Goal: Task Accomplishment & Management: Use online tool/utility

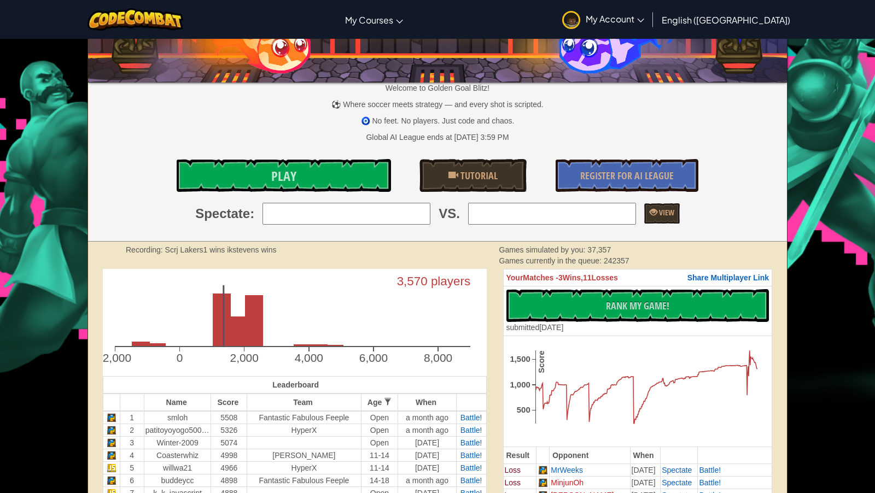
scroll to position [1, 0]
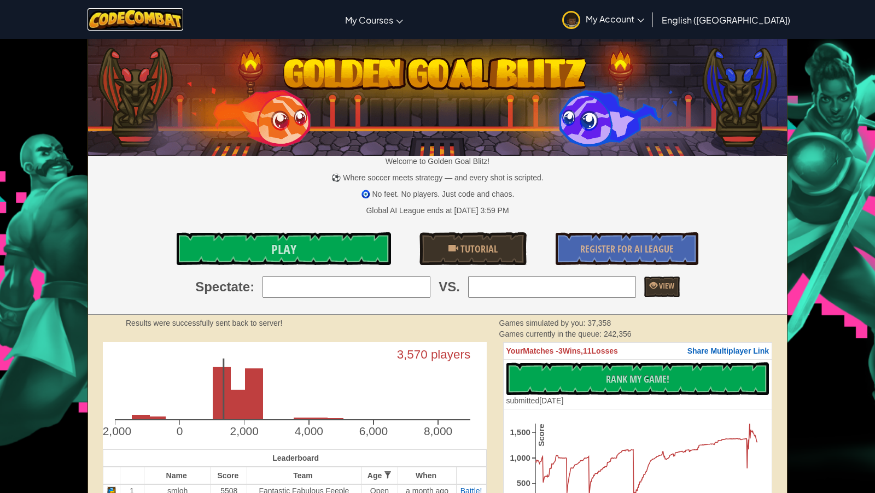
click at [174, 22] on img at bounding box center [136, 19] width 96 height 22
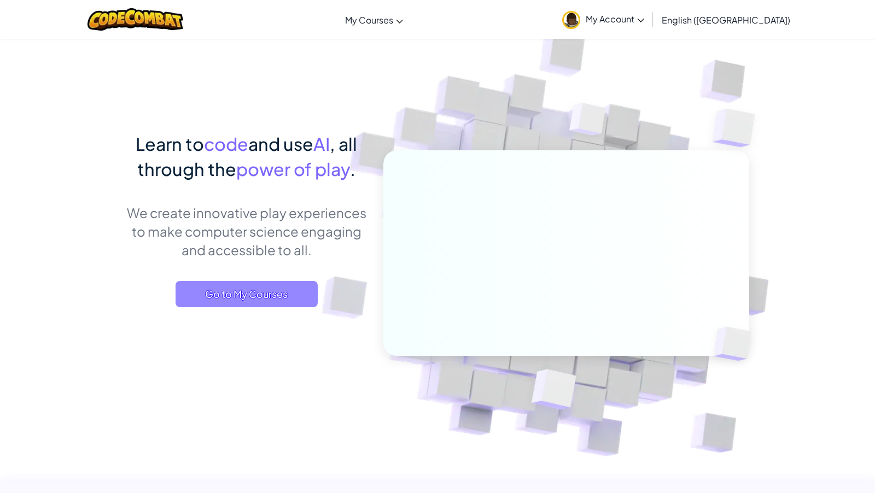
click at [270, 302] on span "Go to My Courses" at bounding box center [247, 294] width 142 height 26
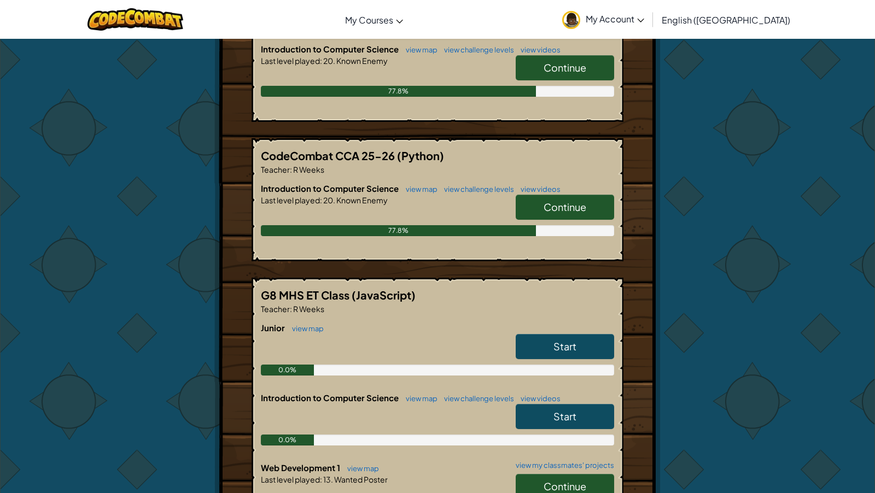
scroll to position [162, 0]
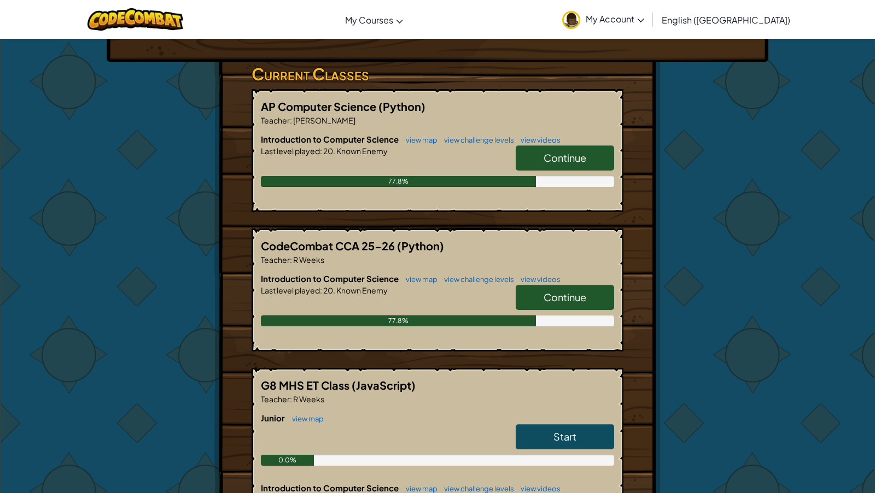
click at [546, 151] on span "Continue" at bounding box center [565, 157] width 43 height 13
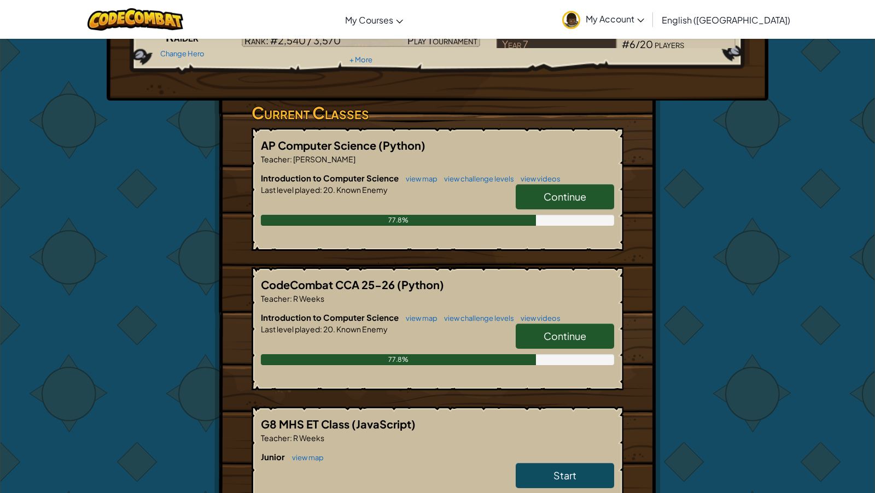
scroll to position [141, 0]
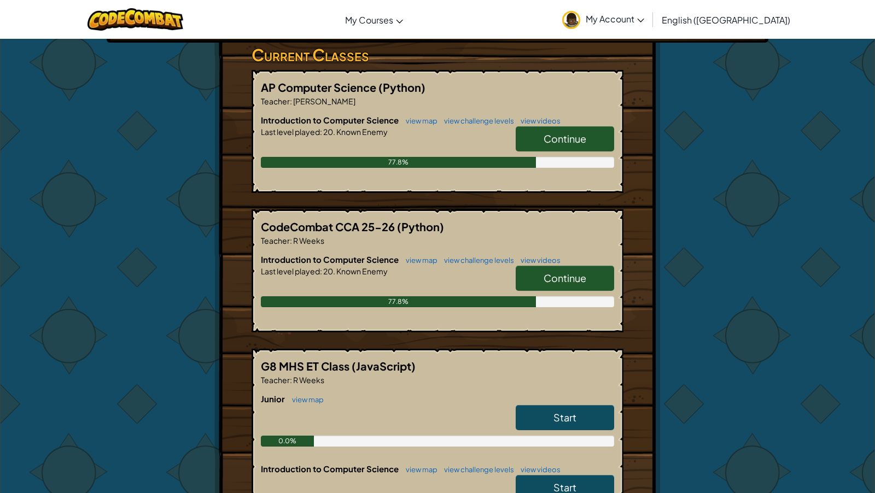
scroll to position [225, 0]
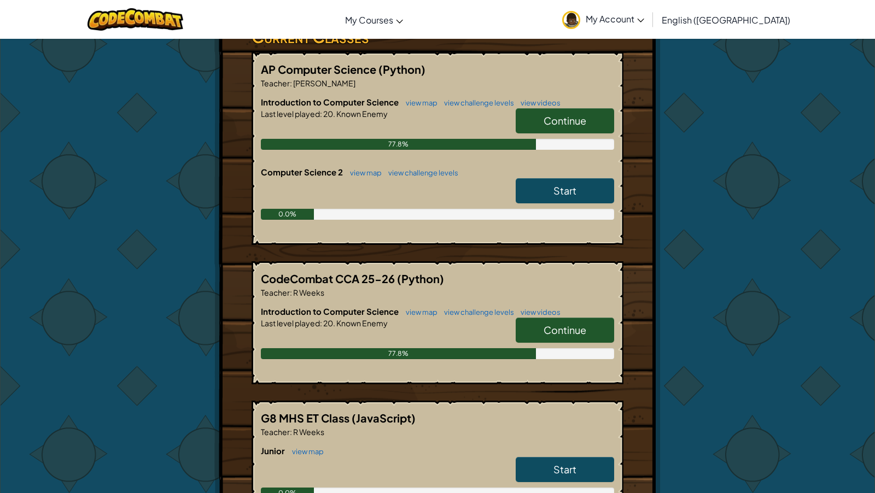
scroll to position [199, 0]
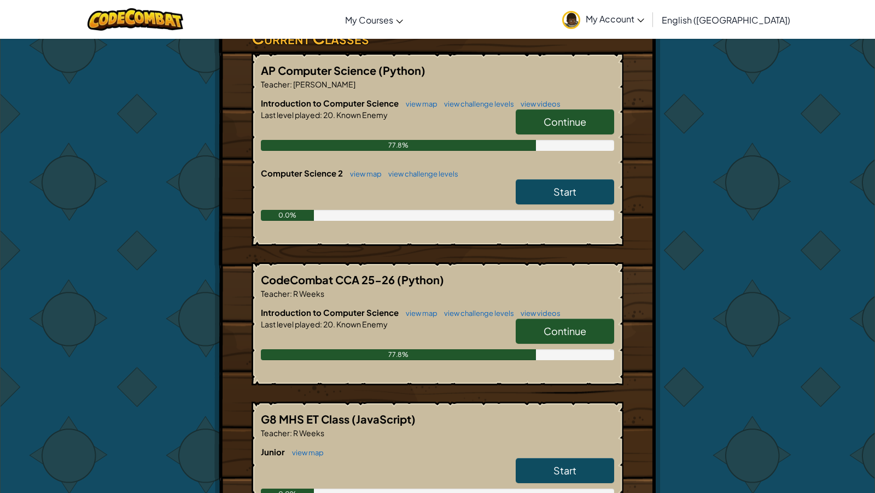
click at [532, 193] on link "Start" at bounding box center [565, 191] width 98 height 25
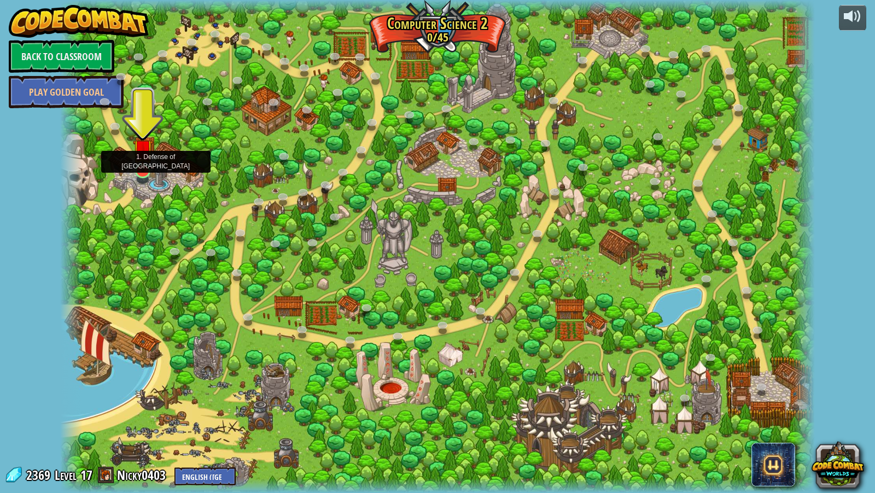
click at [142, 170] on img at bounding box center [143, 149] width 20 height 46
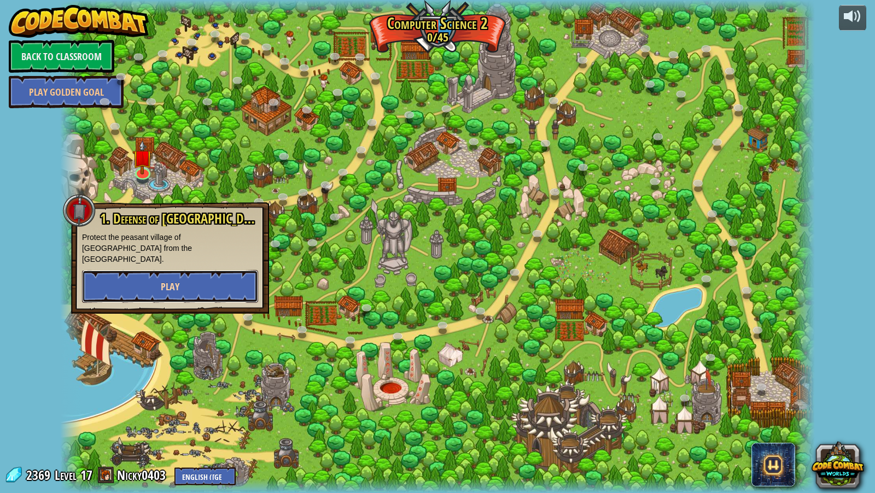
click at [179, 279] on button "Play" at bounding box center [170, 286] width 176 height 33
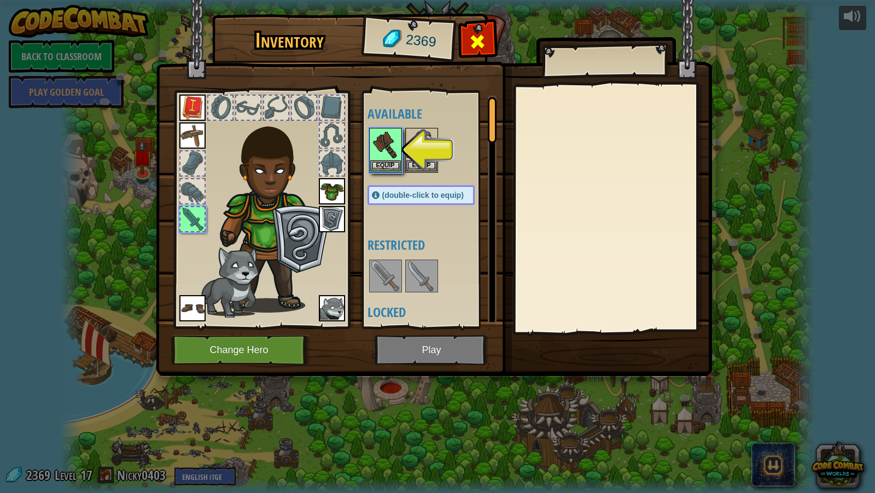
click at [480, 39] on span at bounding box center [478, 42] width 18 height 18
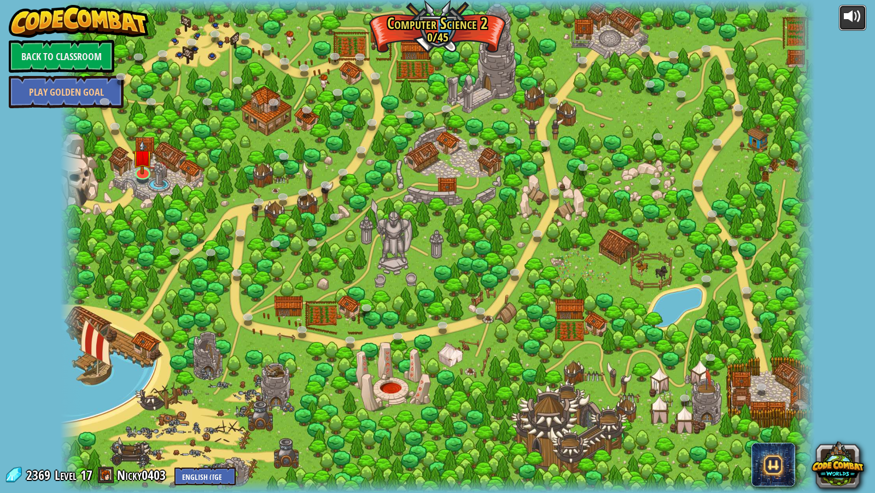
click at [850, 16] on div at bounding box center [853, 17] width 18 height 18
click at [145, 172] on link at bounding box center [142, 171] width 22 height 22
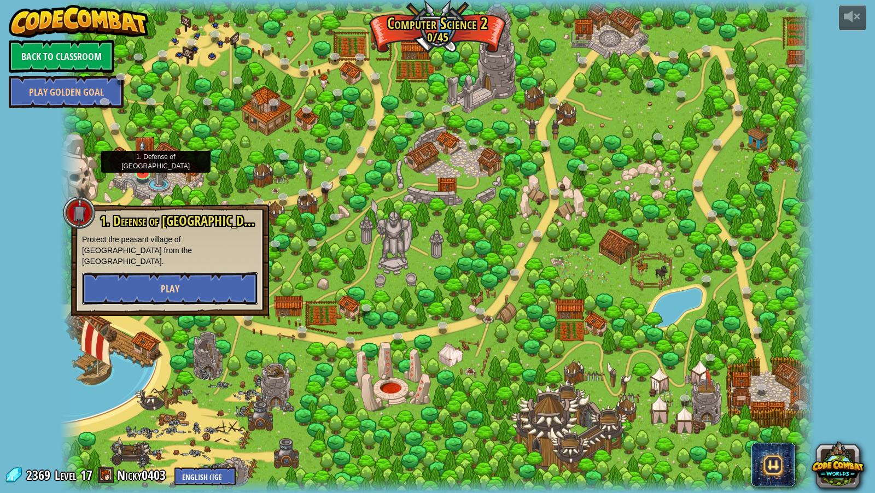
click at [208, 276] on button "Play" at bounding box center [170, 288] width 176 height 33
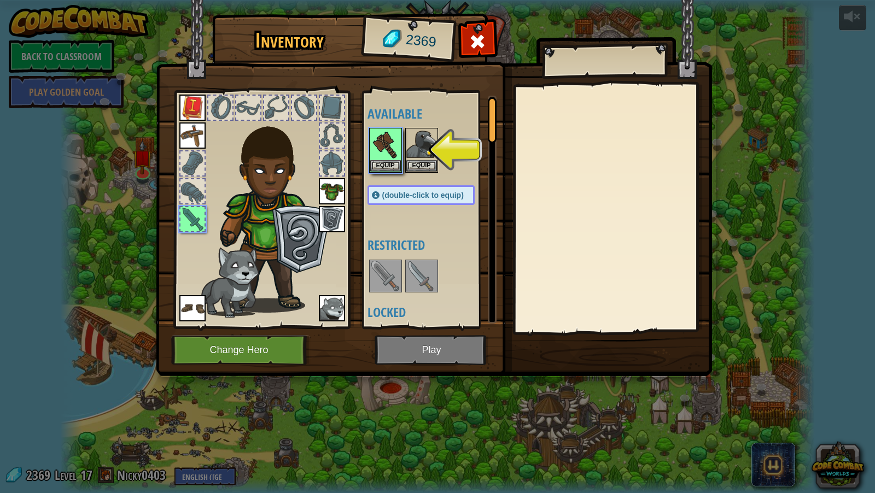
click at [439, 341] on img at bounding box center [434, 177] width 556 height 397
click at [383, 161] on button "Equip" at bounding box center [385, 165] width 31 height 11
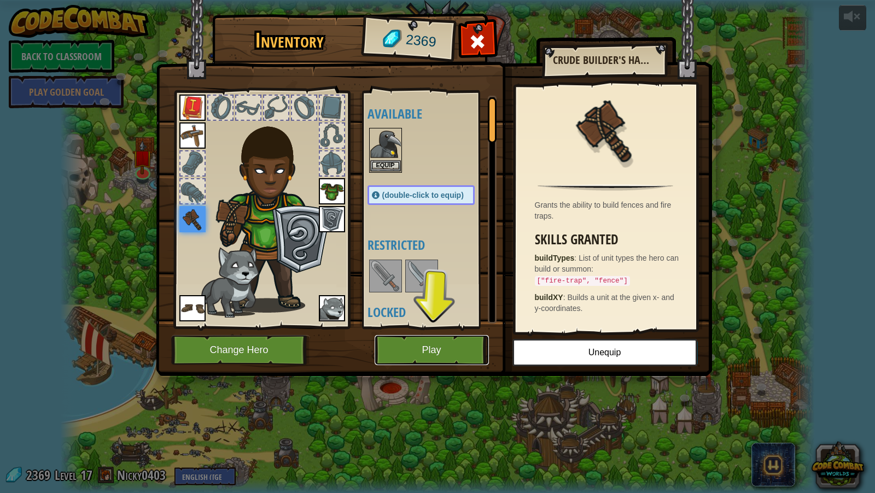
click at [466, 355] on button "Play" at bounding box center [432, 350] width 114 height 30
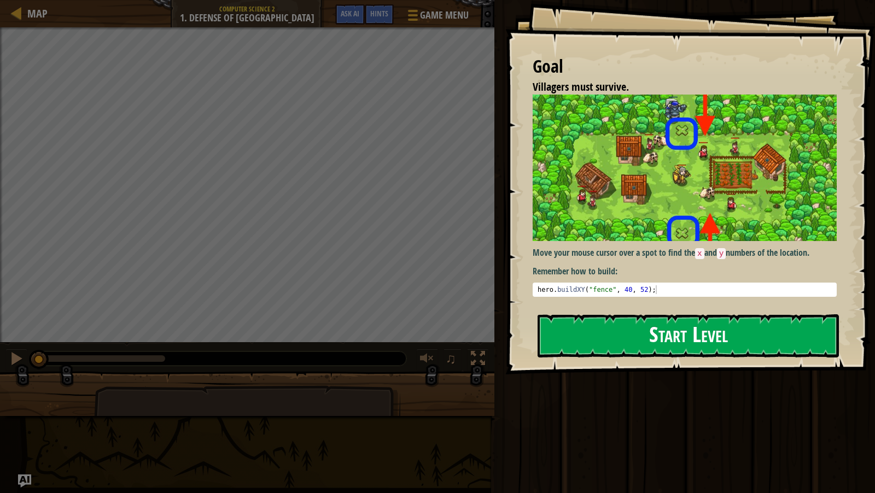
click at [675, 206] on div "Goal Villagers must survive. Move your mouse cursor over a spot to find the x a…" at bounding box center [690, 187] width 370 height 375
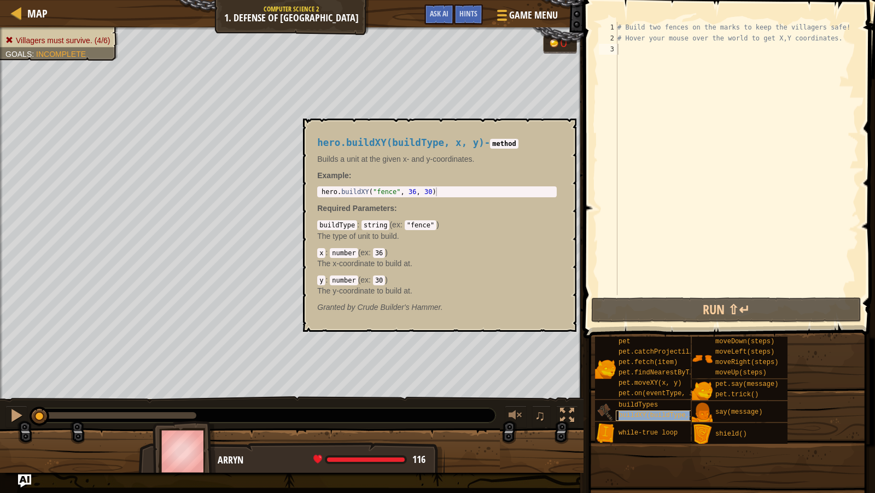
click at [630, 412] on span "buildXY(buildType, x, y)" at bounding box center [666, 416] width 95 height 8
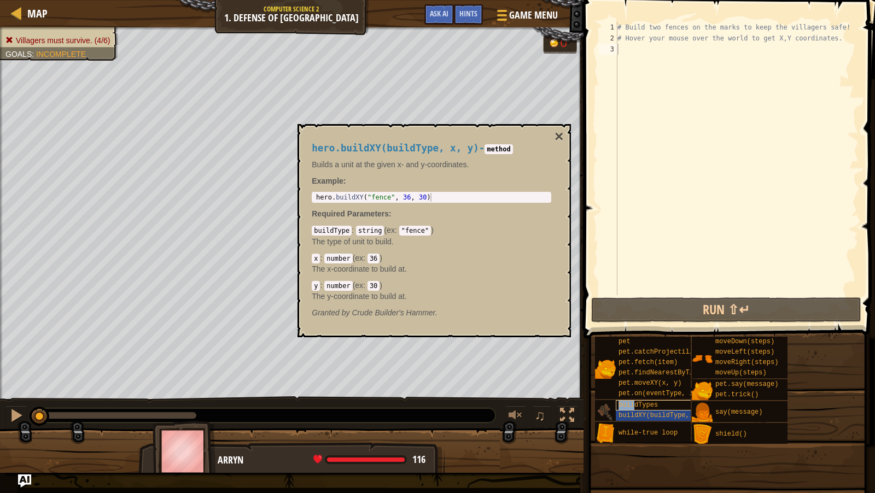
click at [634, 404] on span "buildTypes" at bounding box center [638, 405] width 39 height 8
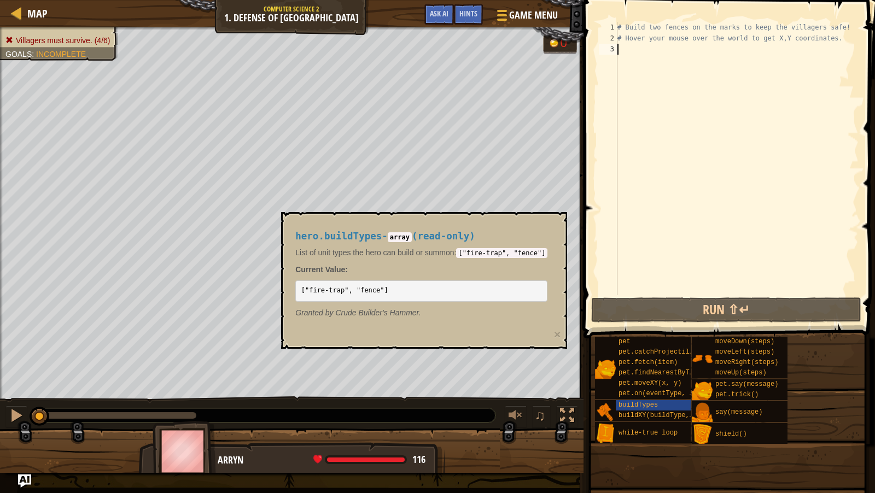
click at [652, 194] on div "# Build two fences on the marks to keep the villagers safe! # Hover your mouse …" at bounding box center [736, 169] width 243 height 295
click at [353, 344] on div "hero.buildTypes - array ( read-only ) List of unit types the hero can build or …" at bounding box center [424, 280] width 286 height 137
click at [456, 238] on span "read-only" at bounding box center [444, 236] width 52 height 11
click at [622, 347] on div "pet.catchProjectile(arrow)" at bounding box center [660, 352] width 88 height 10
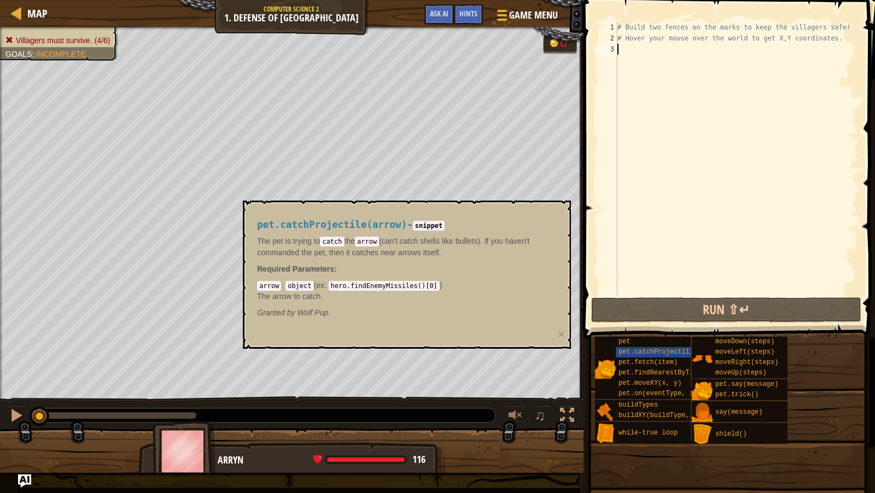
click at [831, 376] on div "pet pet.catchProjectile(arrow) pet.fetch(item) pet.findNearestByType(type) pet.…" at bounding box center [730, 390] width 273 height 108
click at [724, 436] on span "shield()" at bounding box center [731, 434] width 32 height 8
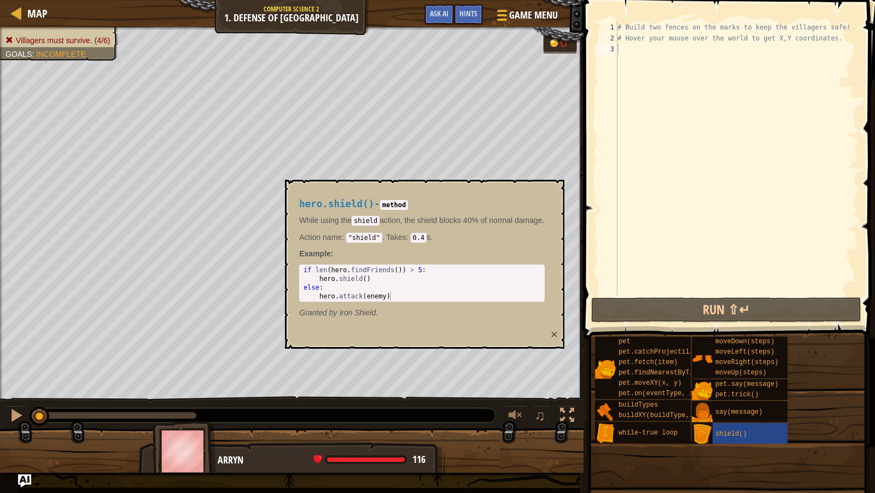
click at [557, 335] on button "×" at bounding box center [554, 334] width 7 height 11
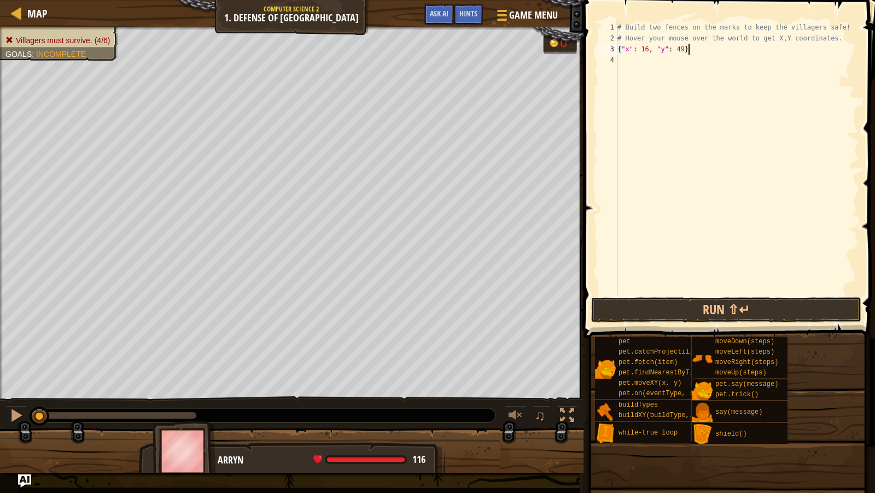
click at [71, 38] on div "Villagers must survive. (4/6) Goals : Incomplete" at bounding box center [58, 40] width 107 height 11
click at [701, 50] on div "# Build two fences on the marks to keep the villagers safe! # Hover your mouse …" at bounding box center [736, 169] width 243 height 295
type textarea "{"x": 16, "y": 49}"
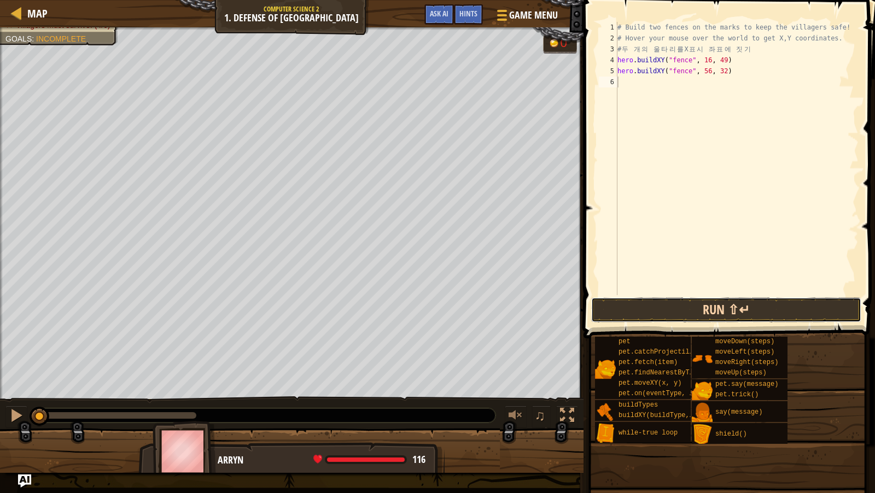
click at [788, 304] on button "Run ⇧↵" at bounding box center [726, 310] width 270 height 25
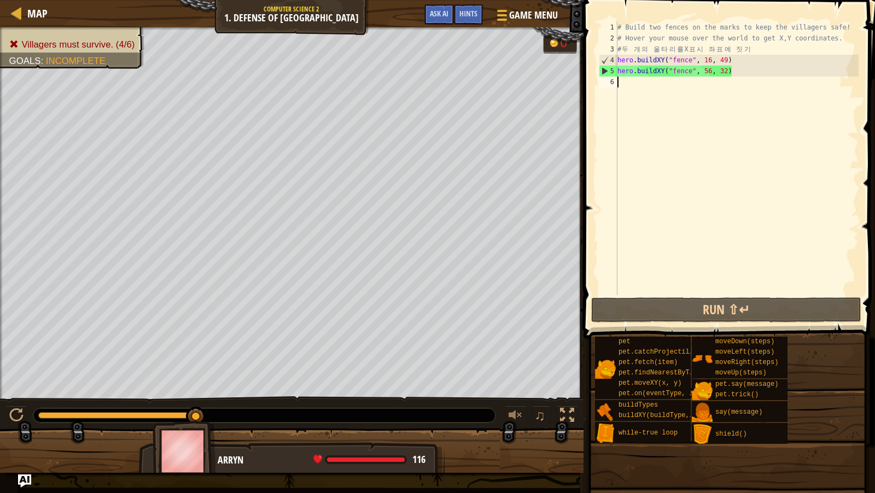
click at [712, 59] on div "# Build two fences on the marks to keep the villagers safe! # Hover your mouse …" at bounding box center [736, 169] width 243 height 295
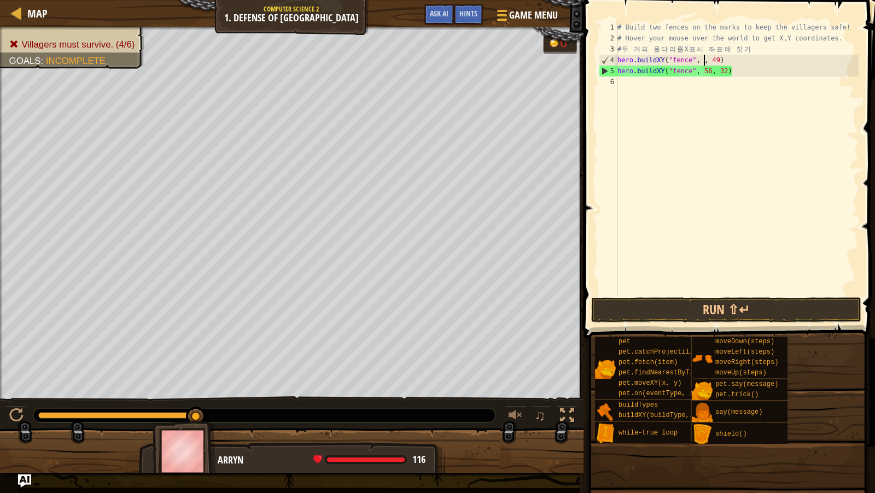
scroll to position [5, 7]
click at [728, 61] on div "# Build two fences on the marks to keep the villagers safe! # Hover your mouse …" at bounding box center [736, 169] width 243 height 295
click at [709, 71] on div "# Build two fences on the marks to keep the villagers safe! # Hover your mouse …" at bounding box center [736, 169] width 243 height 295
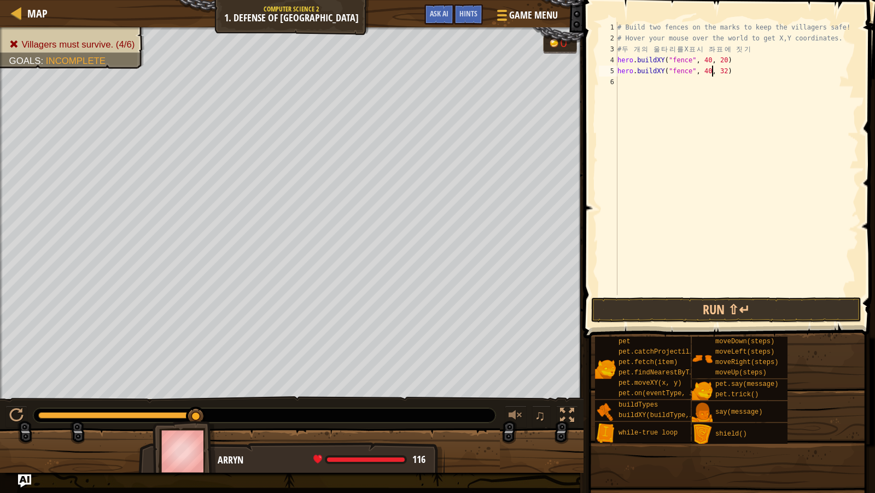
click at [725, 70] on div "# Build two fences on the marks to keep the villagers safe! # Hover your mouse …" at bounding box center [736, 169] width 243 height 295
type textarea "hero.buildXY("fence", 40, 52)"
click at [638, 308] on button "Run ⇧↵" at bounding box center [726, 310] width 270 height 25
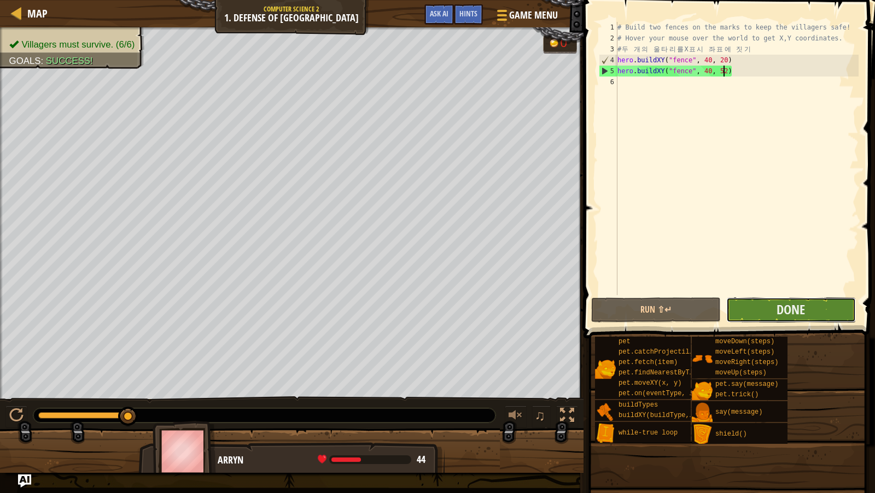
click at [748, 307] on button "Done" at bounding box center [791, 310] width 130 height 25
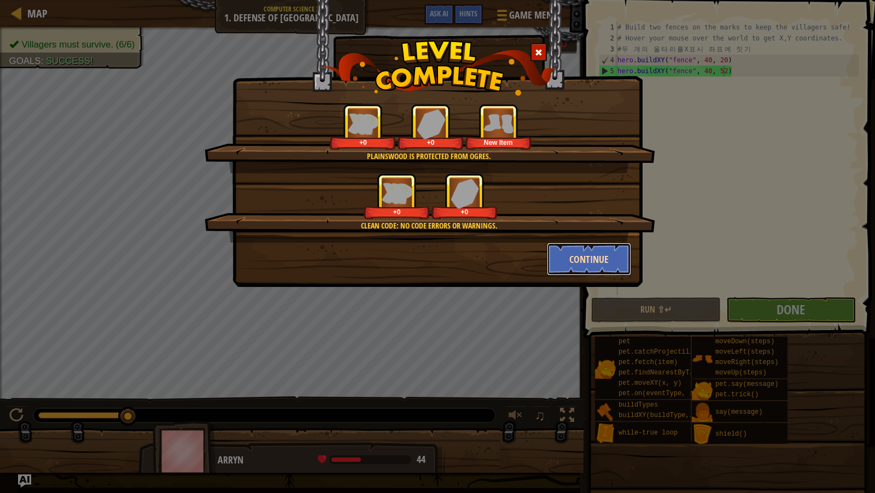
click at [586, 255] on button "Continue" at bounding box center [589, 259] width 85 height 33
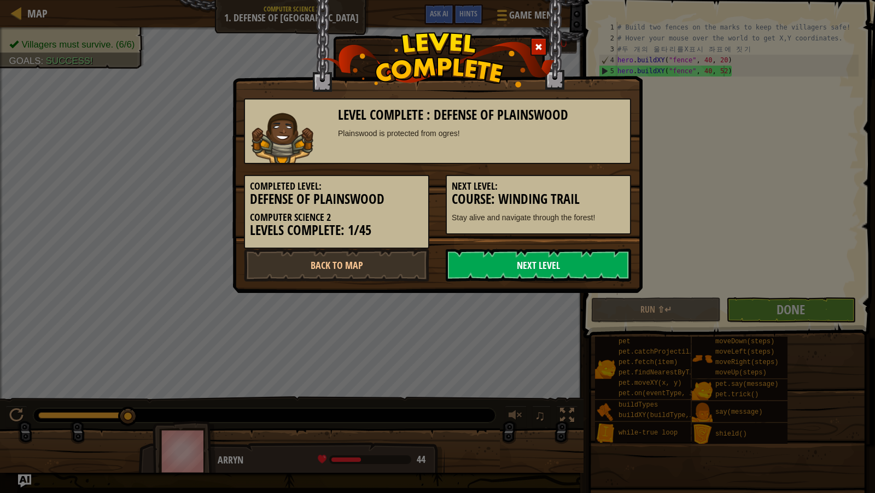
click at [576, 261] on link "Next Level" at bounding box center [538, 265] width 185 height 33
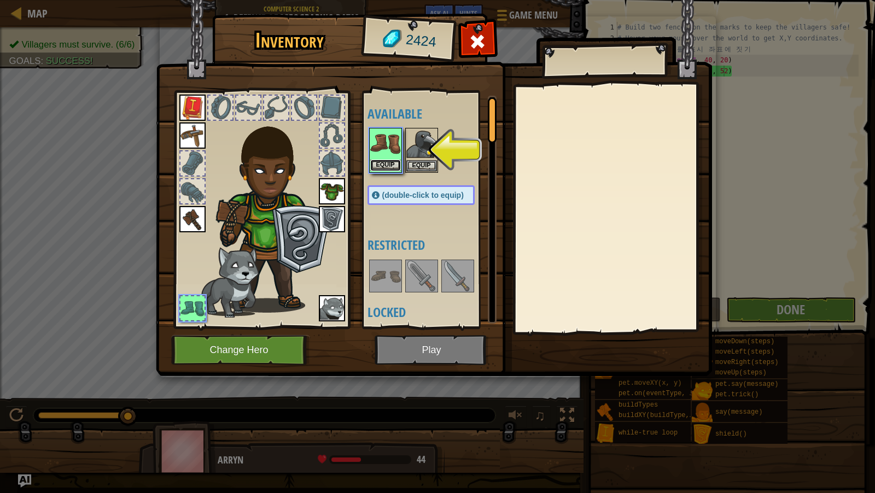
click at [389, 166] on button "Equip" at bounding box center [385, 165] width 31 height 11
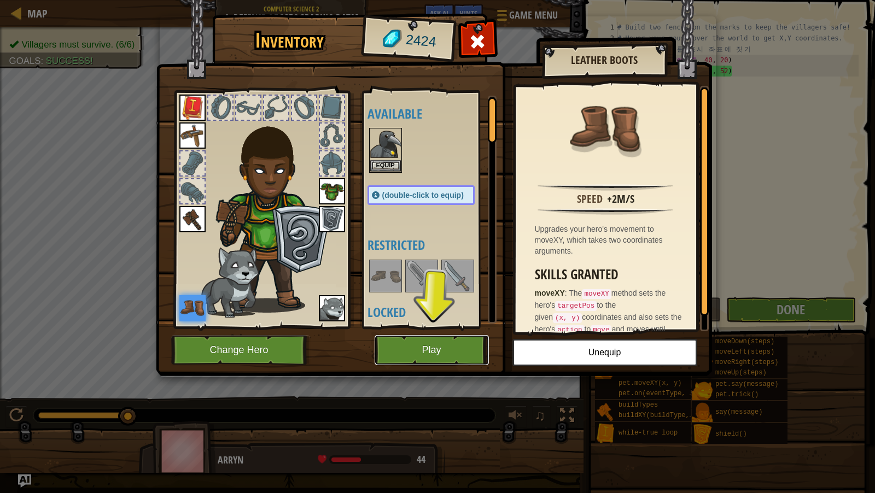
click at [435, 351] on button "Play" at bounding box center [432, 350] width 114 height 30
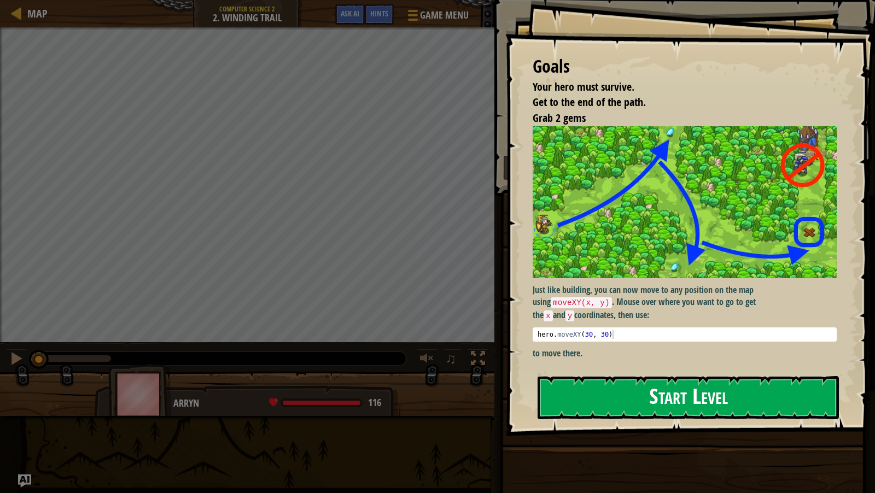
click at [588, 385] on button "Start Level" at bounding box center [688, 397] width 301 height 43
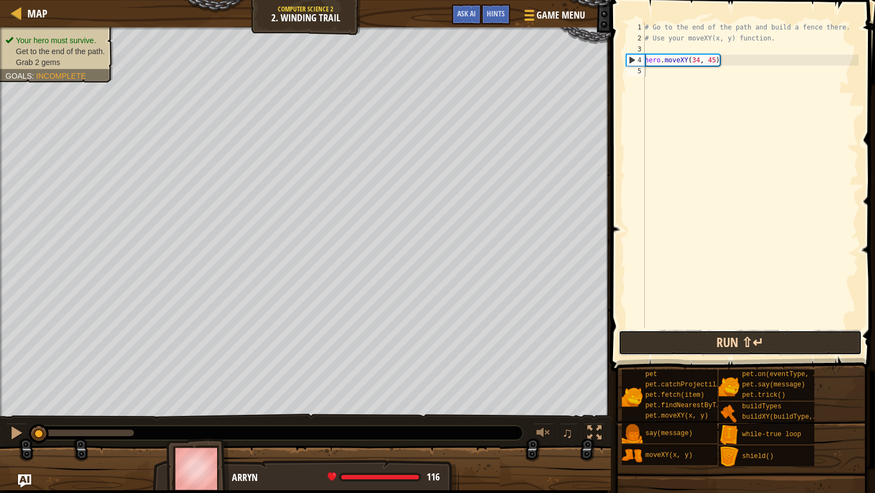
click at [639, 331] on button "Run ⇧↵" at bounding box center [740, 342] width 243 height 25
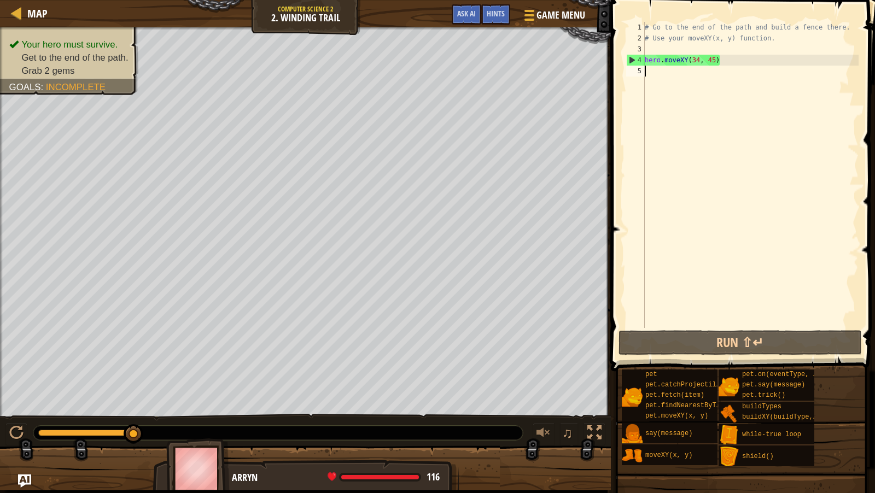
click at [683, 61] on div "# Go to the end of the path and build a fence there. # Use your moveXY(x, y) fu…" at bounding box center [751, 186] width 216 height 328
type textarea "hero.moveXY(34, 45)"
click at [676, 75] on div "# Go to the end of the path and build a fence there. # Use your moveXY(x, y) fu…" at bounding box center [751, 186] width 216 height 328
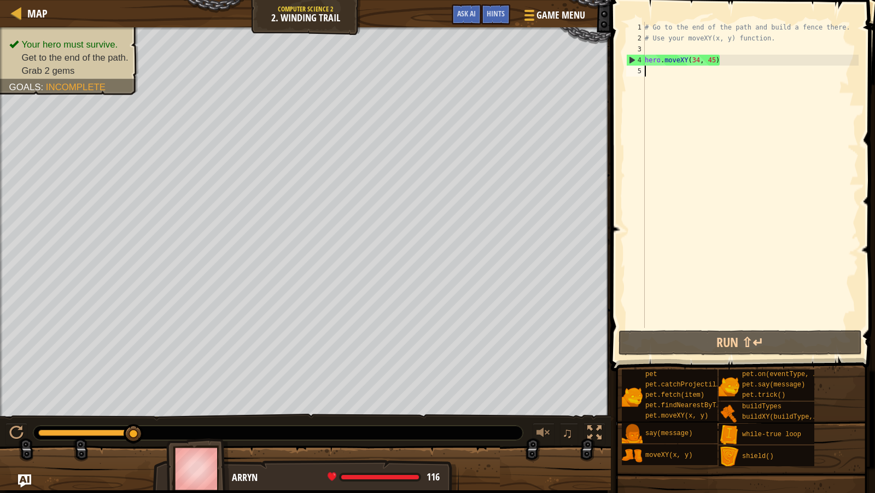
paste textarea "hero.moveXY(34, 45)"
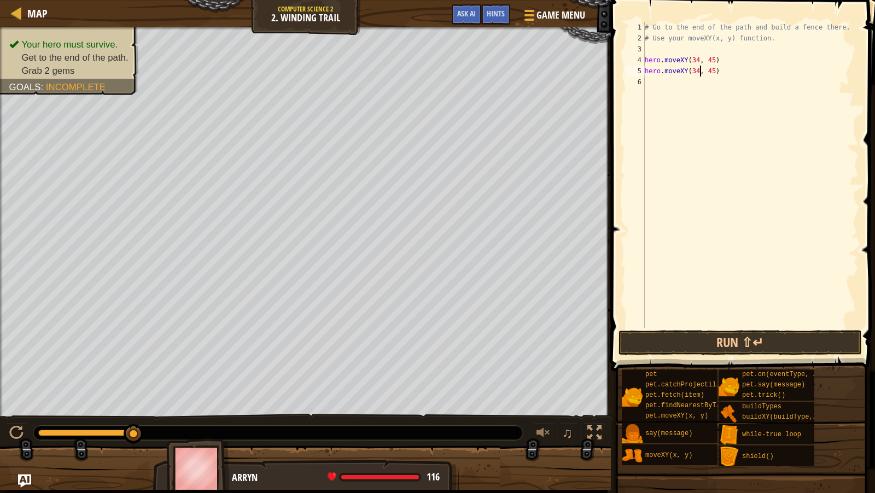
click at [699, 68] on div "# Go to the end of the path and build a fence there. # Use your moveXY(x, y) fu…" at bounding box center [751, 186] width 216 height 328
click at [715, 68] on div "# Go to the end of the path and build a fence there. # Use your moveXY(x, y) fu…" at bounding box center [751, 186] width 216 height 328
click at [725, 342] on button "Run ⇧↵" at bounding box center [740, 342] width 243 height 25
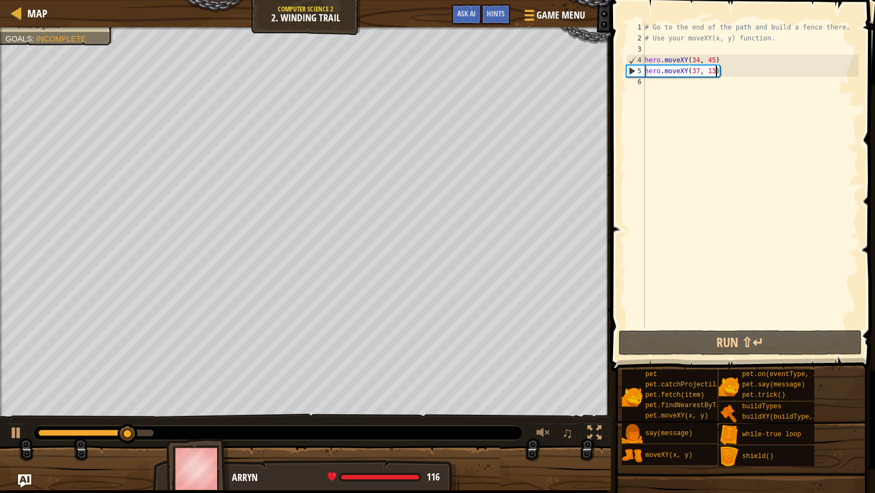
click at [735, 60] on div "# Go to the end of the path and build a fence there. # Use your moveXY(x, y) fu…" at bounding box center [751, 186] width 216 height 328
type textarea "hero.moveXY(34, 45)"
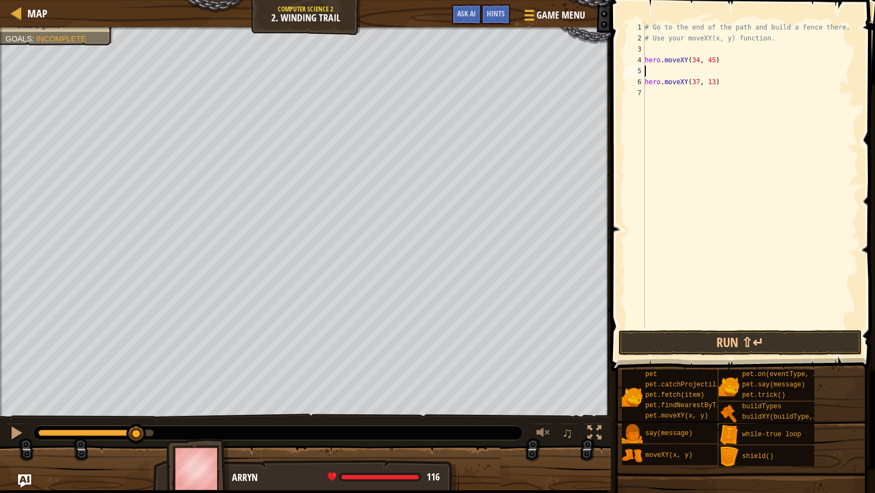
click at [727, 69] on div "# Go to the end of the path and build a fence there. # Use your moveXY(x, y) fu…" at bounding box center [751, 186] width 216 height 328
paste textarea "hero.moveXY(34, 45)"
click at [699, 68] on div "# Go to the end of the path and build a fence there. # Use your moveXY(x, y) fu…" at bounding box center [751, 186] width 216 height 328
click at [714, 68] on div "# Go to the end of the path and build a fence there. # Use your moveXY(x, y) fu…" at bounding box center [751, 186] width 216 height 328
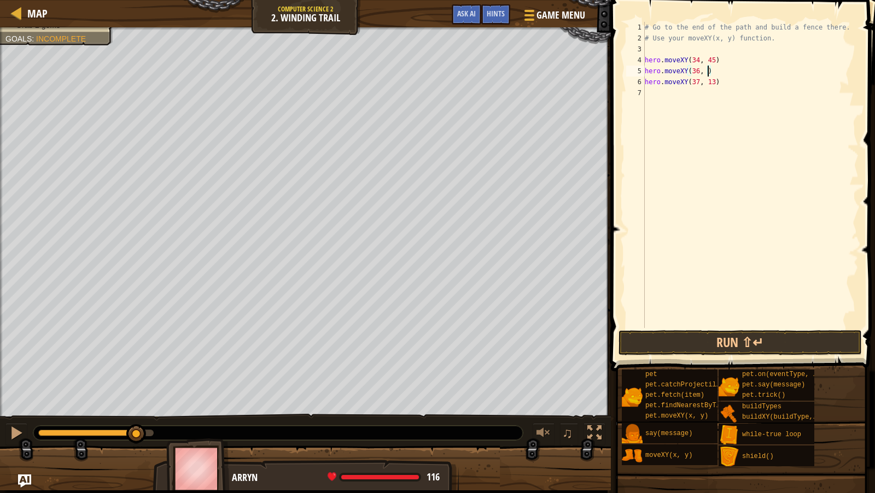
type textarea "hero.moveXY(36, 60)"
click at [739, 89] on div "# Go to the end of the path and build a fence there. # Use your moveXY(x, y) fu…" at bounding box center [751, 186] width 216 height 328
paste textarea "hero.moveXY(34, 45)"
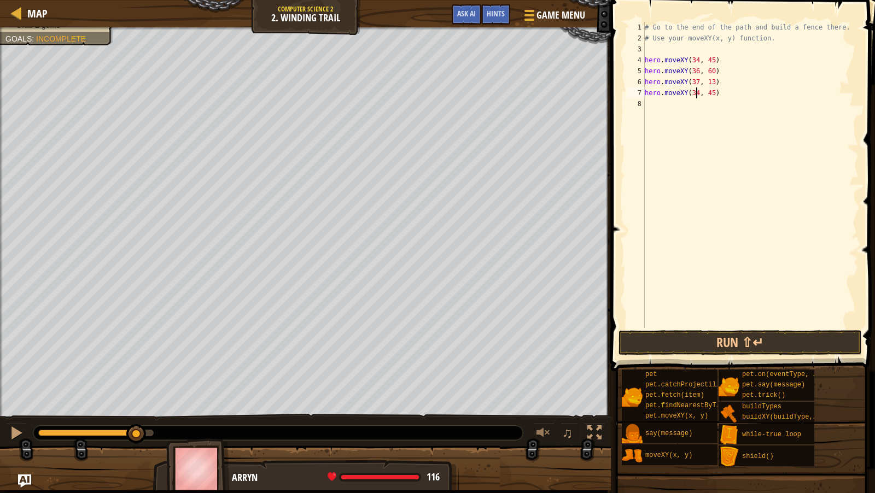
click at [698, 95] on div "# Go to the end of the path and build a fence there. # Use your moveXY(x, y) fu…" at bounding box center [751, 186] width 216 height 328
click at [714, 90] on div "# Go to the end of the path and build a fence there. # Use your moveXY(x, y) fu…" at bounding box center [751, 186] width 216 height 328
type textarea "hero.moveXY(72, 25)"
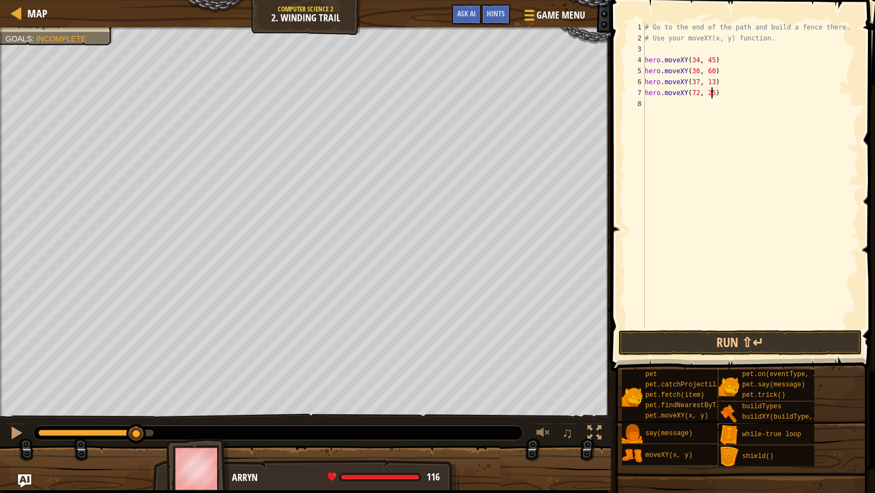
click at [749, 104] on div "# Go to the end of the path and build a fence there. # Use your moveXY(x, y) fu…" at bounding box center [751, 186] width 216 height 328
type textarea "ㅠ"
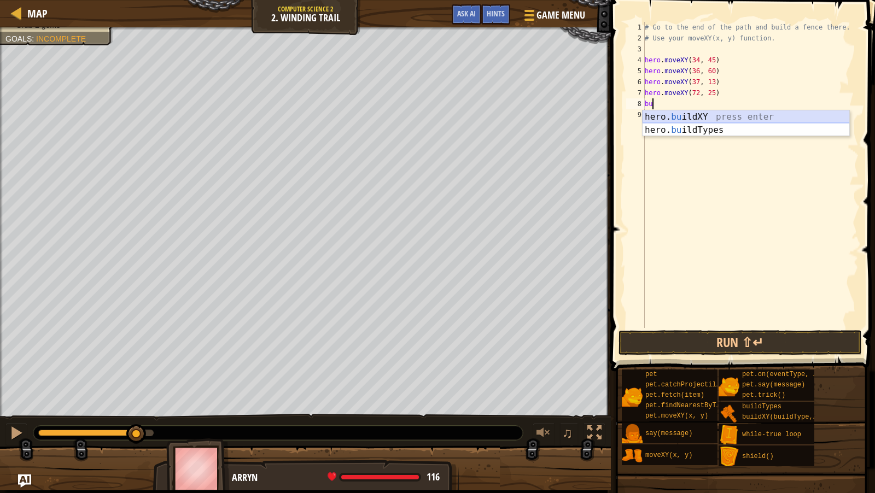
click at [762, 114] on div "hero. bu ildXY press enter hero. bu ildTypes press enter" at bounding box center [746, 136] width 207 height 53
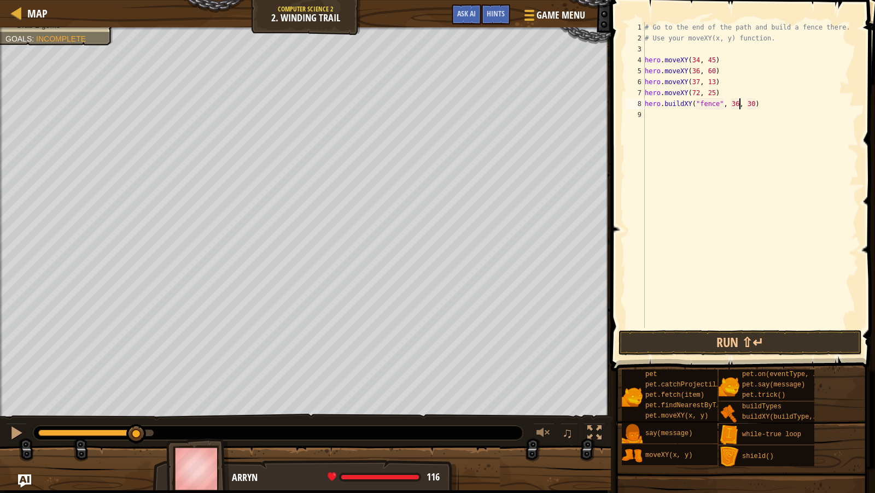
click at [738, 102] on div "# Go to the end of the path and build a fence there. # Use your moveXY(x, y) fu…" at bounding box center [751, 186] width 216 height 328
click at [756, 107] on div "# Go to the end of the path and build a fence there. # Use your moveXY(x, y) fu…" at bounding box center [751, 186] width 216 height 328
type textarea "hero.buildXY("fence", 72, 25)"
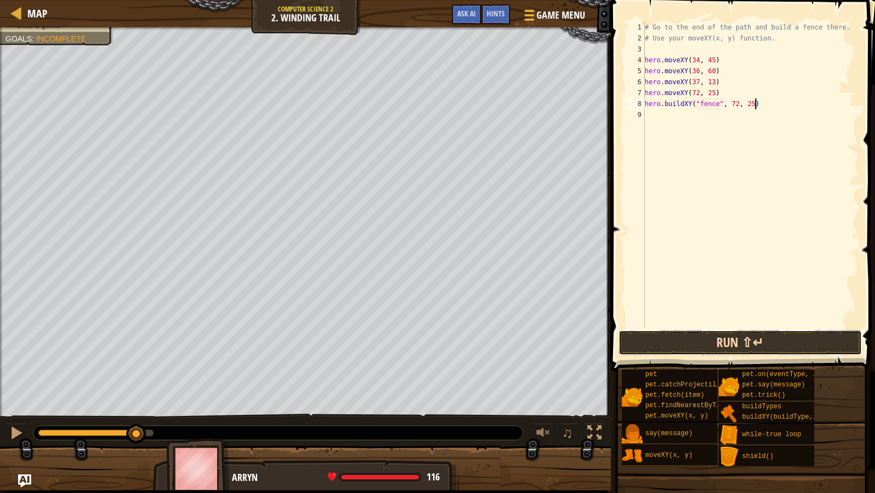
click at [752, 335] on button "Run ⇧↵" at bounding box center [740, 342] width 243 height 25
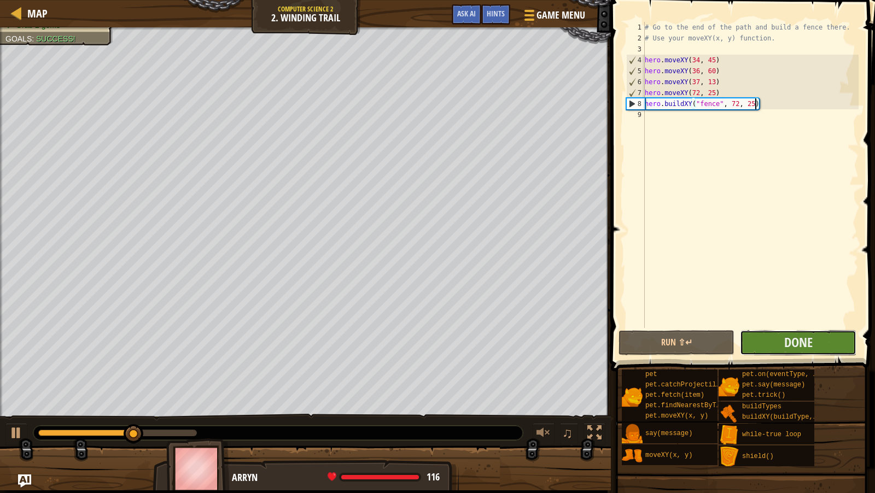
click at [772, 348] on button "Done" at bounding box center [798, 342] width 116 height 25
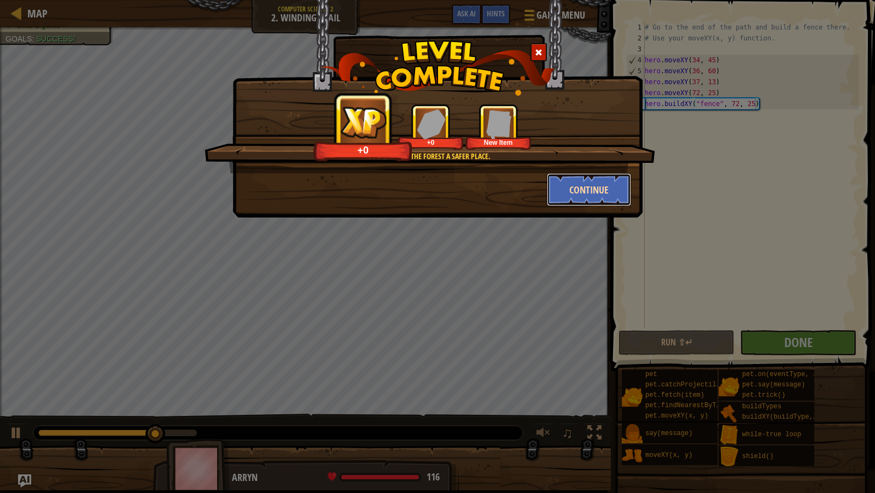
click at [581, 190] on button "Continue" at bounding box center [589, 189] width 85 height 33
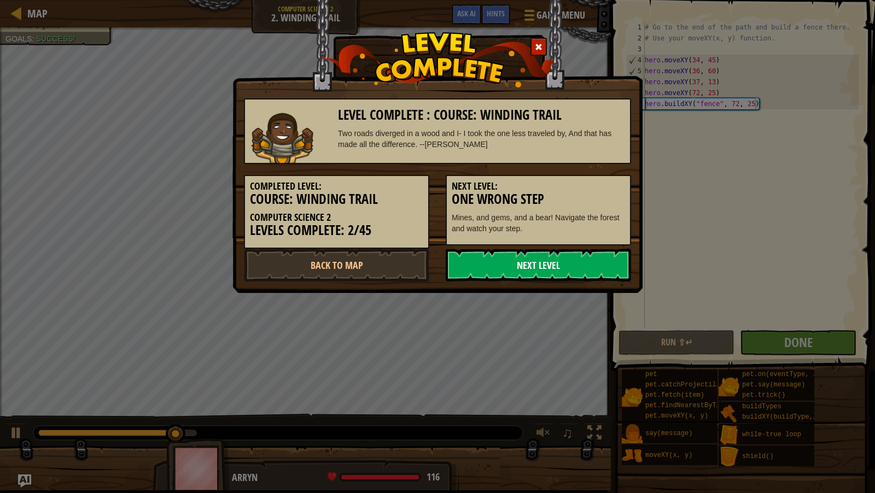
click at [508, 263] on link "Next Level" at bounding box center [538, 265] width 185 height 33
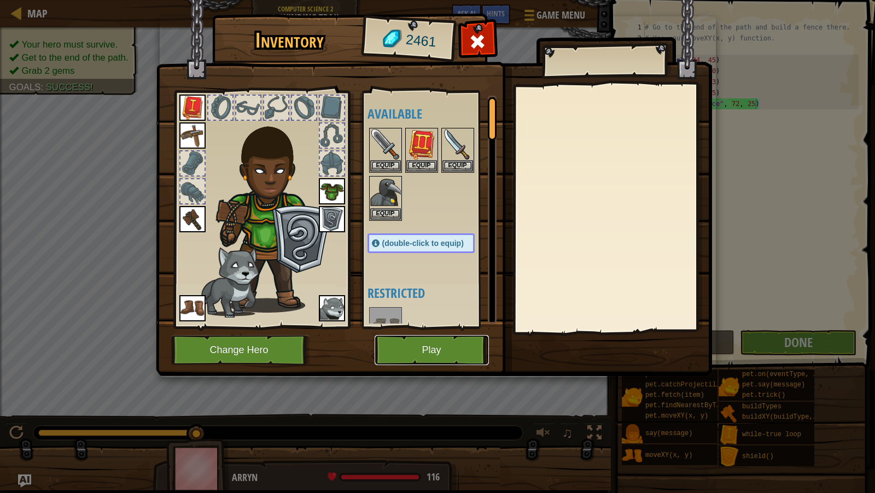
click at [423, 353] on button "Play" at bounding box center [432, 350] width 114 height 30
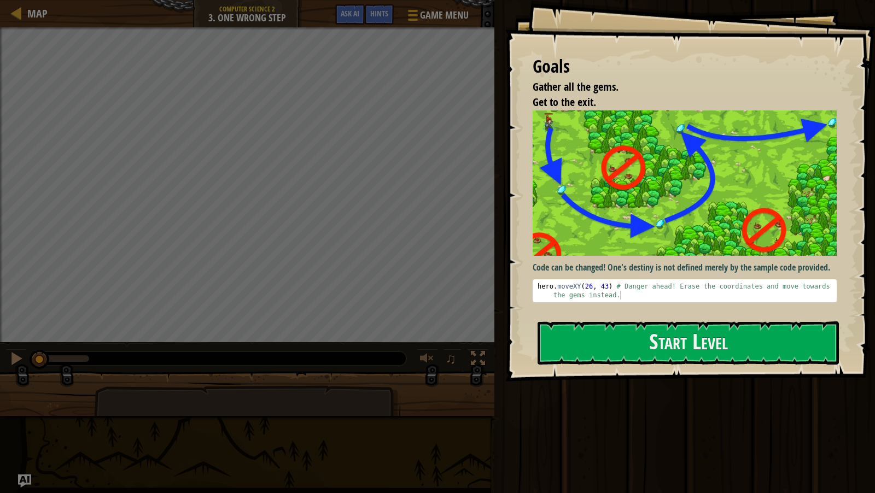
click at [634, 304] on div "Code can be changed! One's destiny is not defined merely by the sample code pro…" at bounding box center [685, 210] width 304 height 200
click at [649, 347] on button "Start Level" at bounding box center [688, 343] width 301 height 43
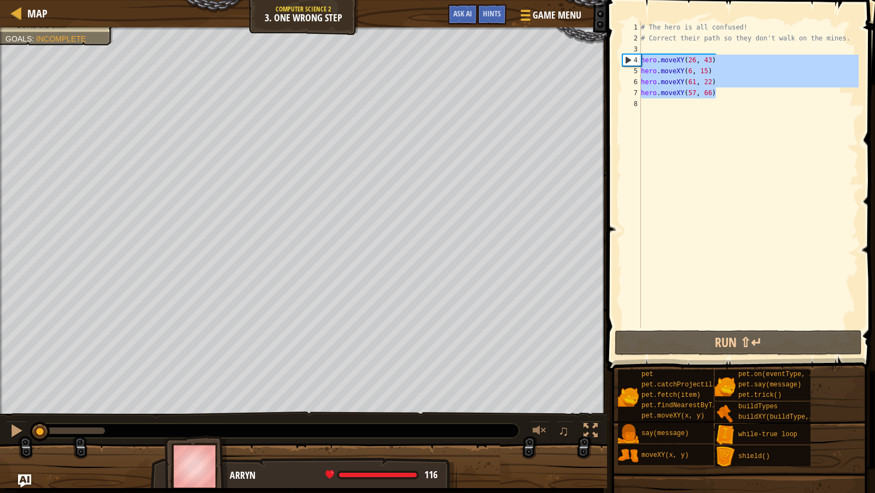
drag, startPoint x: 742, startPoint y: 94, endPoint x: 627, endPoint y: 59, distance: 119.9
click at [627, 59] on div "1 2 3 4 5 6 7 8 # The hero is all confused! # Correct their path so they don't …" at bounding box center [739, 175] width 238 height 306
type textarea "hero.moveXY(26, 43) hero.moveXY(6, 15)"
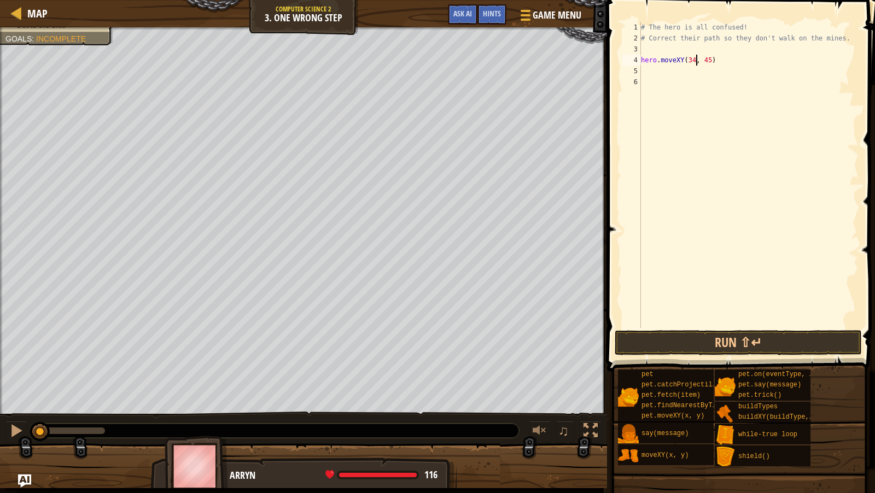
click at [696, 61] on div "# The hero is all confused! # Correct their path so they don't walk on the mine…" at bounding box center [749, 186] width 220 height 328
click at [712, 59] on div "# The hero is all confused! # Correct their path so they don't walk on the mine…" at bounding box center [749, 186] width 220 height 328
type textarea "hero.moveXY(11, 36)"
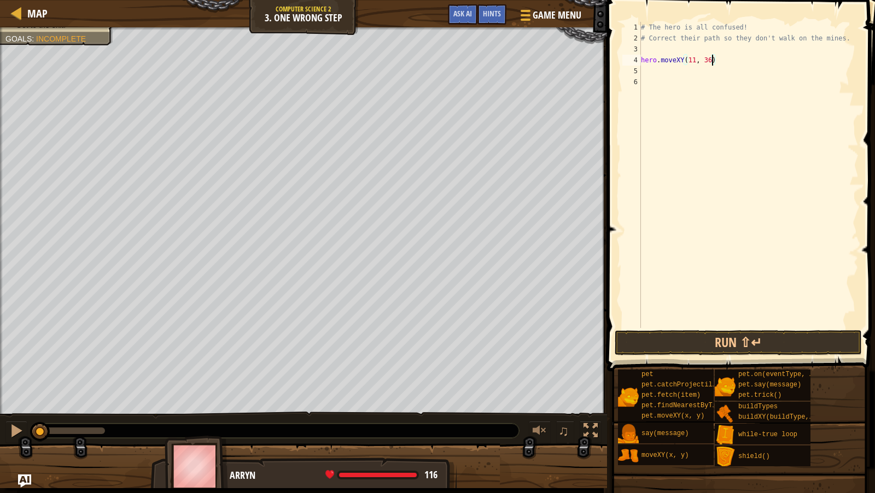
click at [784, 63] on div "# The hero is all confused! # Correct their path so they don't walk on the mine…" at bounding box center [749, 186] width 220 height 328
click at [726, 76] on div "# The hero is all confused! # Correct their path so they don't walk on the mine…" at bounding box center [749, 186] width 220 height 328
click at [695, 73] on div "# The hero is all confused! # Correct their path so they don't walk on the mine…" at bounding box center [749, 186] width 220 height 328
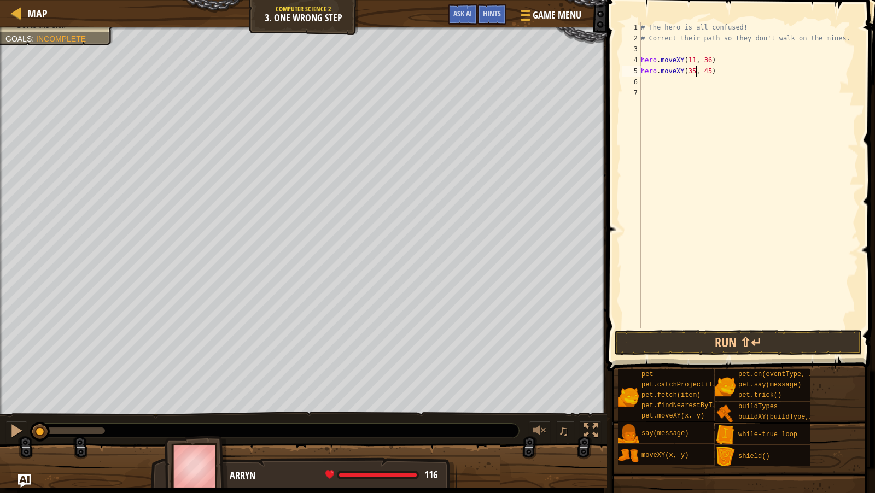
click at [710, 69] on div "# The hero is all confused! # Correct their path so they don't walk on the mine…" at bounding box center [749, 186] width 220 height 328
type textarea "hero.moveXY(35, 25)"
click at [765, 86] on div "# The hero is all confused! # Correct their path so they don't walk on the mine…" at bounding box center [749, 186] width 220 height 328
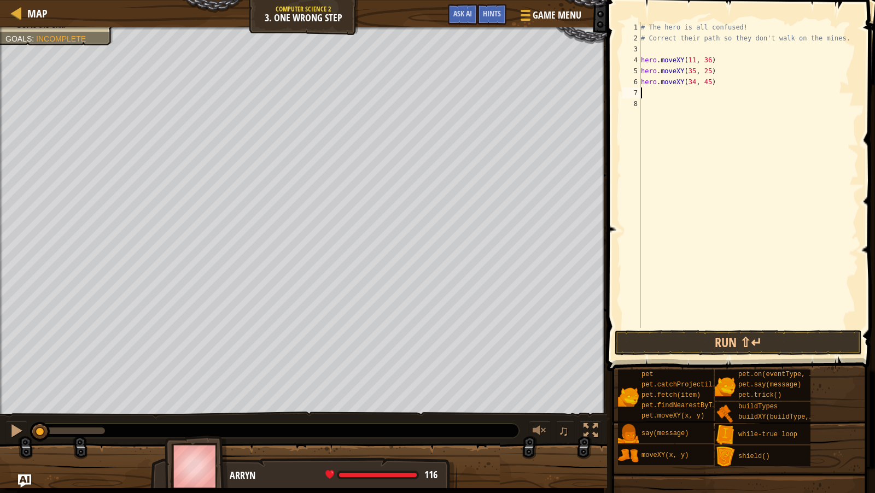
click at [695, 81] on div "# The hero is all confused! # Correct their path so they don't walk on the mine…" at bounding box center [749, 186] width 220 height 328
click at [711, 83] on div "# The hero is all confused! # Correct their path so they don't walk on the mine…" at bounding box center [749, 186] width 220 height 328
type textarea "hero.moveXY(40, 56)"
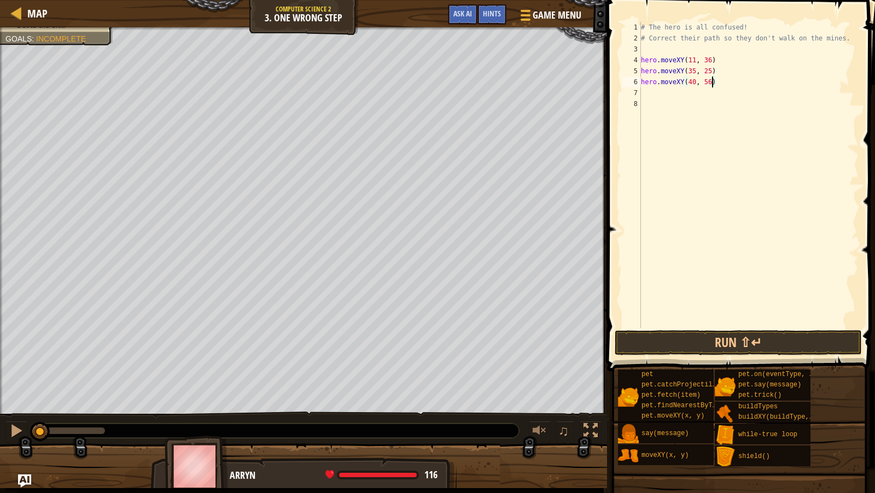
click at [756, 85] on div "# The hero is all confused! # Correct their path so they don't walk on the mine…" at bounding box center [749, 186] width 220 height 328
click at [699, 94] on div "# The hero is all confused! # Correct their path so they don't walk on the mine…" at bounding box center [751, 186] width 217 height 328
click at [716, 95] on div "# The hero is all confused! # Correct their path so they don't walk on the mine…" at bounding box center [751, 186] width 217 height 328
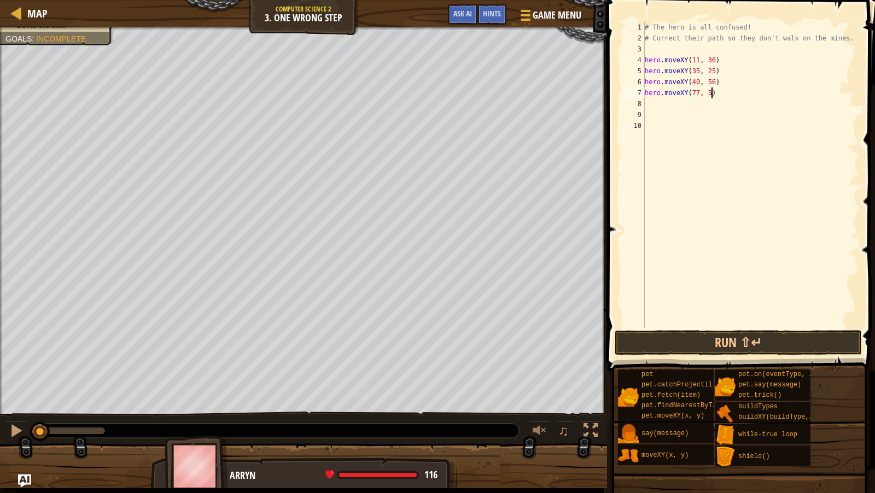
scroll to position [5, 5]
type textarea "hero.moveXY(77, 58)"
click at [762, 341] on button "Run ⇧↵" at bounding box center [738, 342] width 247 height 25
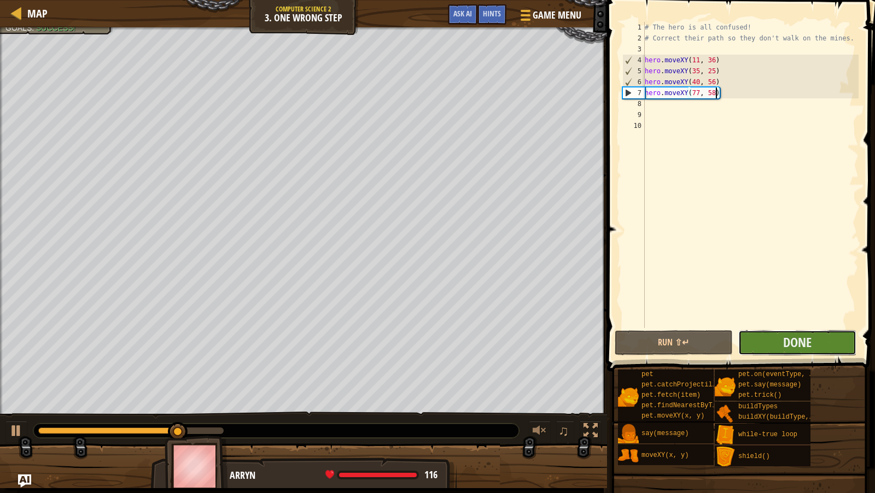
click at [820, 352] on button "Done" at bounding box center [797, 342] width 118 height 25
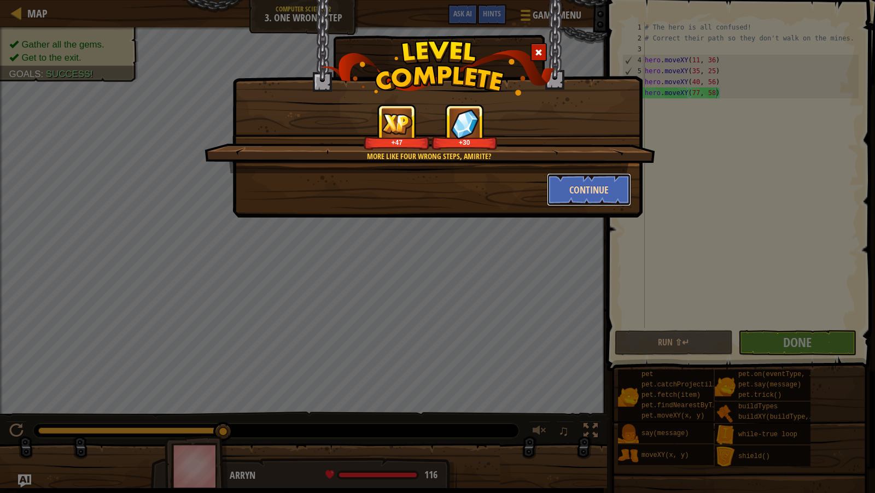
click at [585, 186] on button "Continue" at bounding box center [589, 189] width 85 height 33
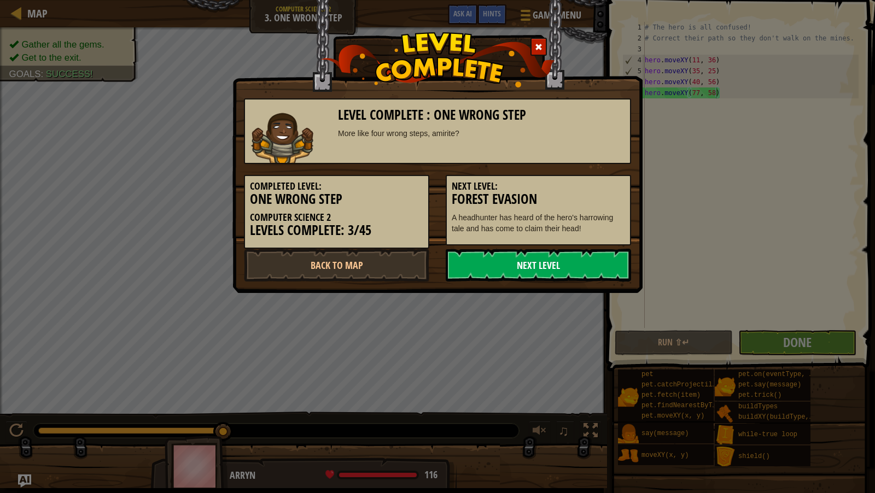
click at [550, 262] on link "Next Level" at bounding box center [538, 265] width 185 height 33
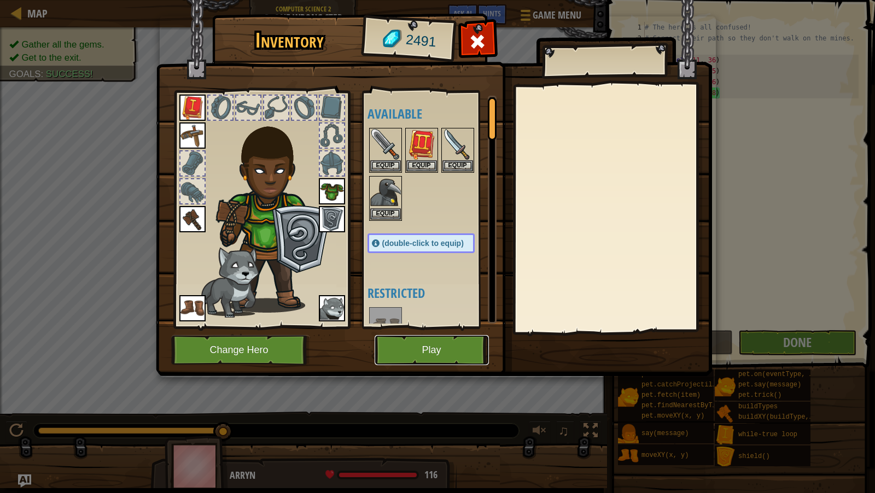
click at [444, 349] on button "Play" at bounding box center [432, 350] width 114 height 30
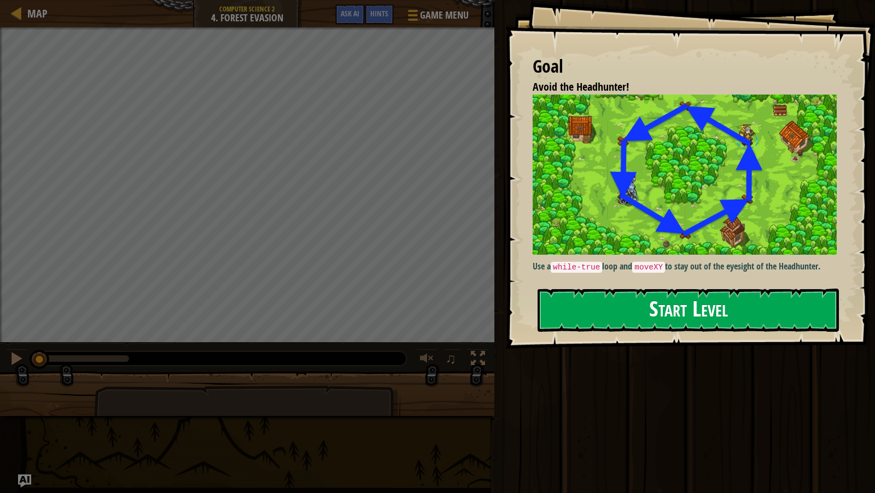
click at [579, 301] on button "Start Level" at bounding box center [688, 310] width 301 height 43
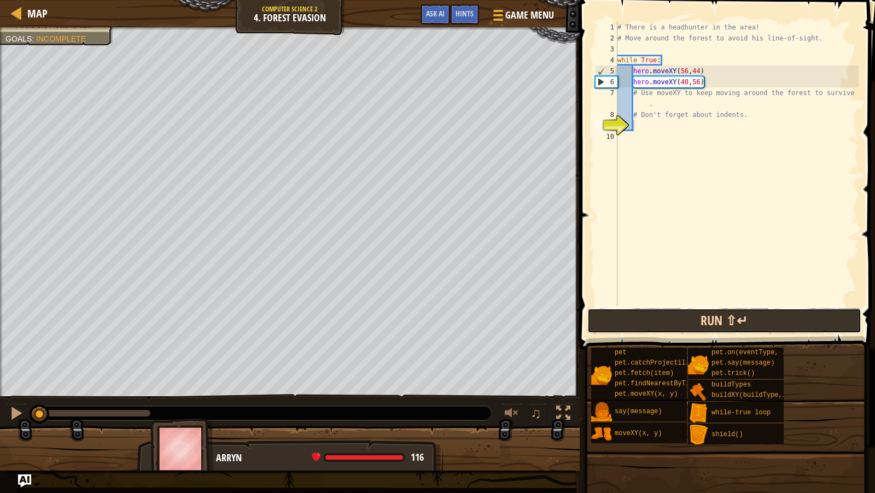
click at [704, 319] on button "Run ⇧↵" at bounding box center [724, 320] width 274 height 25
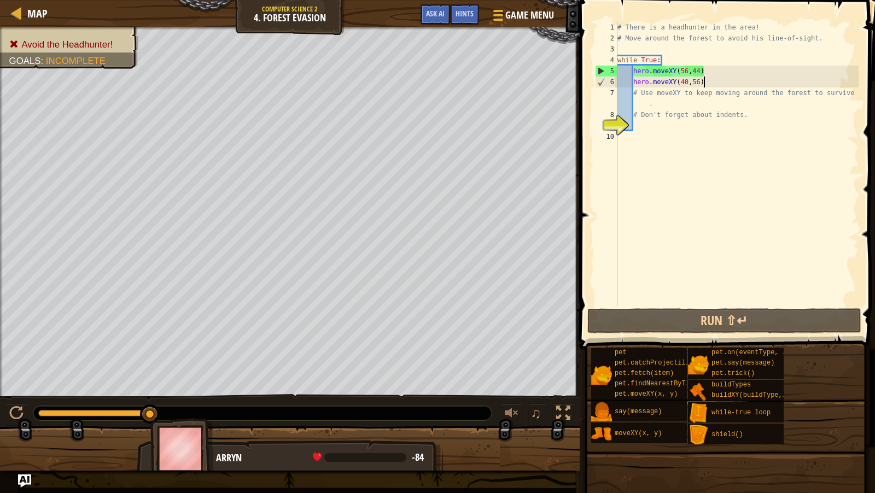
click at [710, 79] on div "# There is a headhunter in the area! # Move around the forest to avoid his line…" at bounding box center [736, 175] width 243 height 306
click at [712, 85] on div "# There is a headhunter in the area! # Move around the forest to avoid his line…" at bounding box center [736, 175] width 243 height 306
drag, startPoint x: 707, startPoint y: 68, endPoint x: 633, endPoint y: 74, distance: 74.0
click at [633, 74] on div "# There is a headhunter in the area! # Move around the forest to avoid his line…" at bounding box center [736, 175] width 243 height 306
type textarea "hero.moveXY(56,44)"
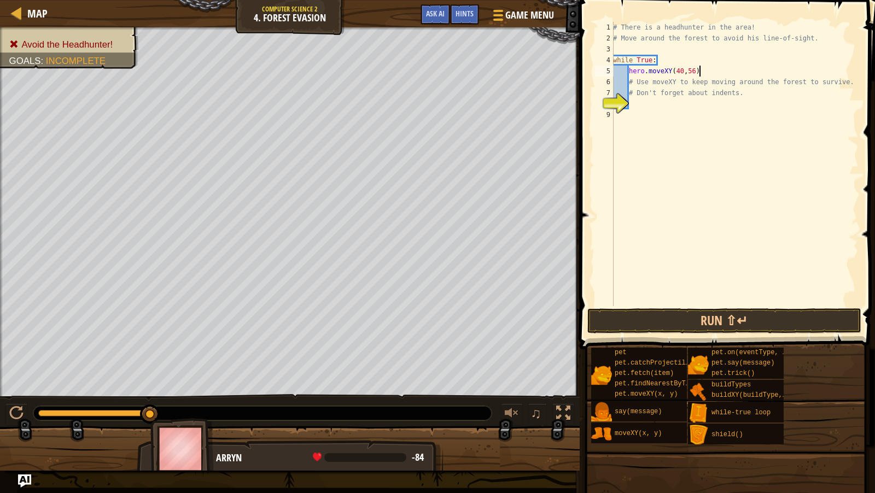
click at [710, 70] on div "# There is a headhunter in the area! # Move around the forest to avoid his line…" at bounding box center [735, 175] width 248 height 306
type textarea "hero.moveXY(40,56)"
paste textarea
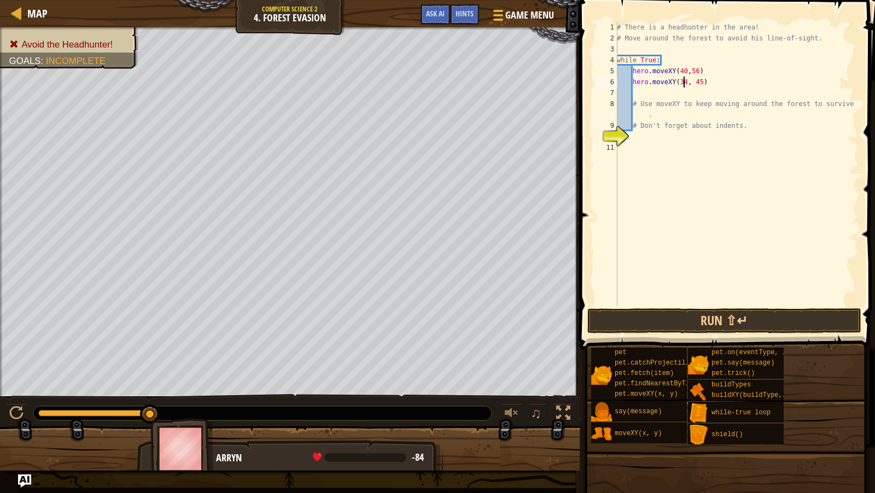
click at [682, 83] on div "# There is a headhunter in the area! # Move around the forest to avoid his line…" at bounding box center [737, 175] width 244 height 306
click at [705, 82] on div "# There is a headhunter in the area! # Move around the forest to avoid his line…" at bounding box center [737, 175] width 244 height 306
type textarea "hero.moveXY(24, 44)"
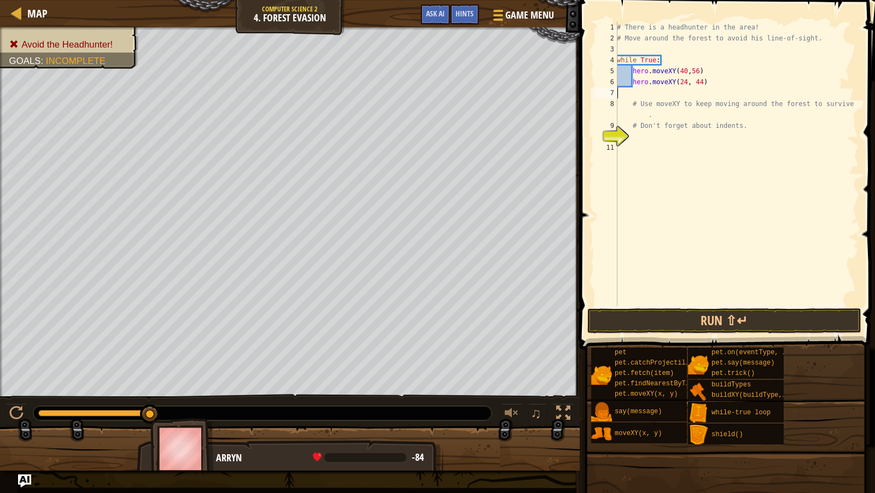
click at [643, 92] on div "# There is a headhunter in the area! # Move around the forest to avoid his line…" at bounding box center [737, 175] width 244 height 306
click at [719, 88] on div "# There is a headhunter in the area! # Move around the forest to avoid his line…" at bounding box center [737, 175] width 244 height 306
click at [719, 85] on div "# There is a headhunter in the area! # Move around the forest to avoid his line…" at bounding box center [737, 175] width 244 height 306
type textarea "hero.moveXY(24, 44)"
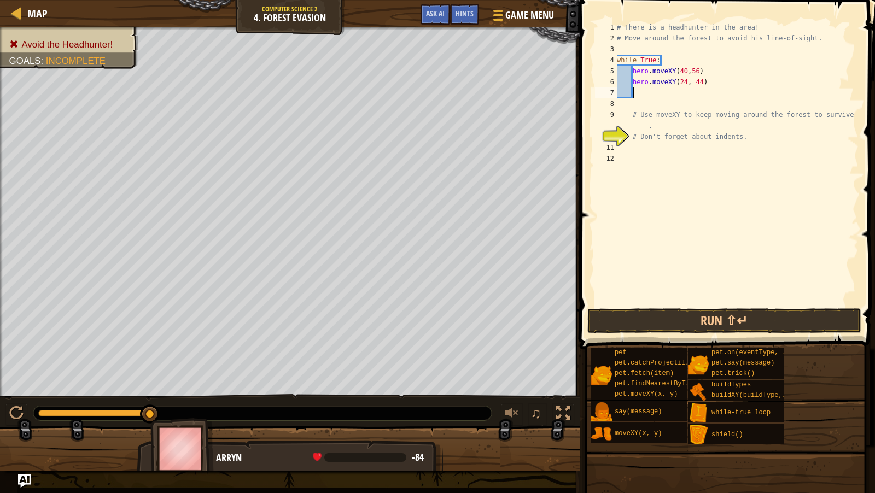
paste textarea
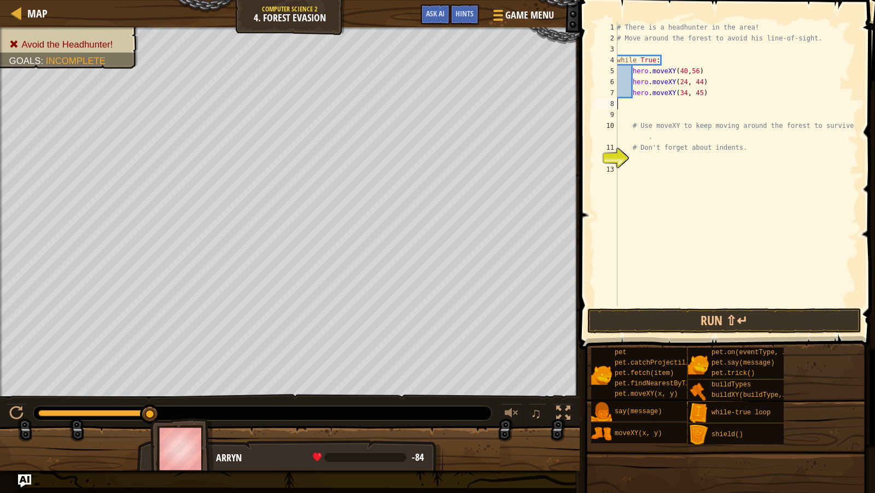
click at [685, 91] on div "# There is a headhunter in the area! # Move around the forest to avoid his line…" at bounding box center [737, 175] width 244 height 306
click at [687, 91] on div "# There is a headhunter in the area! # Move around the forest to avoid his line…" at bounding box center [737, 175] width 244 height 306
click at [706, 97] on div "# There is a headhunter in the area! # Move around the forest to avoid his line…" at bounding box center [737, 175] width 244 height 306
type textarea "hero.moveXY(24, 24)"
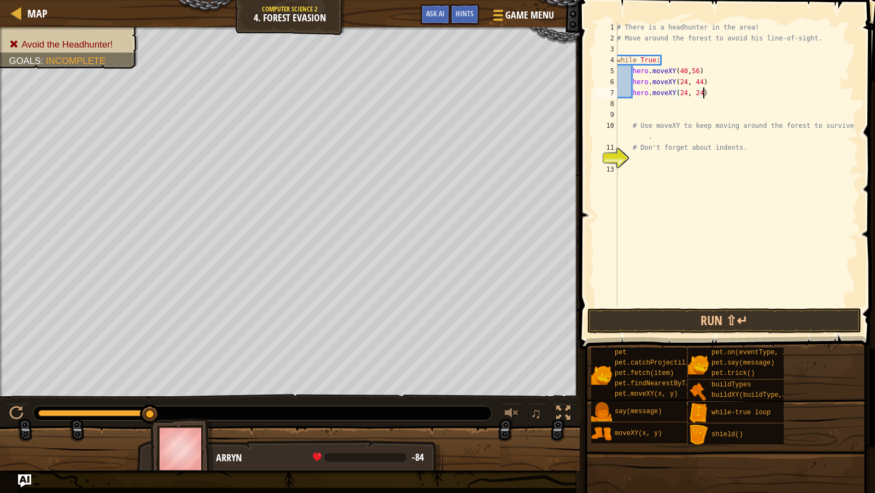
scroll to position [5, 7]
click at [721, 95] on div "# There is a headhunter in the area! # Move around the forest to avoid his line…" at bounding box center [737, 175] width 244 height 306
paste textarea
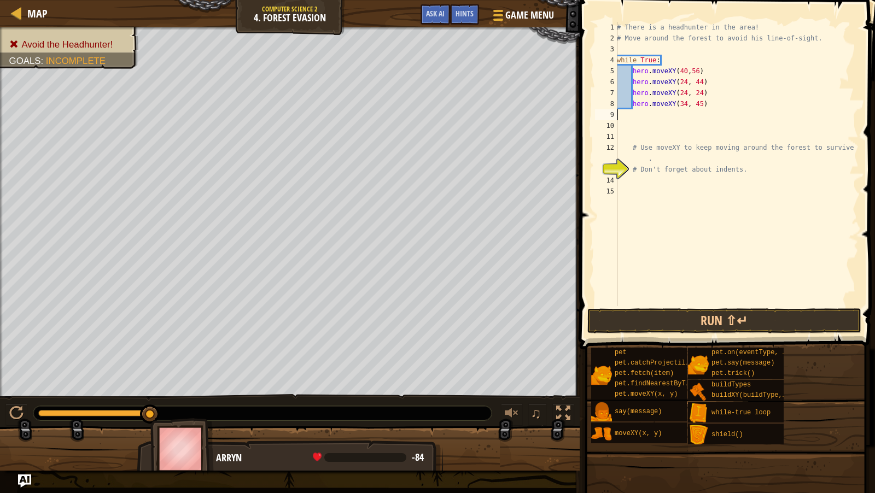
scroll to position [5, 0]
click at [688, 100] on div "# There is a headhunter in the area! # Move around the forest to avoid his line…" at bounding box center [737, 175] width 244 height 306
click at [704, 103] on div "# There is a headhunter in the area! # Move around the forest to avoid his line…" at bounding box center [737, 175] width 244 height 306
type textarea "hero.moveXY(40, 12)"
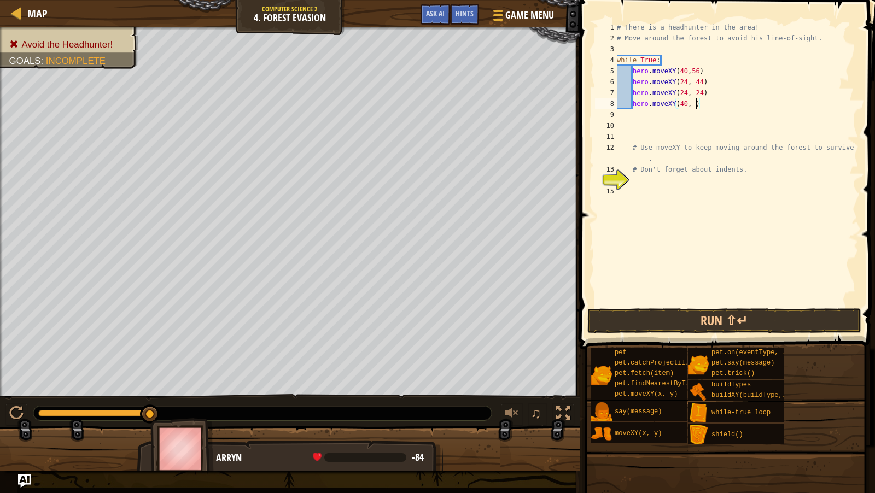
scroll to position [5, 7]
click at [734, 109] on div "# There is a headhunter in the area! # Move around the forest to avoid his line…" at bounding box center [737, 175] width 244 height 306
paste textarea "hero.moveXY(34, 45)"
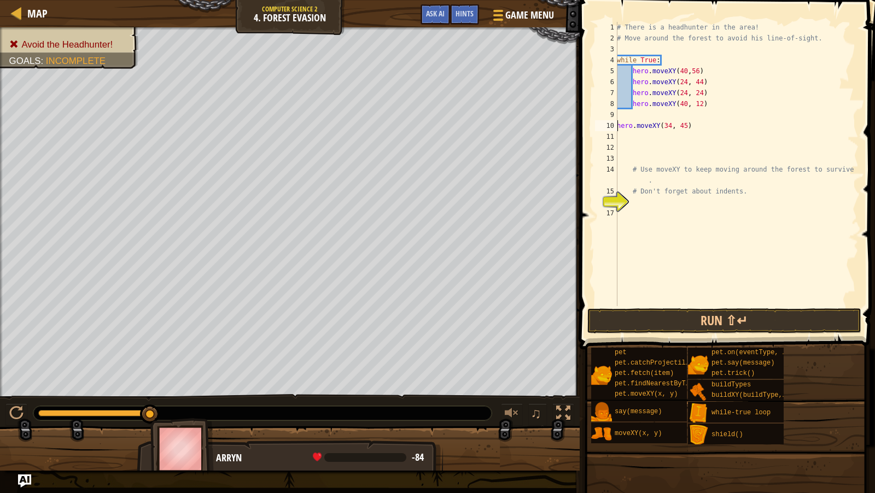
click at [618, 124] on div "# There is a headhunter in the area! # Move around the forest to avoid his line…" at bounding box center [737, 175] width 244 height 306
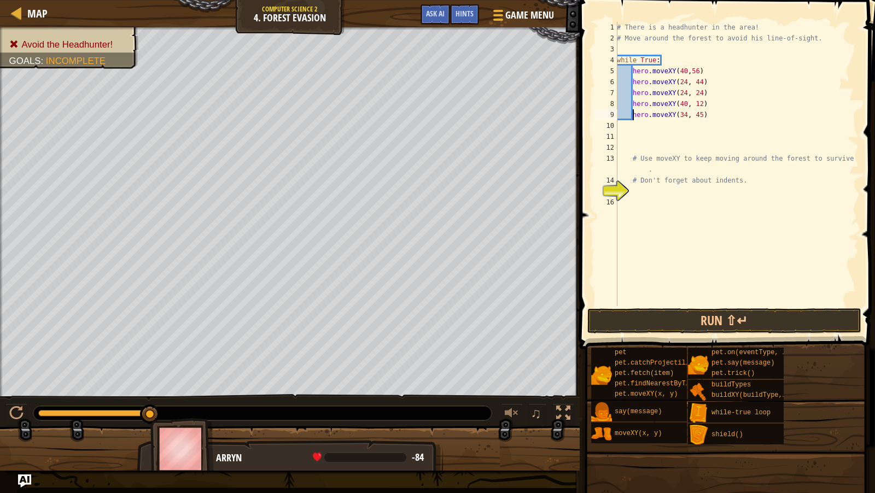
click at [686, 115] on div "# There is a headhunter in the area! # Move around the forest to avoid his line…" at bounding box center [737, 175] width 244 height 306
click at [704, 115] on div "# There is a headhunter in the area! # Move around the forest to avoid his line…" at bounding box center [737, 175] width 244 height 306
type textarea "hero.moveXY(56, 24)"
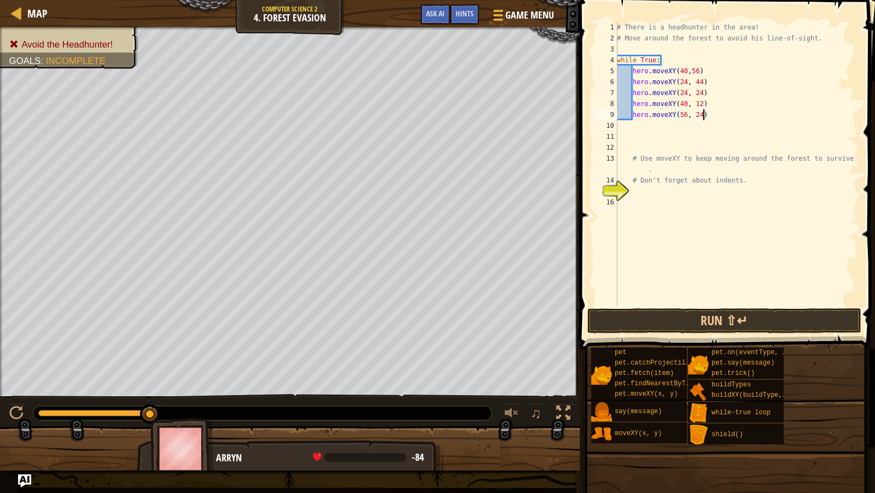
click at [727, 120] on div "# There is a headhunter in the area! # Move around the forest to avoid his line…" at bounding box center [737, 175] width 244 height 306
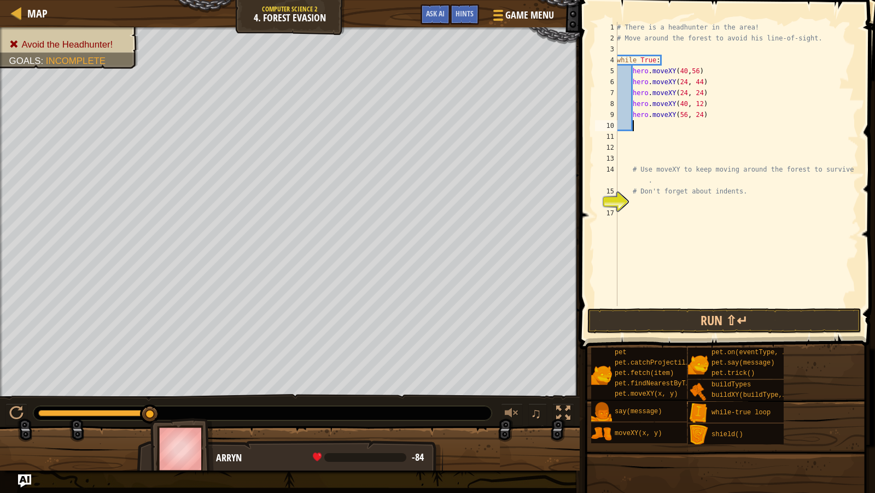
click at [652, 260] on div "# There is a headhunter in the area! # Move around the forest to avoid his line…" at bounding box center [737, 175] width 244 height 306
paste textarea "hero.moveXY(34, 45)"
drag, startPoint x: 706, startPoint y: 215, endPoint x: 612, endPoint y: 212, distance: 94.1
click at [612, 212] on div "1 2 3 4 5 6 7 8 9 10 11 12 13 14 15 16 17 18 # There is a headhunter in the are…" at bounding box center [726, 164] width 266 height 284
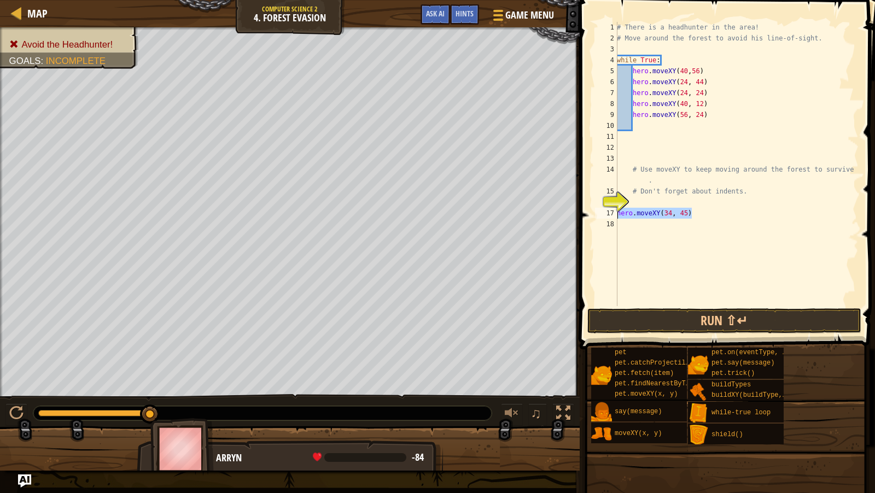
type textarea "hero.moveXY(34, 45)"
click at [645, 130] on div "# There is a headhunter in the area! # Move around the forest to avoid his line…" at bounding box center [737, 175] width 244 height 306
paste textarea
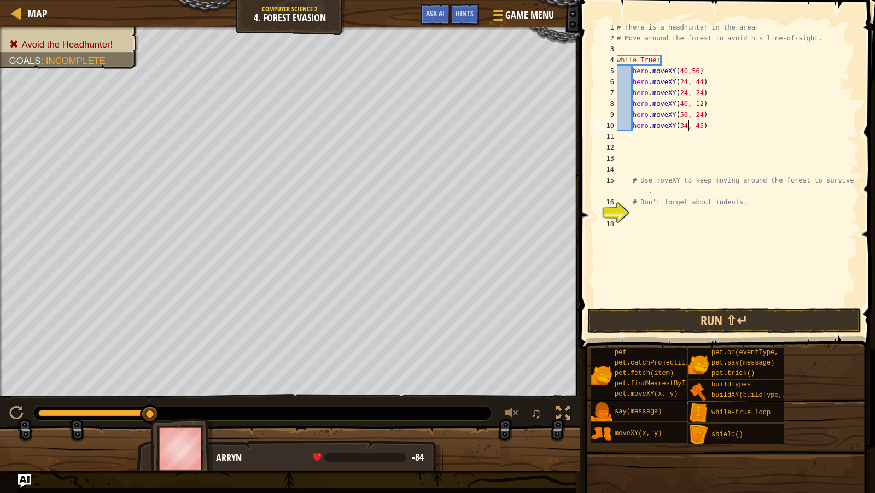
click at [687, 126] on div "# There is a headhunter in the area! # Move around the forest to avoid his line…" at bounding box center [737, 175] width 244 height 306
click at [704, 127] on div "# There is a headhunter in the area! # Move around the forest to avoid his line…" at bounding box center [737, 175] width 244 height 306
type textarea "hero.moveXY(56, 44)"
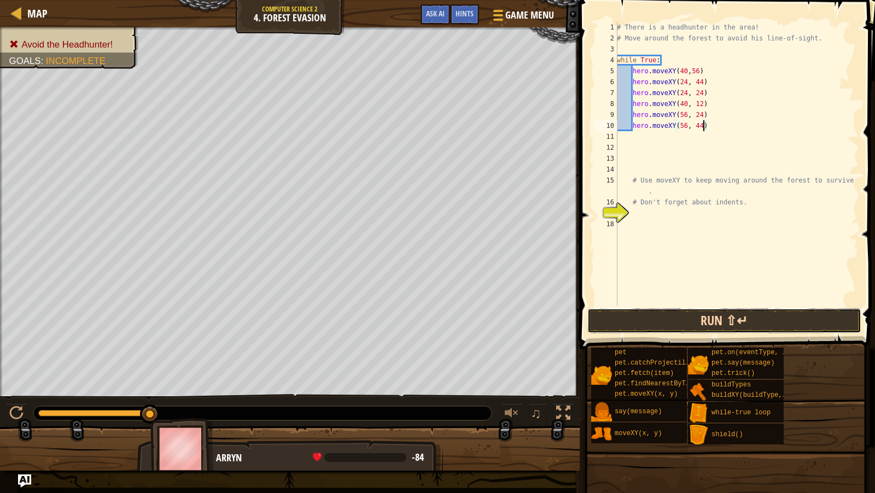
click at [698, 320] on button "Run ⇧↵" at bounding box center [724, 320] width 274 height 25
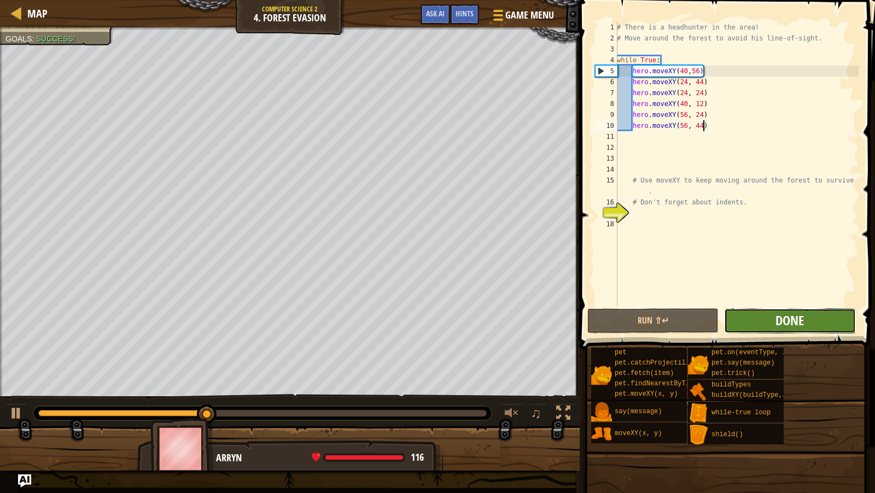
click at [798, 327] on span "Done" at bounding box center [790, 321] width 28 height 18
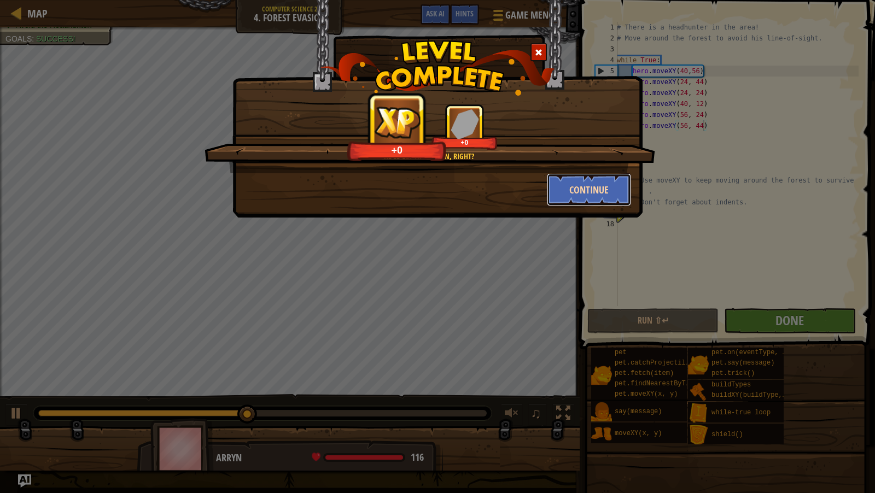
click at [563, 186] on button "Continue" at bounding box center [589, 189] width 85 height 33
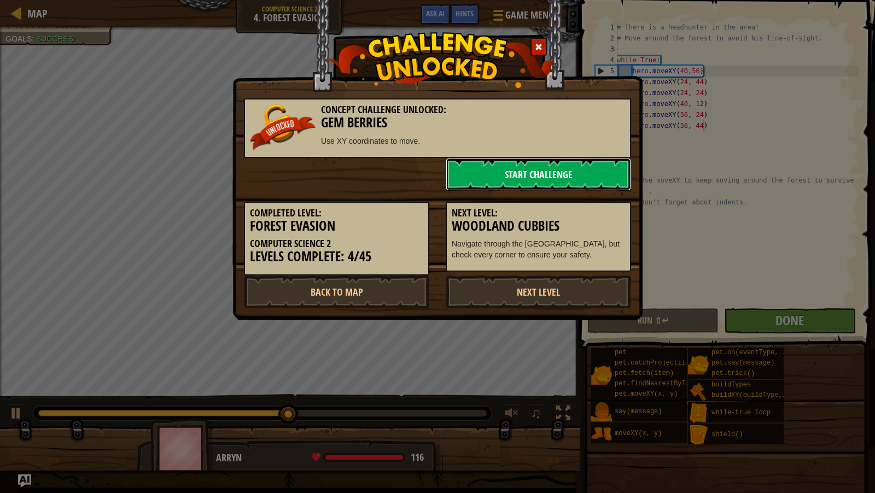
click at [568, 182] on link "Start Challenge" at bounding box center [538, 174] width 185 height 33
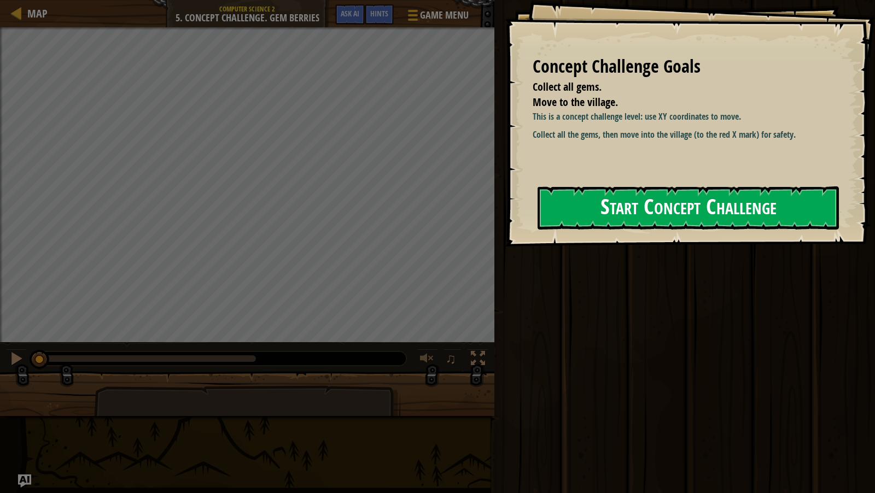
click at [608, 200] on button "Start Concept Challenge" at bounding box center [688, 207] width 301 height 43
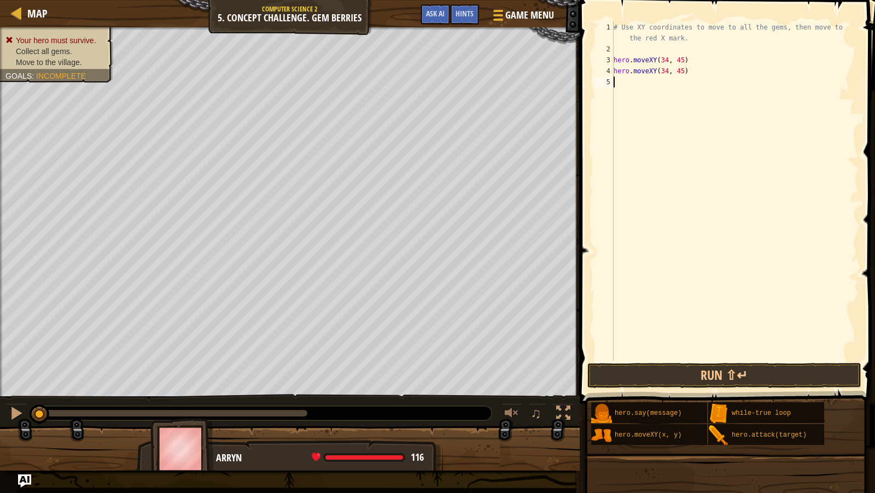
click at [669, 59] on div "# Use XY coordinates to move to all the gems, then move to the red X mark. hero…" at bounding box center [734, 208] width 247 height 372
click at [667, 68] on div "# Use XY coordinates to move to all the gems, then move to the red X mark. hero…" at bounding box center [734, 208] width 247 height 372
click at [678, 58] on div "# Use XY coordinates to move to all the gems, then move to the red X mark. hero…" at bounding box center [734, 208] width 247 height 372
click at [679, 58] on div "# Use XY coordinates to move to all the gems, then move to the red X mark. hero…" at bounding box center [734, 208] width 247 height 372
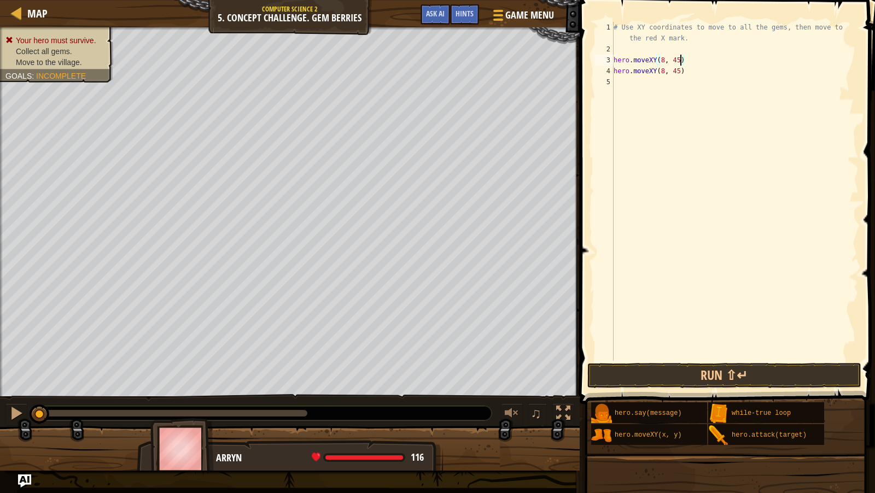
scroll to position [5, 5]
click at [683, 69] on div "# Use XY coordinates to move to all the gems, then move to the red X mark. hero…" at bounding box center [734, 208] width 247 height 372
type textarea "hero.moveXY(8, 13)"
click at [738, 78] on div "# Use XY coordinates to move to all the gems, then move to the red X mark. hero…" at bounding box center [734, 208] width 247 height 372
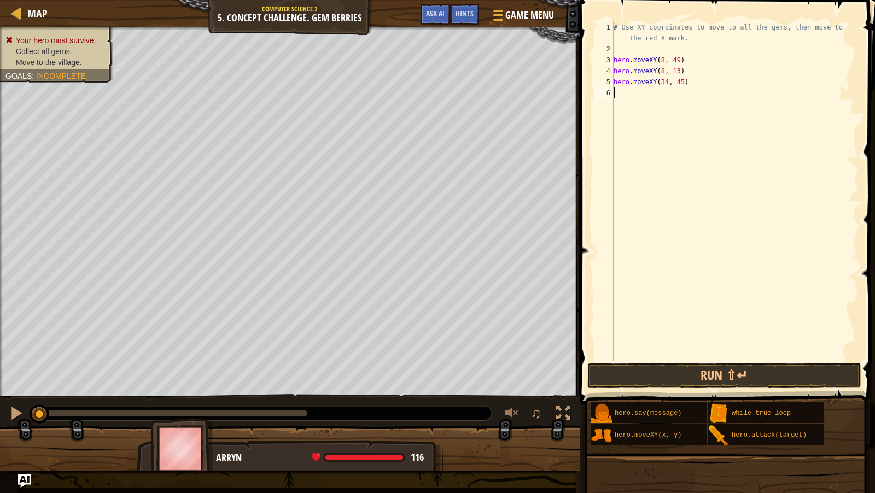
click at [685, 81] on div "# Use XY coordinates to move to all the gems, then move to the red X mark. hero…" at bounding box center [734, 208] width 247 height 372
type textarea "hero.moveXY(34, 15)"
click at [679, 377] on button "Run ⇧↵" at bounding box center [724, 375] width 274 height 25
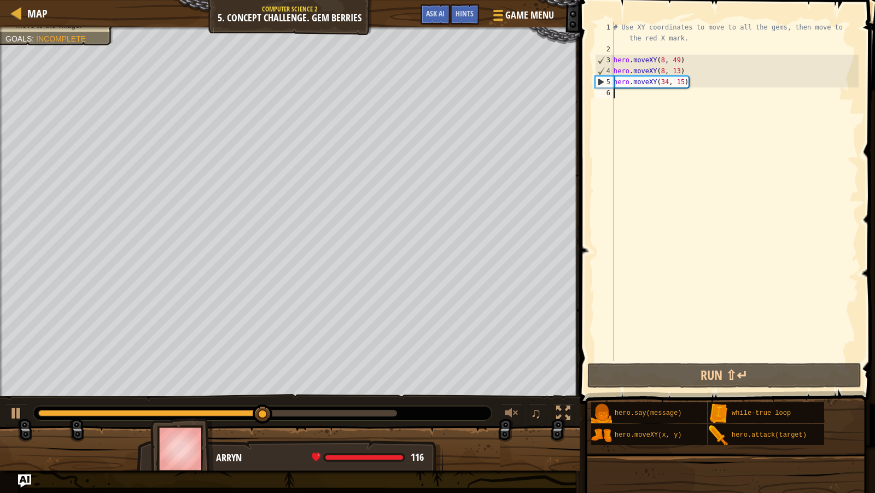
click at [668, 98] on div "# Use XY coordinates to move to all the gems, then move to the red X mark. hero…" at bounding box center [734, 208] width 247 height 372
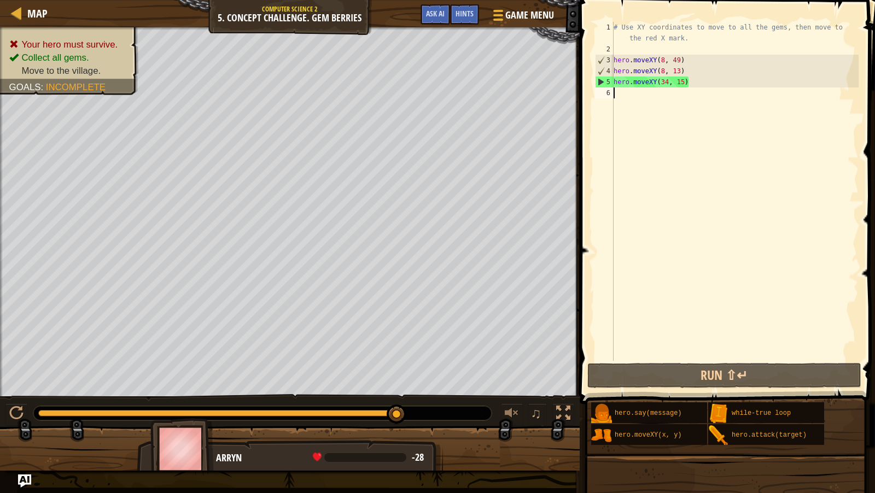
paste textarea "hero.moveXY(34, 45)"
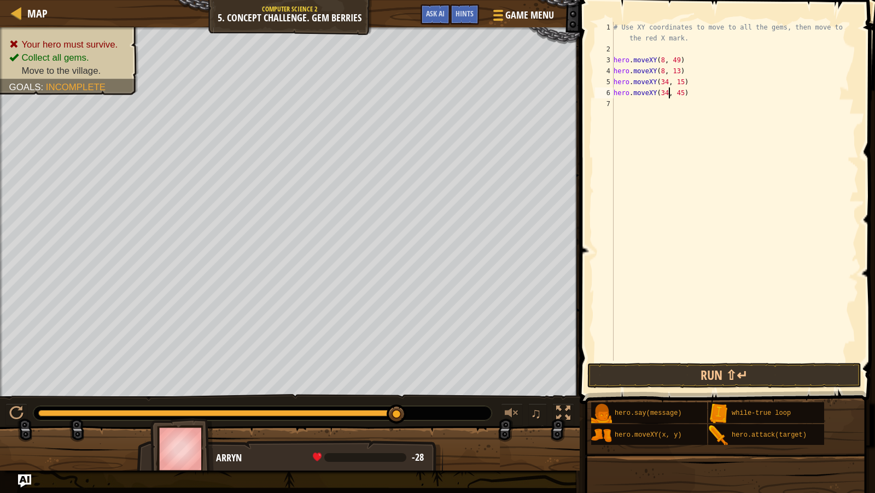
click at [667, 93] on div "# Use XY coordinates to move to all the gems, then move to the red X mark. hero…" at bounding box center [734, 208] width 247 height 372
click at [683, 92] on div "# Use XY coordinates to move to all the gems, then move to the red X mark. hero…" at bounding box center [734, 208] width 247 height 372
click at [677, 383] on button "Run ⇧↵" at bounding box center [724, 375] width 274 height 25
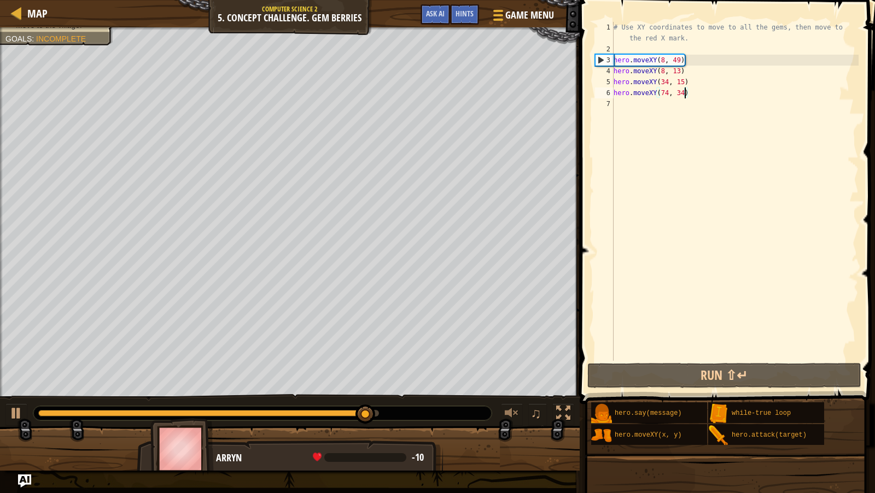
click at [703, 95] on div "# Use XY coordinates to move to all the gems, then move to the red X mark. hero…" at bounding box center [734, 208] width 247 height 372
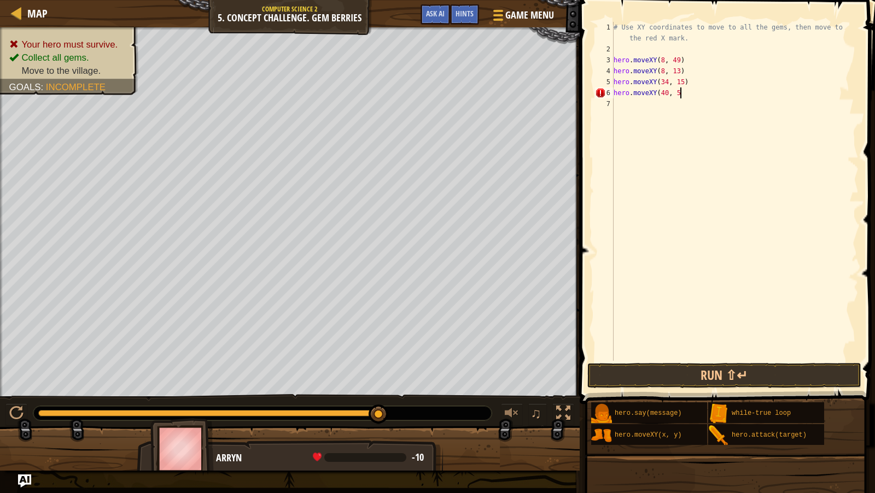
scroll to position [5, 5]
type textarea "hero.moveXY(40, 56)"
paste textarea "hero.moveXY(34, 45)"
click at [667, 103] on div "# Use XY coordinates to move to all the gems, then move to the red X mark. hero…" at bounding box center [734, 208] width 247 height 372
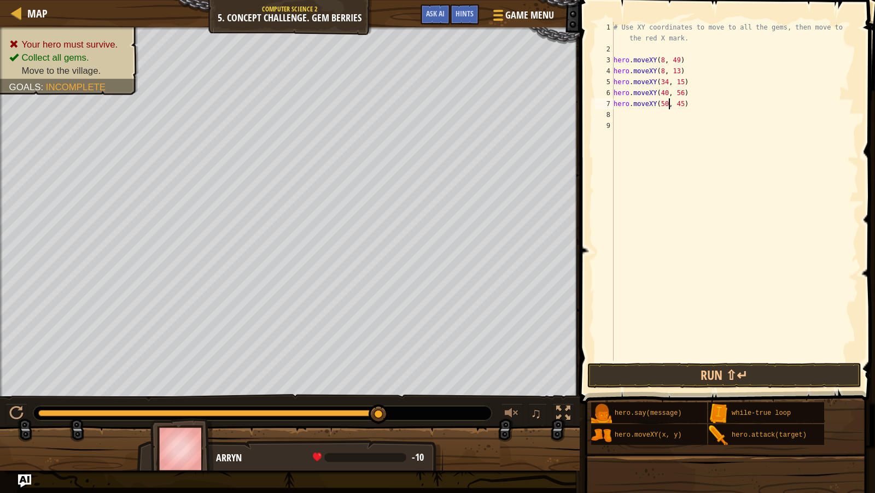
scroll to position [5, 4]
click at [683, 103] on div "# Use XY coordinates to move to all the gems, then move to the red X mark. hero…" at bounding box center [734, 208] width 247 height 372
type textarea "hero.moveXY(50, 34)"
click at [746, 98] on div "# Use XY coordinates to move to all the gems, then move to the red X mark. hero…" at bounding box center [734, 208] width 247 height 372
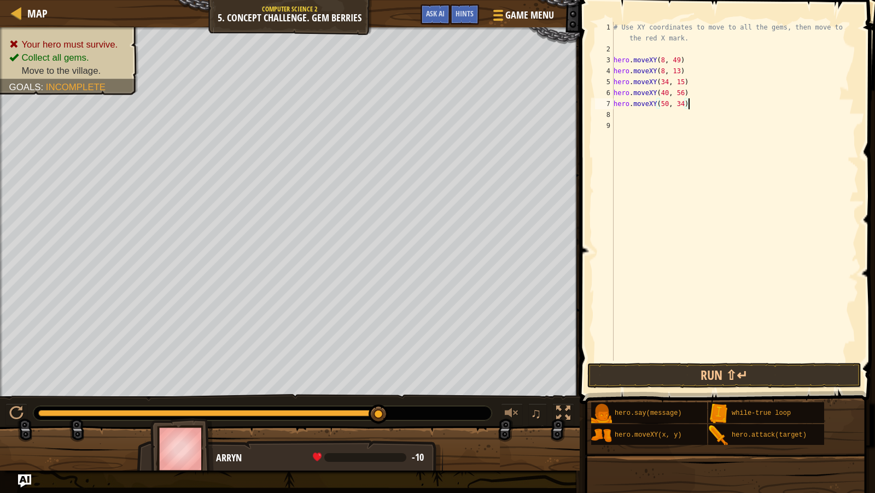
scroll to position [5, 0]
paste textarea "hero.moveXY(34, 45)"
click at [669, 113] on div "# Use XY coordinates to move to all the gems, then move to the red X mark. hero…" at bounding box center [737, 208] width 244 height 372
click at [686, 113] on div "# Use XY coordinates to move to all the gems, then move to the red X mark. hero…" at bounding box center [737, 208] width 244 height 372
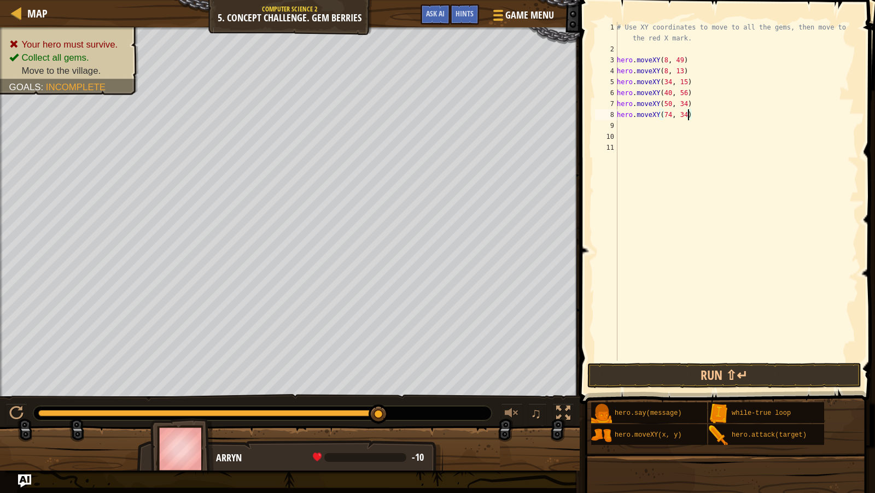
scroll to position [5, 5]
type textarea "hero.moveXY(74, 34)"
click at [698, 373] on button "Run ⇧↵" at bounding box center [724, 375] width 274 height 25
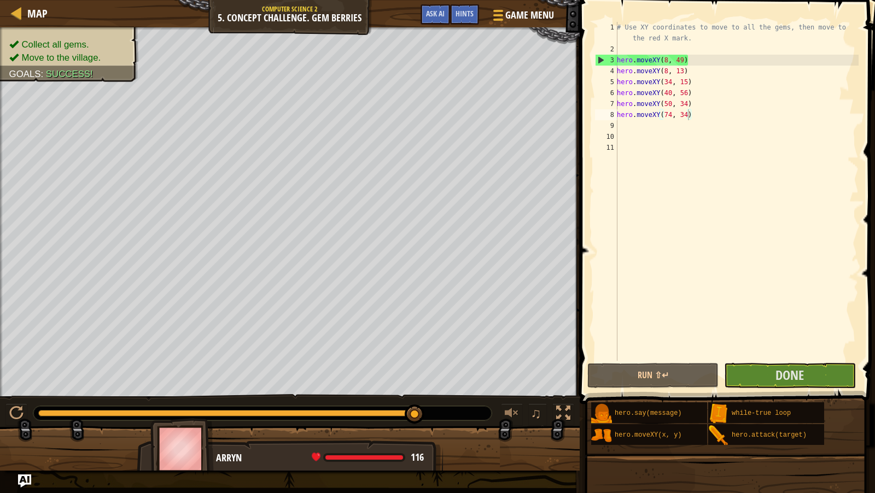
click at [793, 388] on span at bounding box center [728, 186] width 304 height 436
click at [798, 374] on span "Done" at bounding box center [790, 375] width 28 height 18
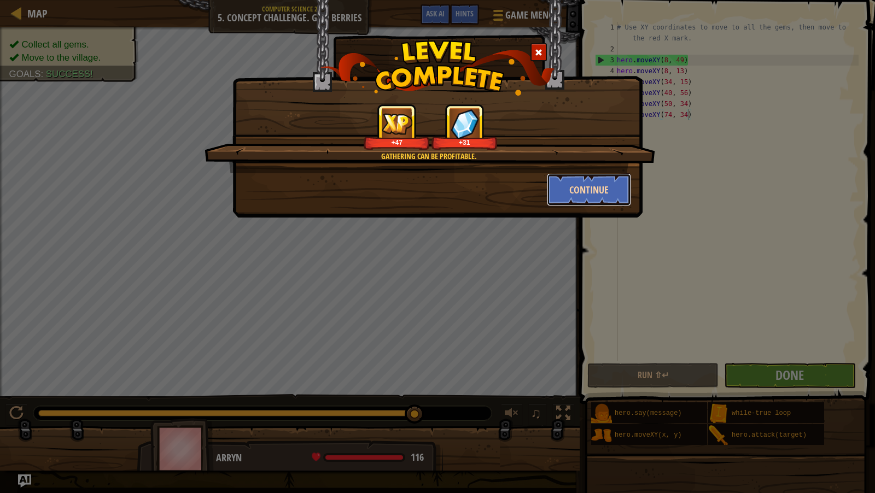
click at [575, 193] on button "Continue" at bounding box center [589, 189] width 85 height 33
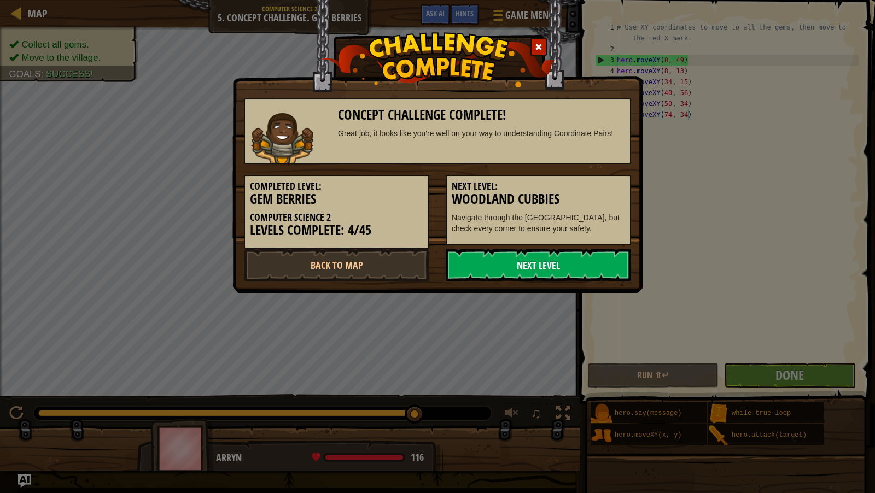
click at [551, 267] on link "Next Level" at bounding box center [538, 265] width 185 height 33
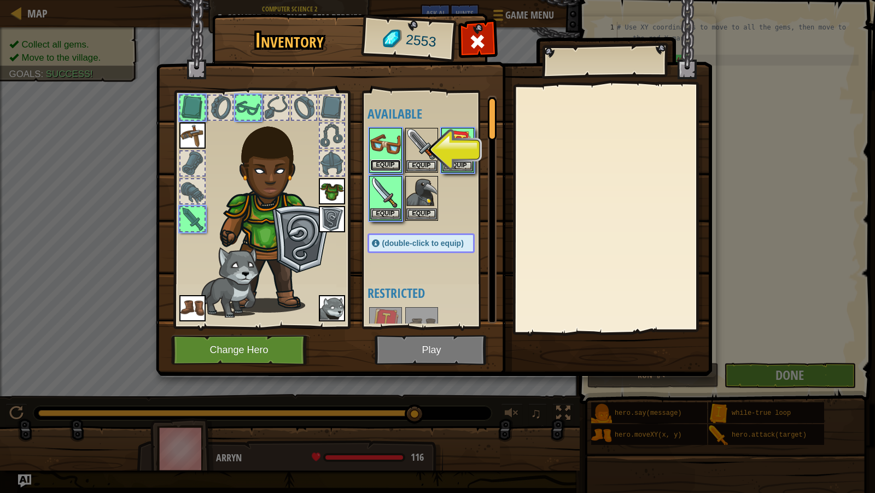
click at [380, 162] on button "Equip" at bounding box center [385, 165] width 31 height 11
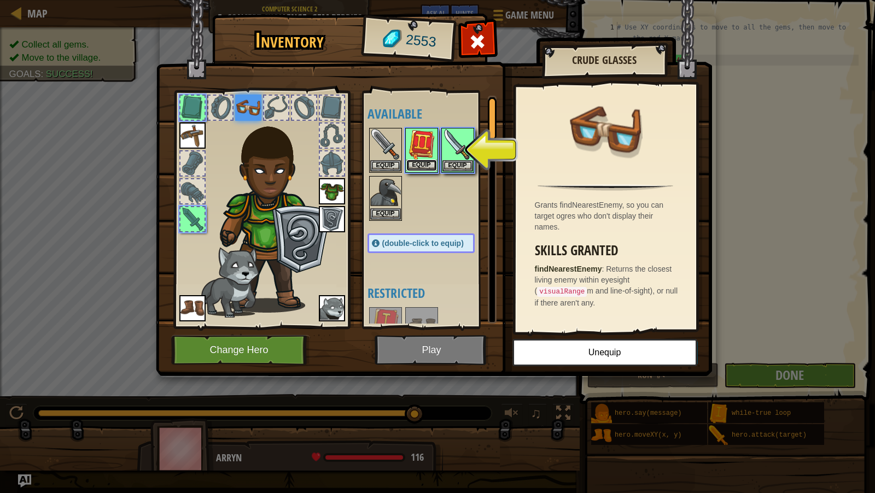
click at [421, 164] on button "Equip" at bounding box center [421, 165] width 31 height 11
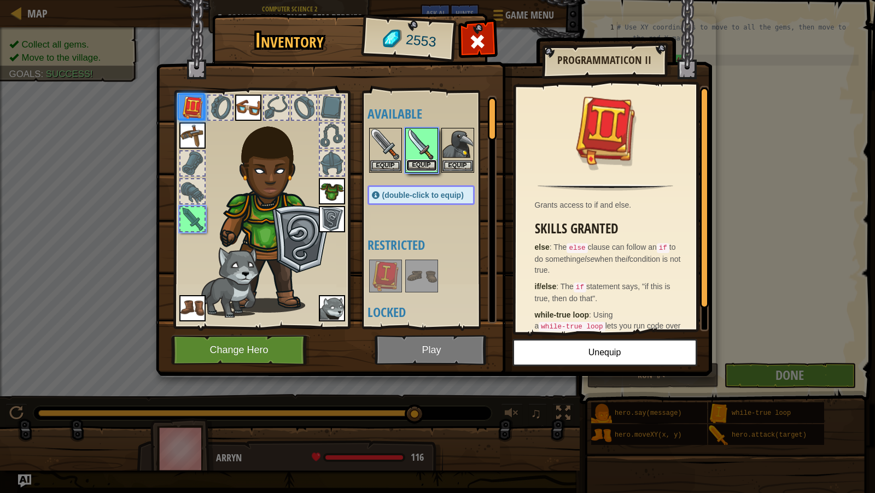
click at [424, 164] on button "Equip" at bounding box center [421, 165] width 31 height 11
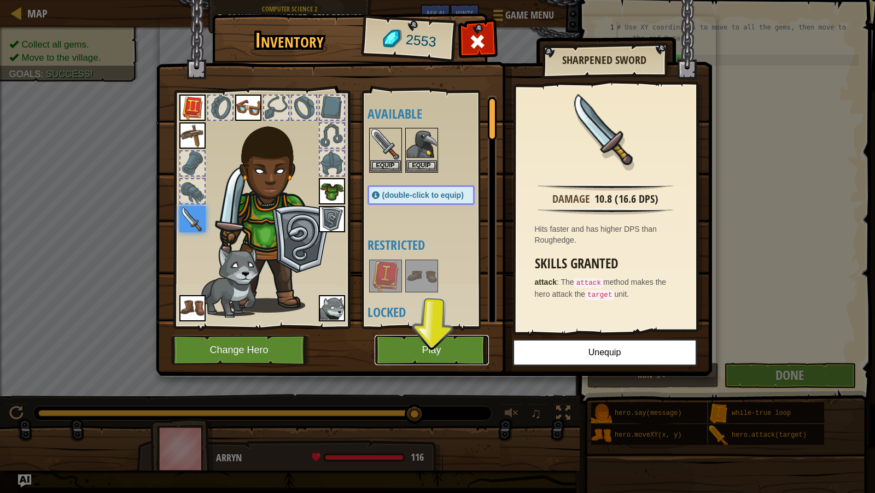
click at [441, 348] on button "Play" at bounding box center [432, 350] width 114 height 30
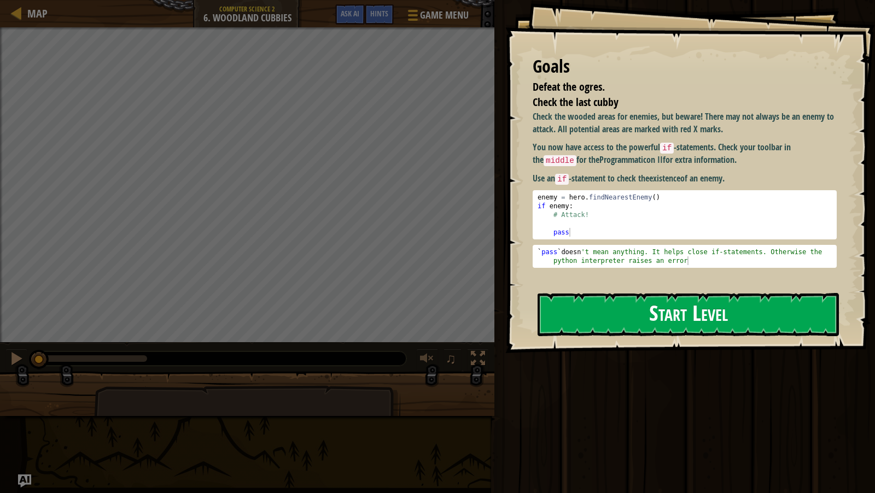
click at [610, 309] on button "Start Level" at bounding box center [688, 314] width 301 height 43
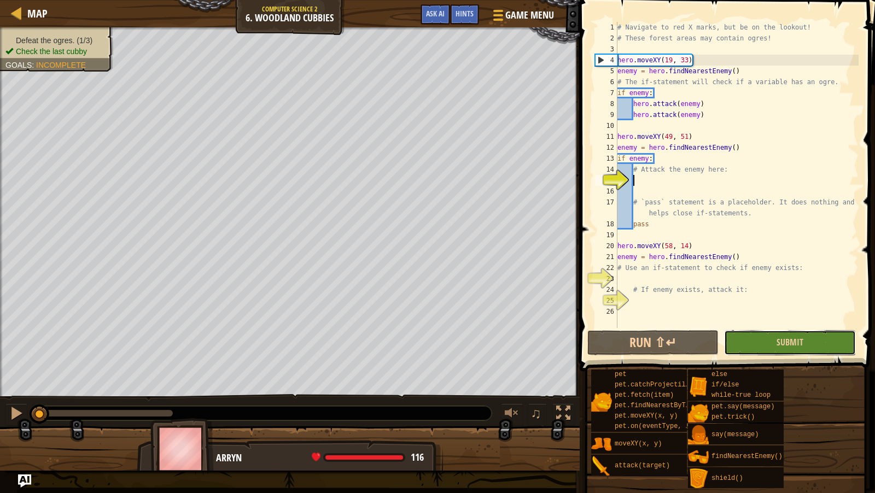
click at [803, 347] on button "Submit" at bounding box center [789, 342] width 131 height 25
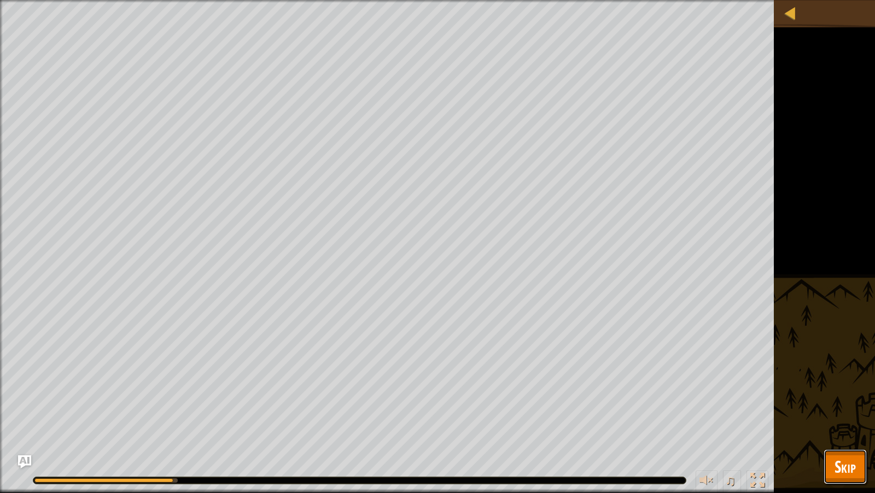
click at [841, 467] on span "Skip" at bounding box center [845, 467] width 21 height 22
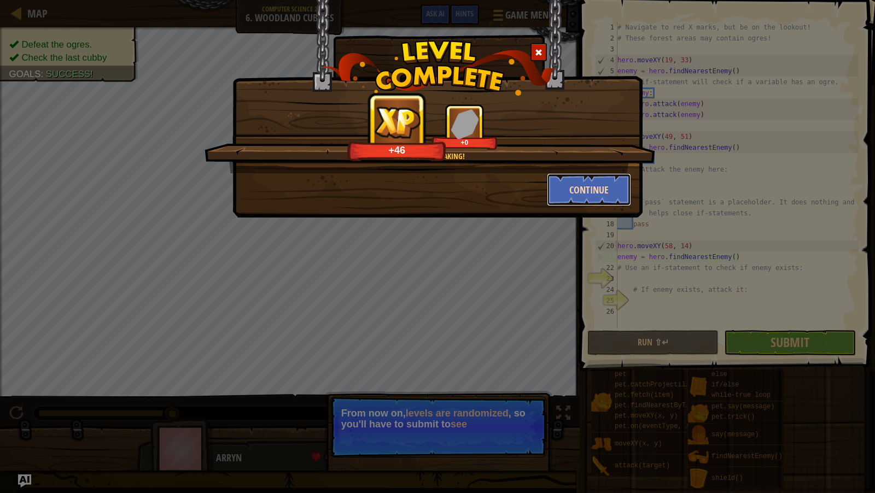
click at [602, 183] on button "Continue" at bounding box center [589, 189] width 85 height 33
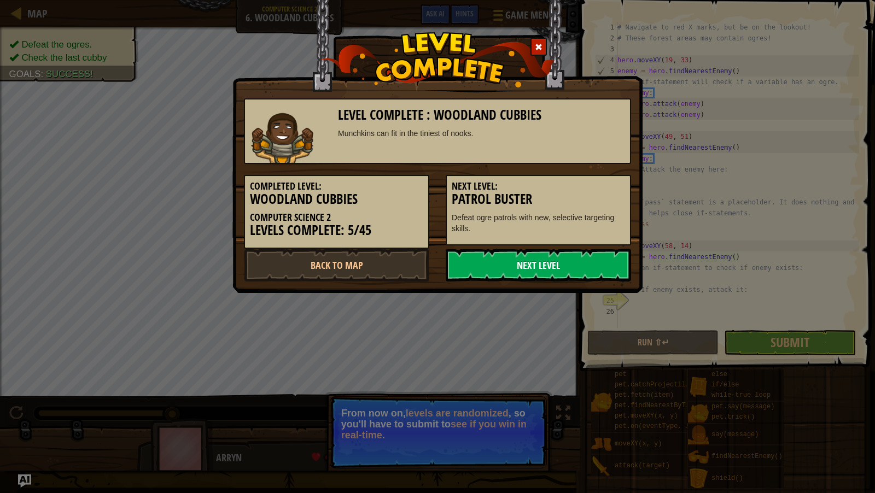
click at [572, 265] on link "Next Level" at bounding box center [538, 265] width 185 height 33
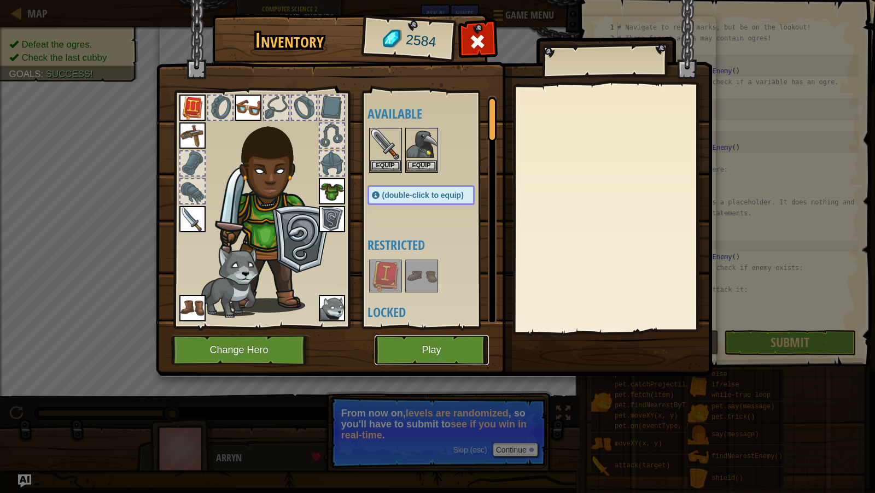
click at [463, 344] on button "Play" at bounding box center [432, 350] width 114 height 30
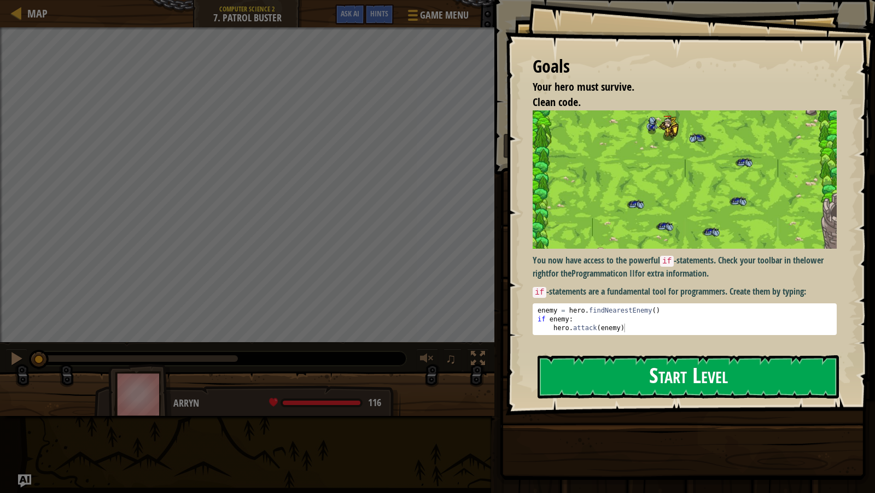
click at [563, 387] on button "Start Level" at bounding box center [688, 376] width 301 height 43
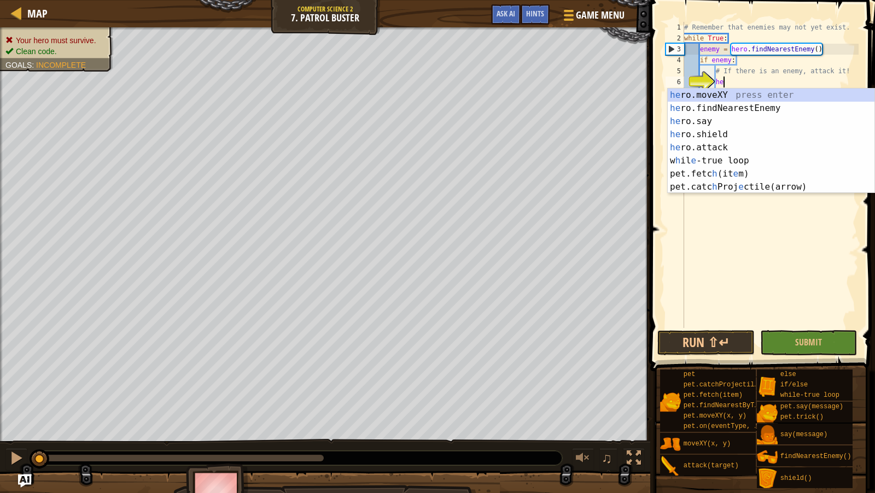
scroll to position [5, 3]
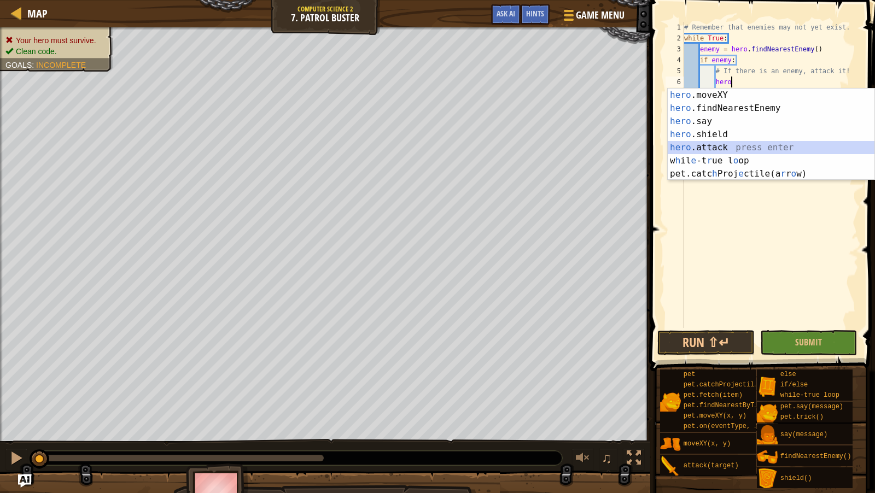
click at [726, 148] on div "hero .moveXY press enter hero .findNearestEnemy press enter hero .say press ent…" at bounding box center [771, 148] width 207 height 118
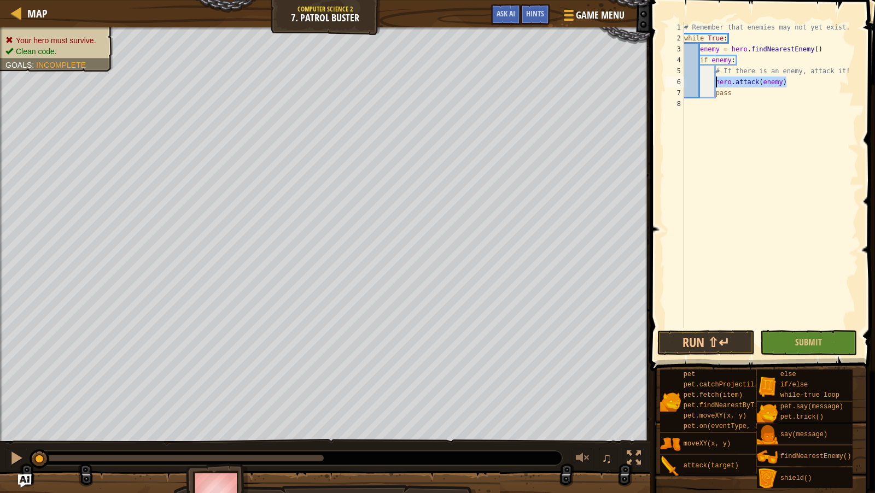
drag, startPoint x: 800, startPoint y: 85, endPoint x: 716, endPoint y: 85, distance: 83.7
click at [716, 85] on div "# Remember that enemies may not yet exist. while True : enemy = hero . findNear…" at bounding box center [770, 186] width 177 height 328
type textarea "hero.attack(enemy)"
click at [816, 84] on div "# Remember that enemies may not yet exist. while True : enemy = hero . findNear…" at bounding box center [770, 186] width 177 height 328
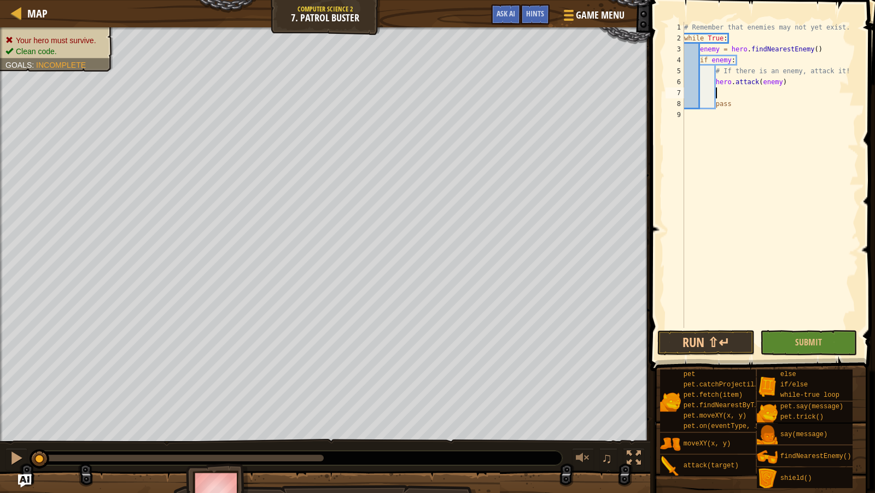
paste textarea "hero.attack(enemy)"
type textarea "hero.attack(enemy)"
click at [704, 345] on button "Run ⇧↵" at bounding box center [705, 342] width 97 height 25
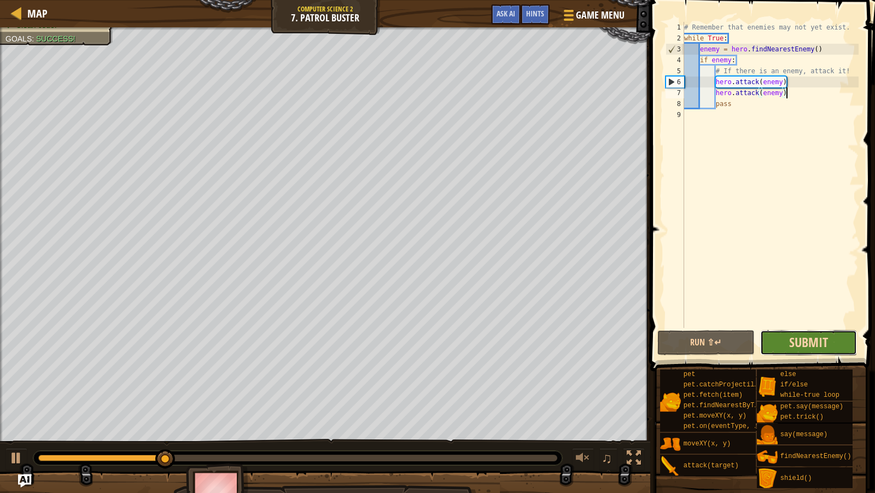
click at [804, 342] on span "Submit" at bounding box center [808, 343] width 39 height 18
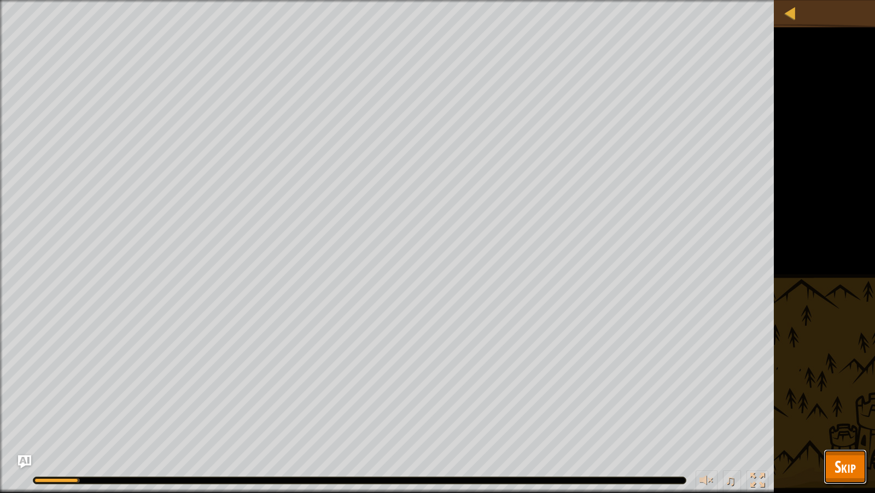
click at [849, 457] on span "Skip" at bounding box center [845, 467] width 21 height 22
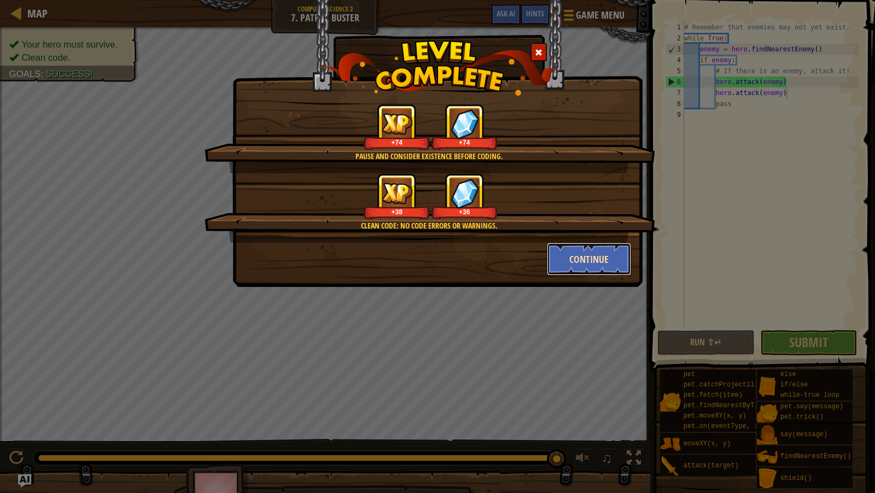
click at [601, 256] on button "Continue" at bounding box center [589, 259] width 85 height 33
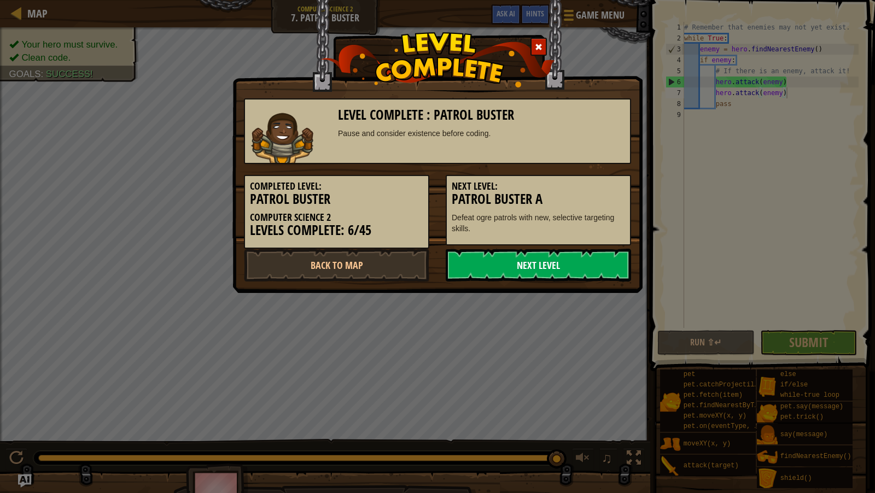
click at [504, 266] on link "Next Level" at bounding box center [538, 265] width 185 height 33
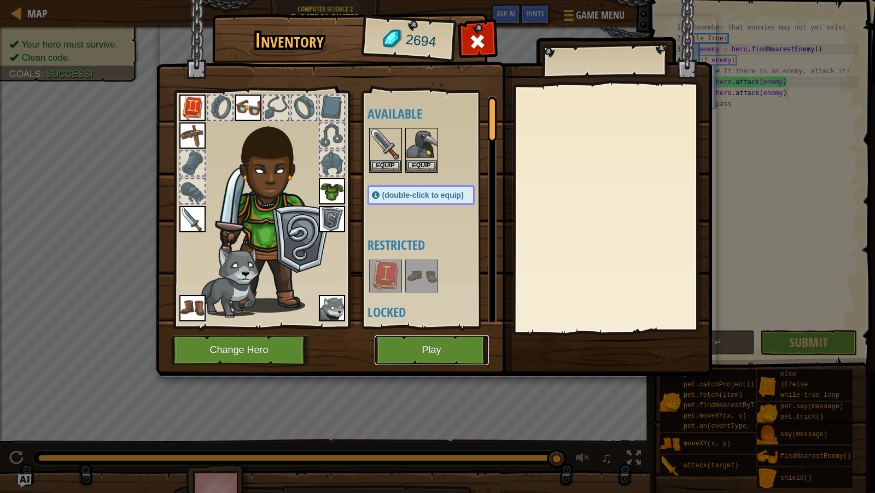
click at [443, 346] on button "Play" at bounding box center [432, 350] width 114 height 30
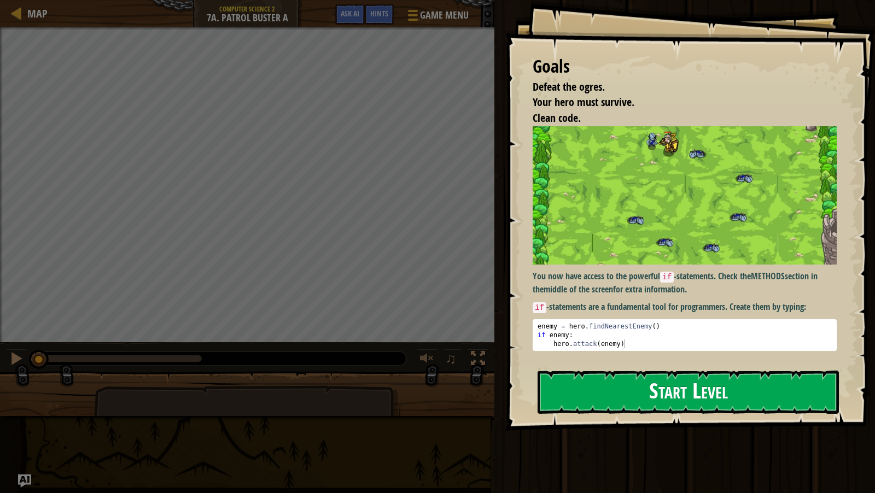
click at [585, 393] on button "Start Level" at bounding box center [688, 392] width 301 height 43
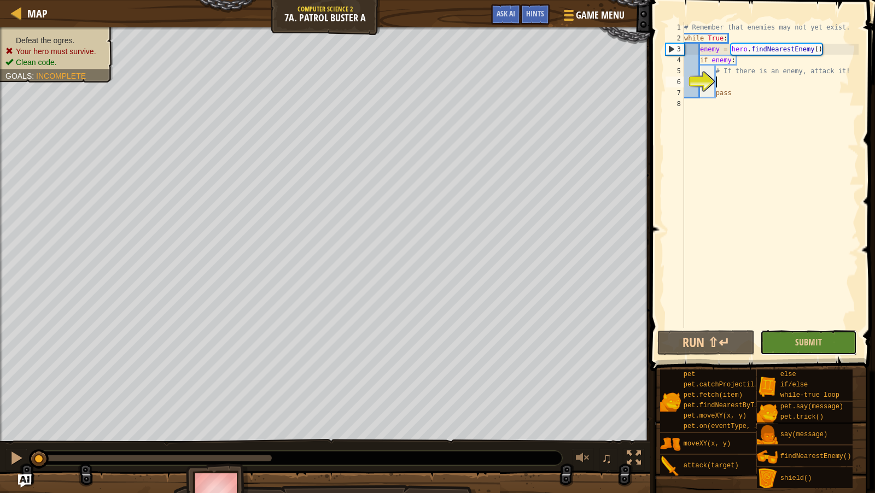
click at [785, 338] on button "Submit" at bounding box center [808, 342] width 97 height 25
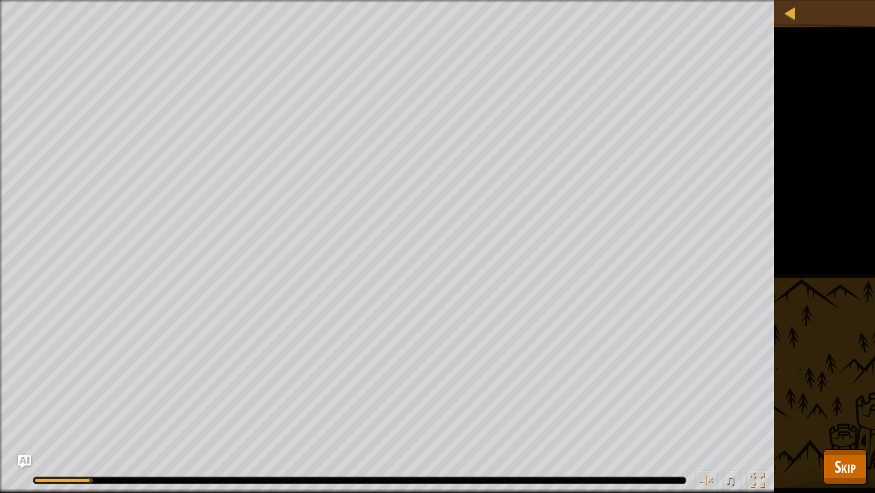
click at [816, 188] on div "Defeat the ogres. Your hero must survive. Clean code. Goals : Running... ♫ Arry…" at bounding box center [437, 246] width 875 height 493
click at [847, 463] on span "Skip" at bounding box center [845, 467] width 21 height 22
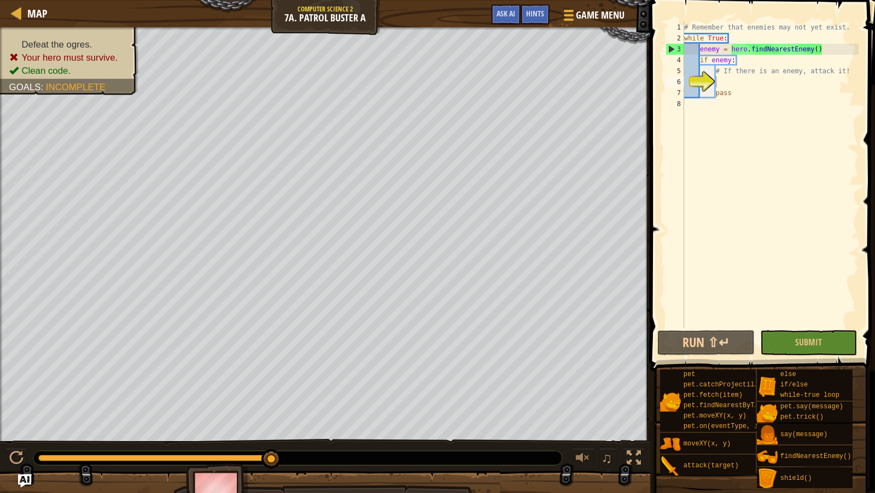
click at [774, 82] on div "# Remember that enemies may not yet exist. while True : enemy = hero . findNear…" at bounding box center [770, 186] width 177 height 328
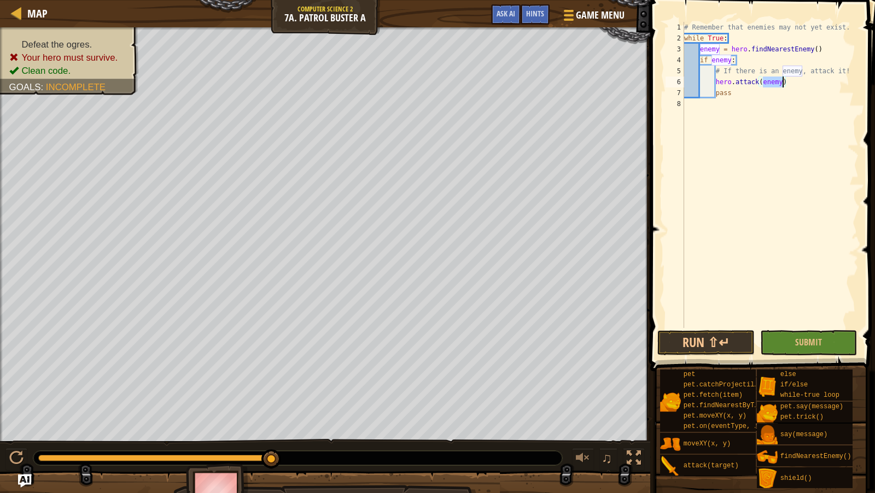
click at [798, 84] on div "# Remember that enemies may not yet exist. while True : enemy = hero . findNear…" at bounding box center [770, 186] width 177 height 328
click at [795, 82] on div "# Remember that enemies may not yet exist. while True : enemy = hero . findNear…" at bounding box center [770, 186] width 177 height 328
click at [796, 86] on div "# Remember that enemies may not yet exist. while True : enemy = hero . findNear…" at bounding box center [770, 186] width 177 height 328
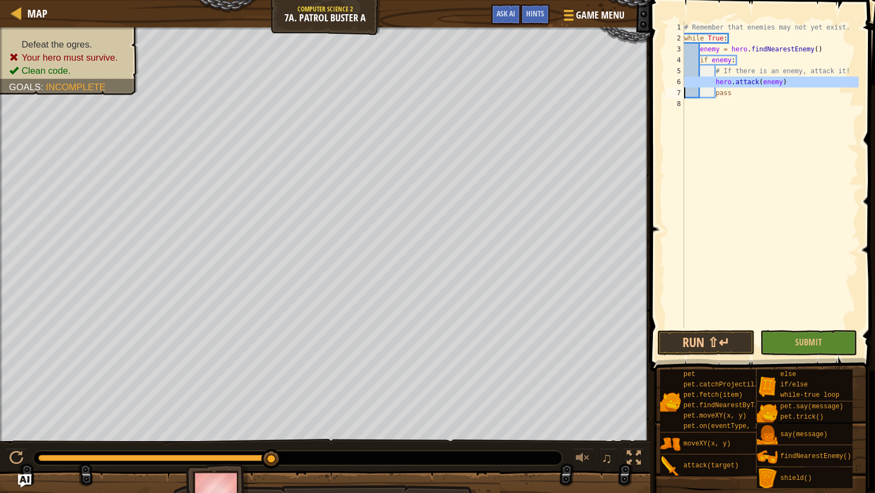
type textarea "hero.attack(enemy)"
paste textarea
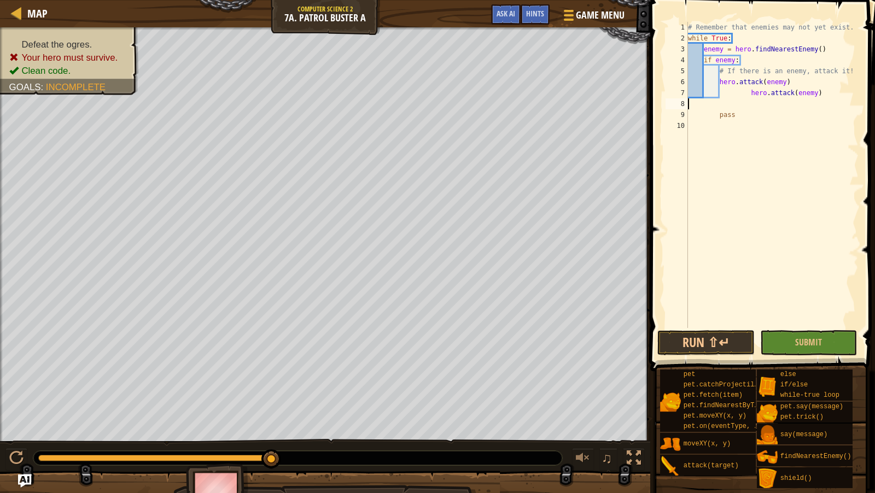
paste textarea
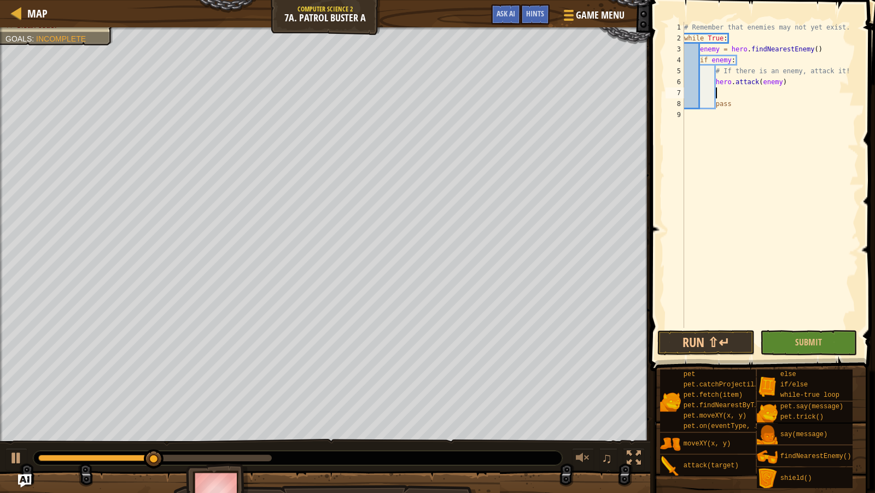
paste textarea
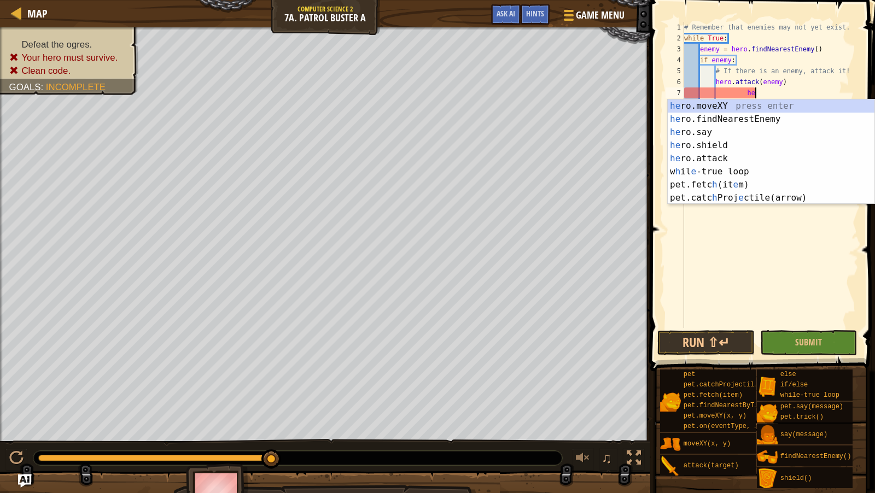
type textarea "h"
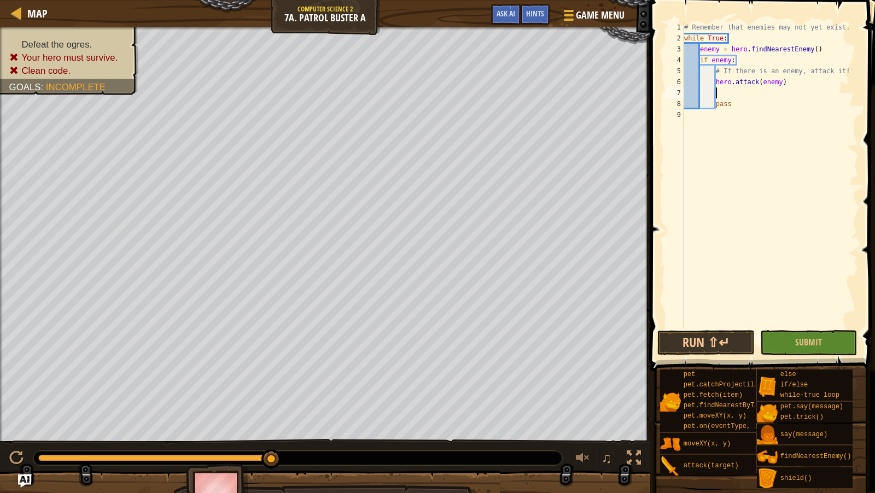
paste textarea
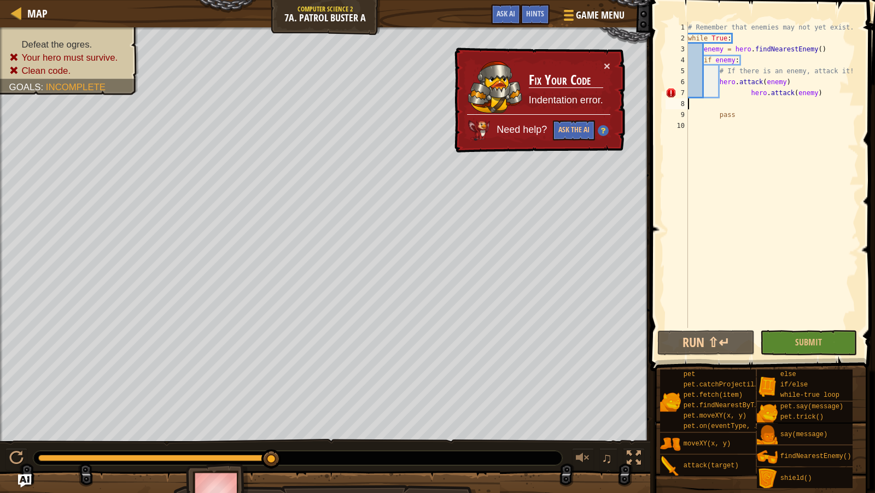
click at [745, 91] on div "# Remember that enemies may not yet exist. while True : enemy = hero . findNear…" at bounding box center [772, 186] width 173 height 328
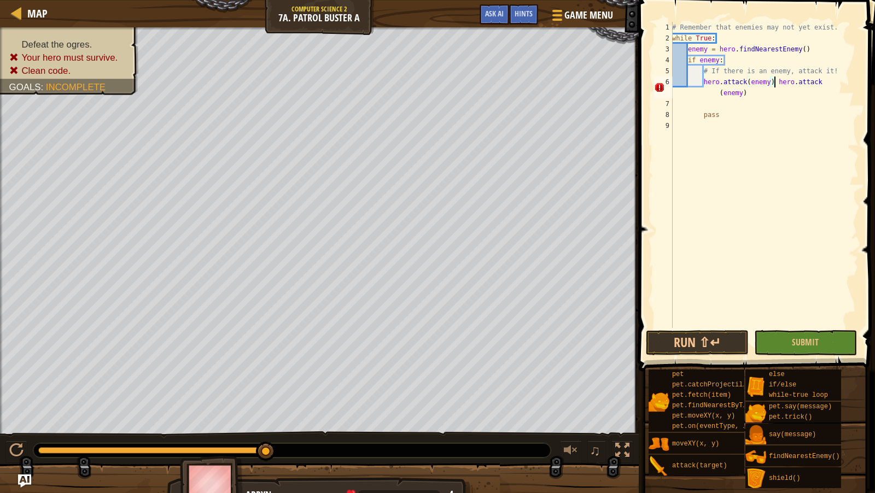
type textarea "hero.attack(enemy) hero.attack(enemy)"
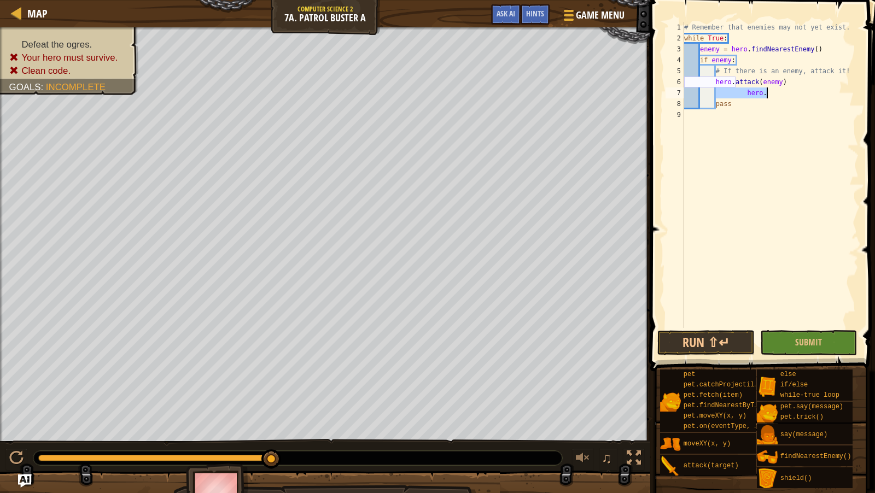
type textarea "hero.attack(enemy)"
paste textarea
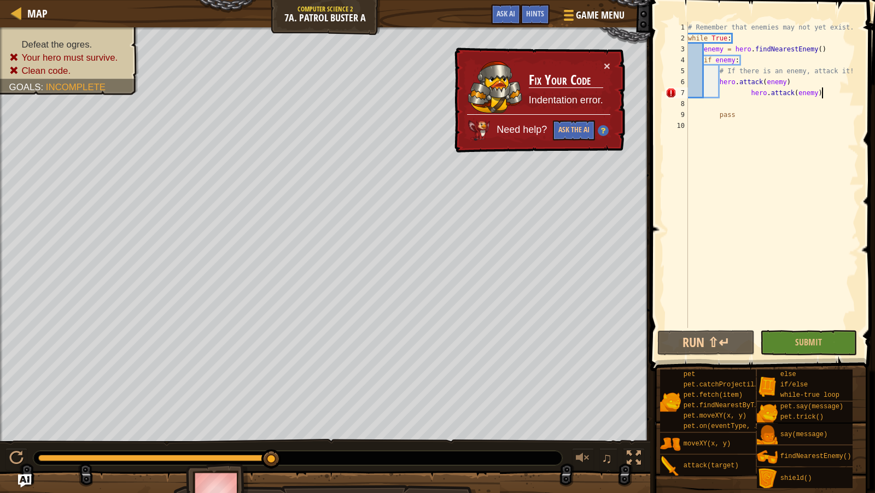
click at [824, 94] on div "# Remember that enemies may not yet exist. while True : enemy = hero . findNear…" at bounding box center [772, 186] width 173 height 328
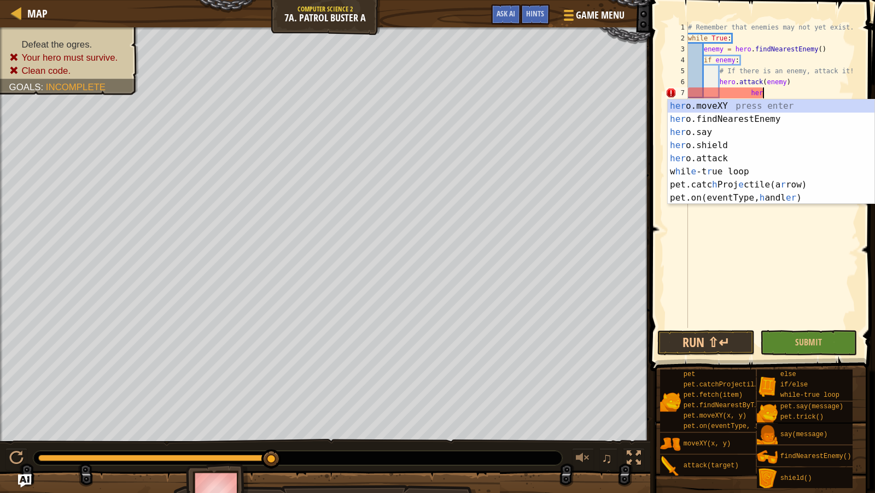
type textarea "h"
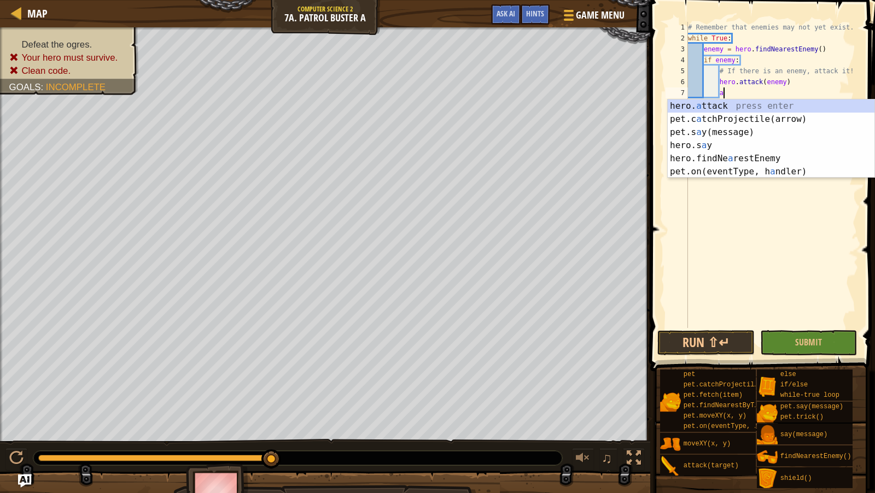
scroll to position [5, 2]
type textarea "hero.attack(enemy)"
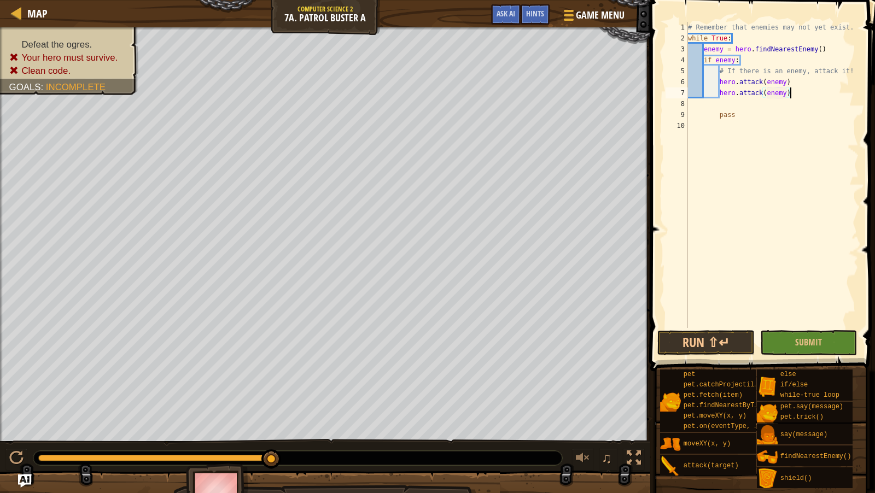
click at [801, 95] on div "# Remember that enemies may not yet exist. while True : enemy = hero . findNear…" at bounding box center [772, 186] width 173 height 328
type textarea "h"
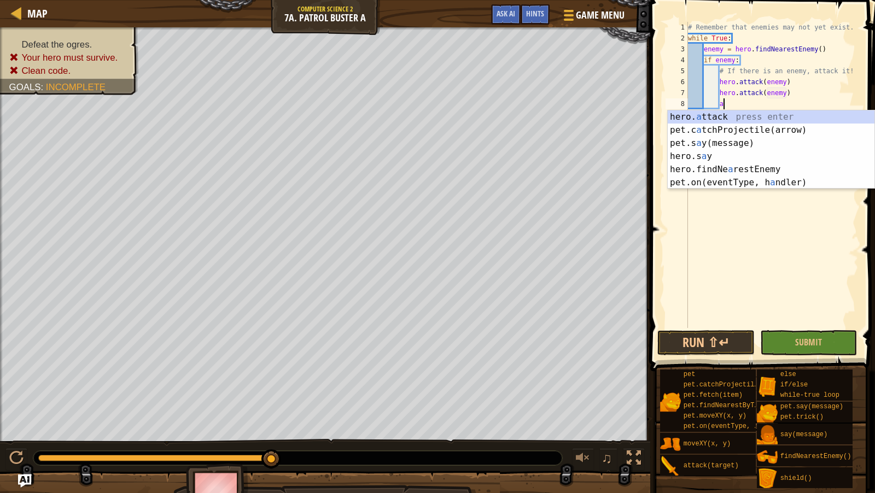
type textarea "hero.attack(enemy)"
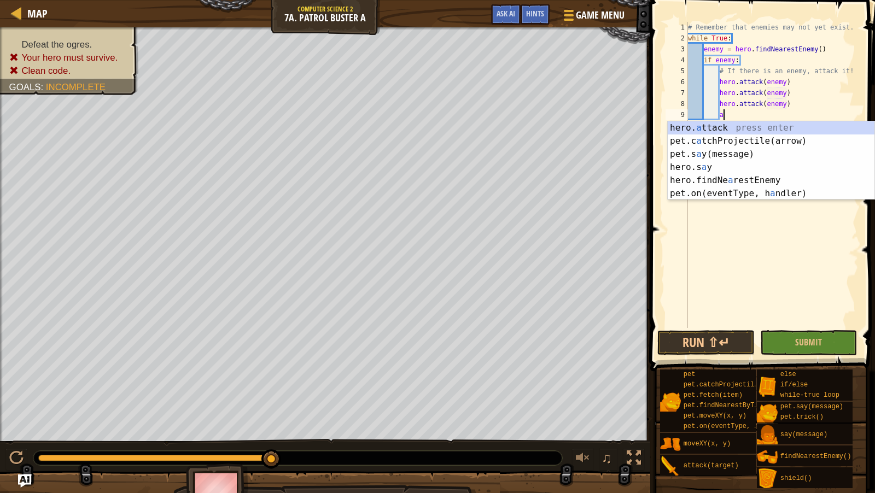
type textarea "hero.attack(enemy)"
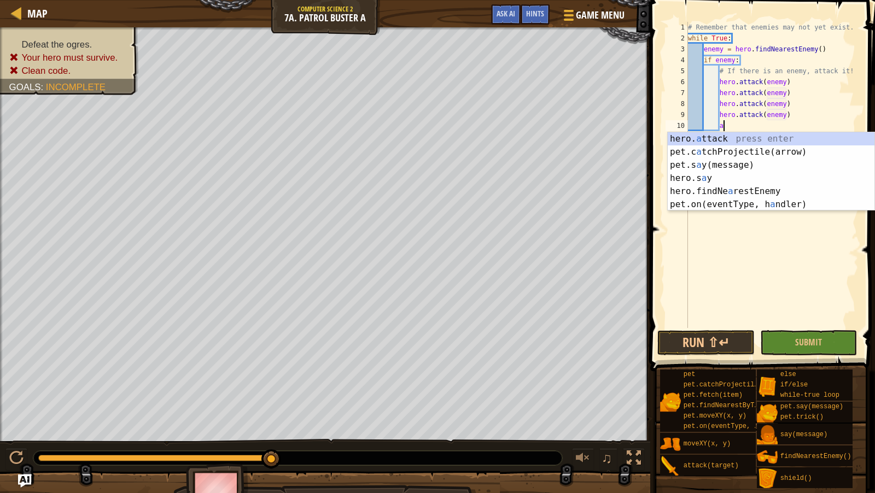
type textarea "hero.attack(enemy)"
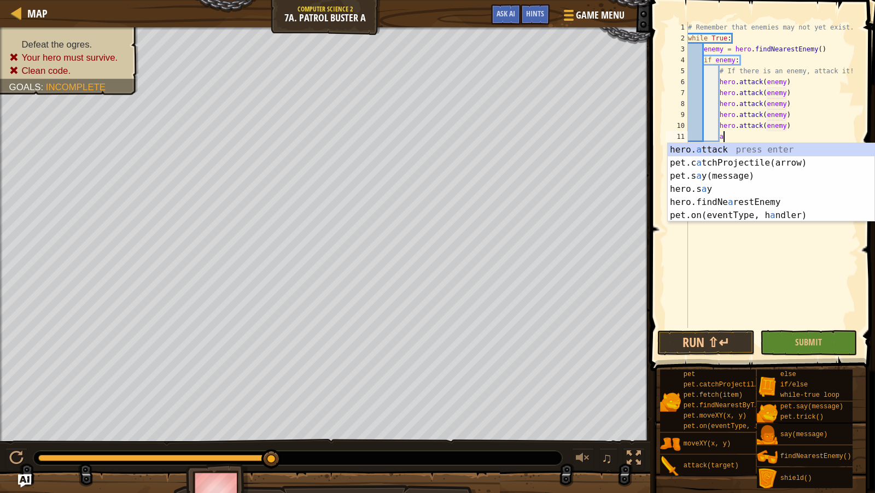
type textarea "hero.attack(enemy)"
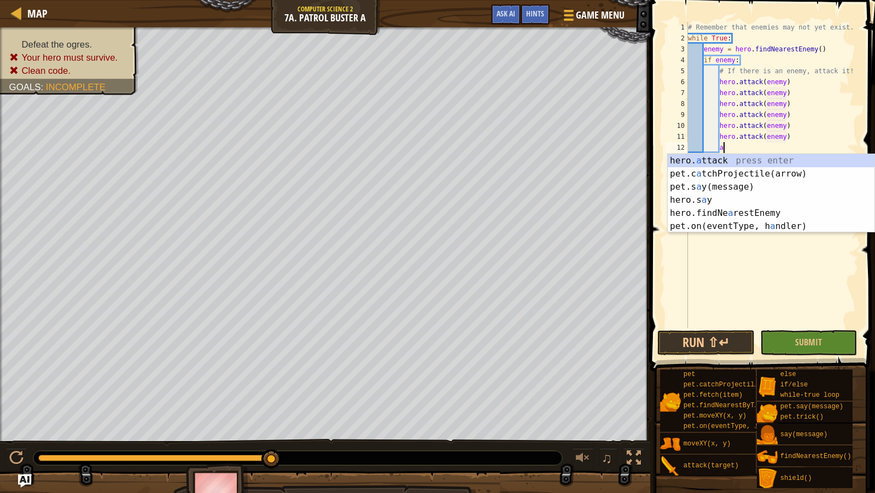
type textarea "hero.attack(enemy)"
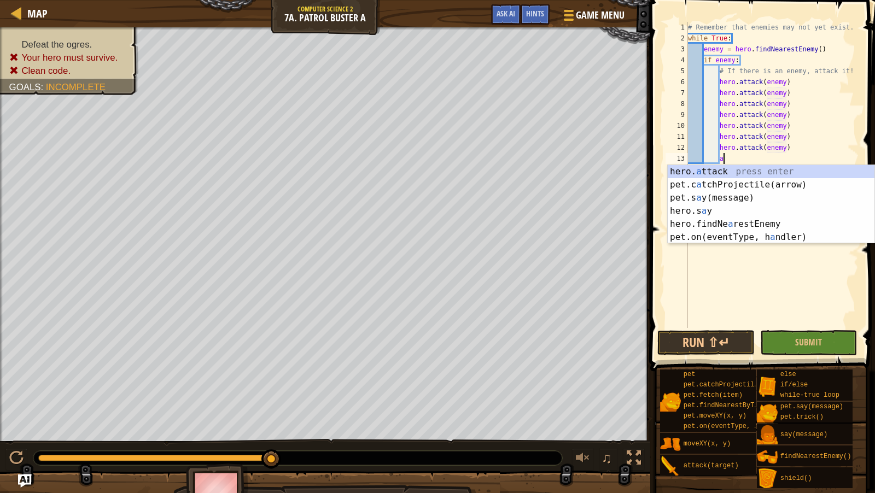
type textarea "hero.attack(enemy)"
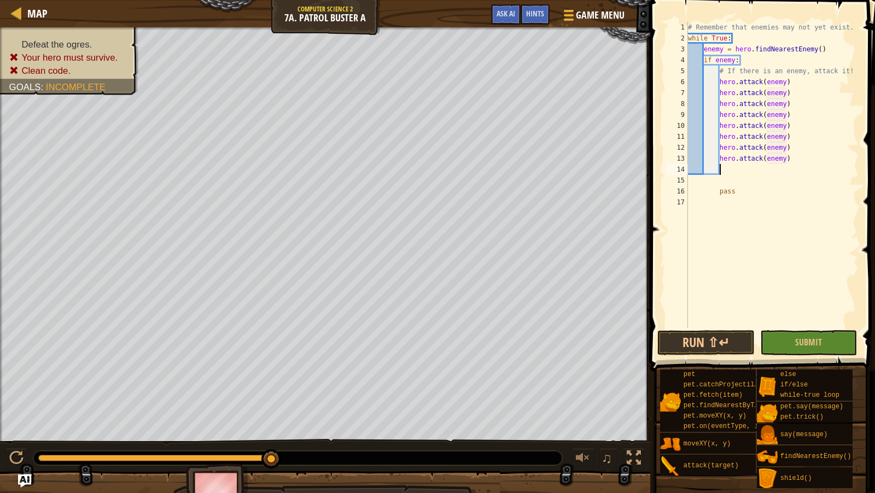
type textarea "a"
click at [794, 334] on button "Submit" at bounding box center [808, 342] width 97 height 25
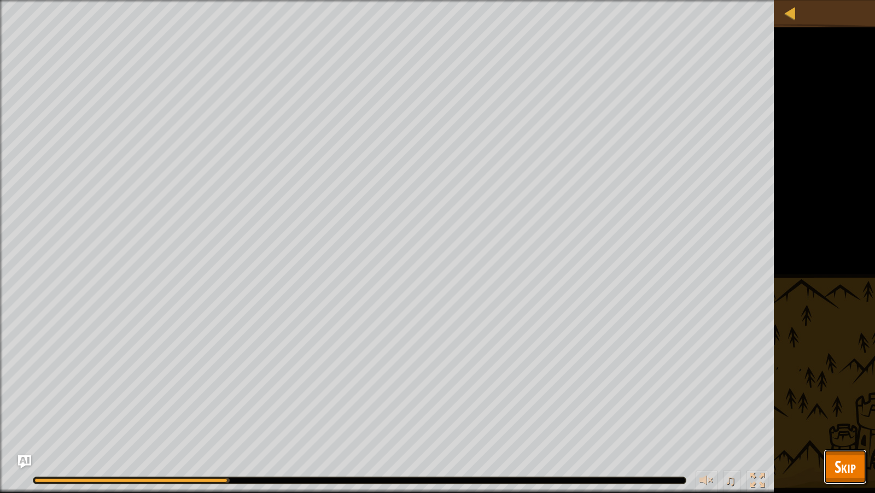
click at [845, 467] on span "Skip" at bounding box center [845, 467] width 21 height 22
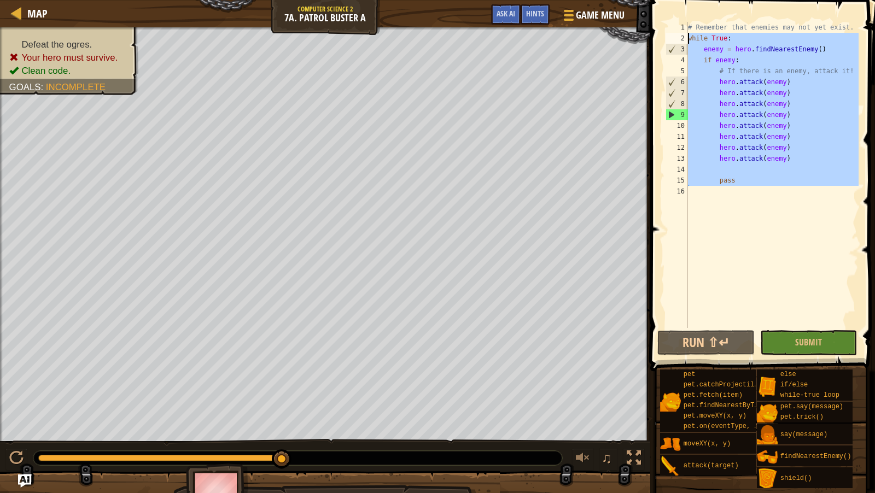
drag, startPoint x: 782, startPoint y: 192, endPoint x: 683, endPoint y: 39, distance: 182.6
click at [683, 39] on div "1 2 3 4 5 6 7 8 9 10 11 12 13 14 15 16 # Remember that enemies may not yet exis…" at bounding box center [760, 175] width 195 height 306
type textarea "while True: enemy = hero.findNearestEnemy()"
paste textarea
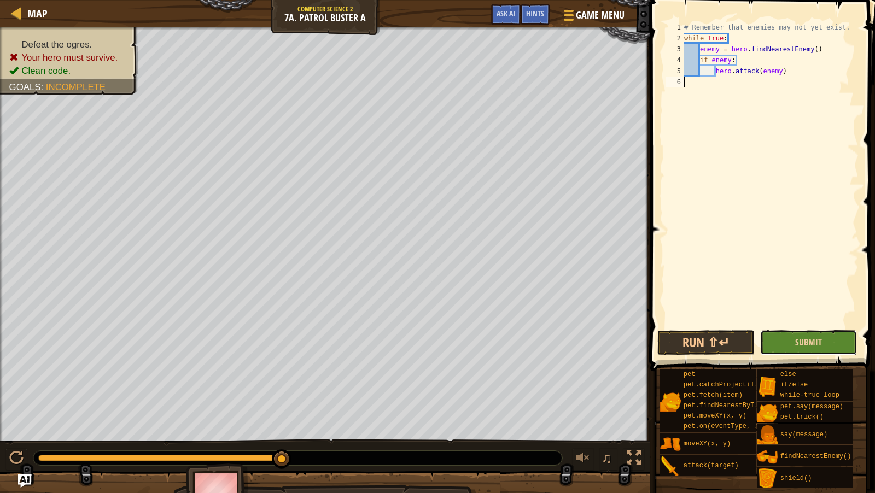
click at [791, 341] on button "Submit" at bounding box center [808, 342] width 97 height 25
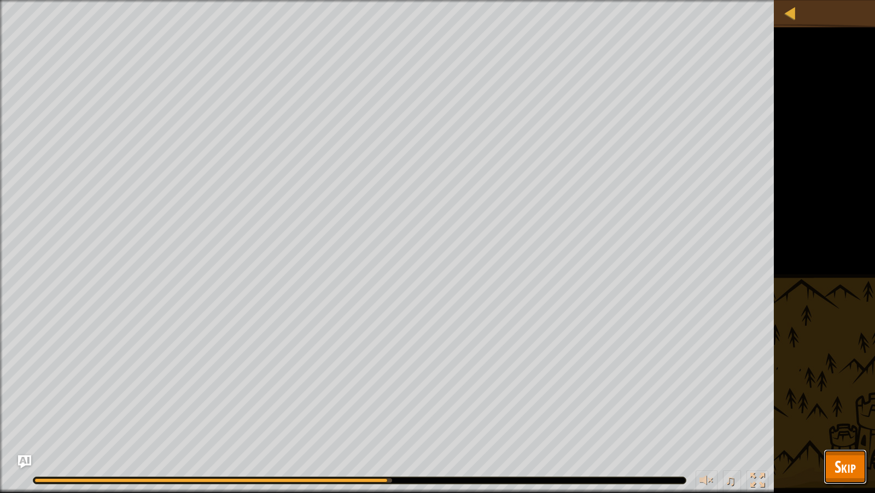
click at [839, 458] on span "Skip" at bounding box center [845, 467] width 21 height 22
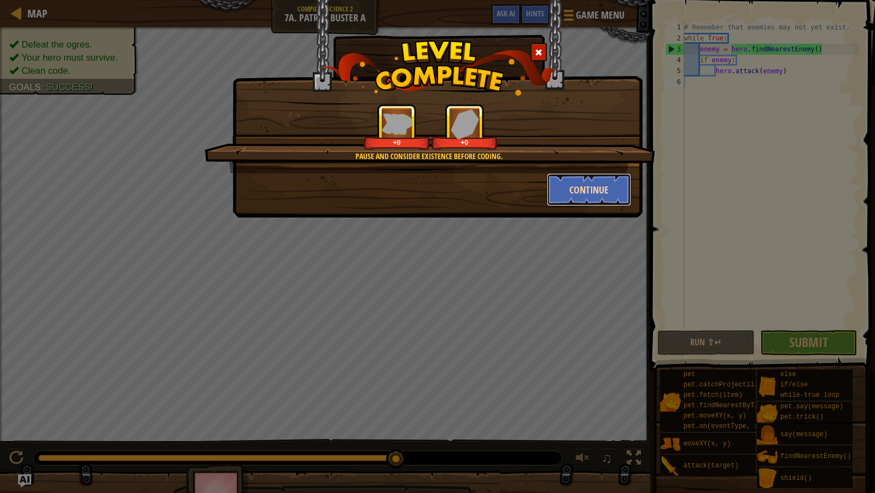
click at [570, 195] on button "Continue" at bounding box center [589, 189] width 85 height 33
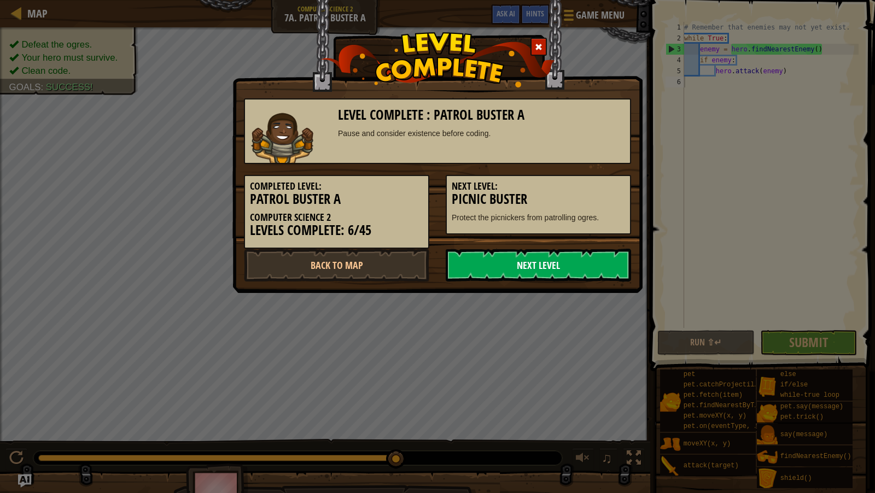
click at [548, 255] on link "Next Level" at bounding box center [538, 265] width 185 height 33
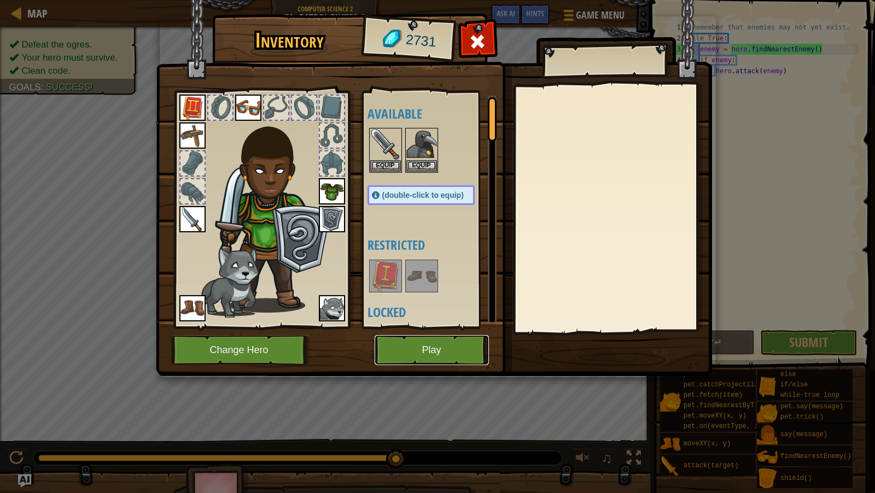
click at [467, 343] on button "Play" at bounding box center [432, 350] width 114 height 30
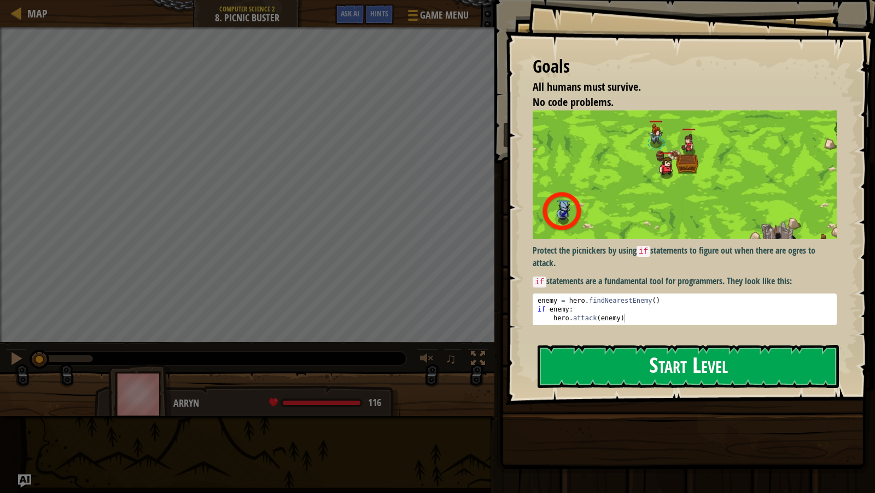
click at [657, 205] on div "Goals All humans must survive. No code problems. Protect the picnickers by usin…" at bounding box center [690, 202] width 370 height 405
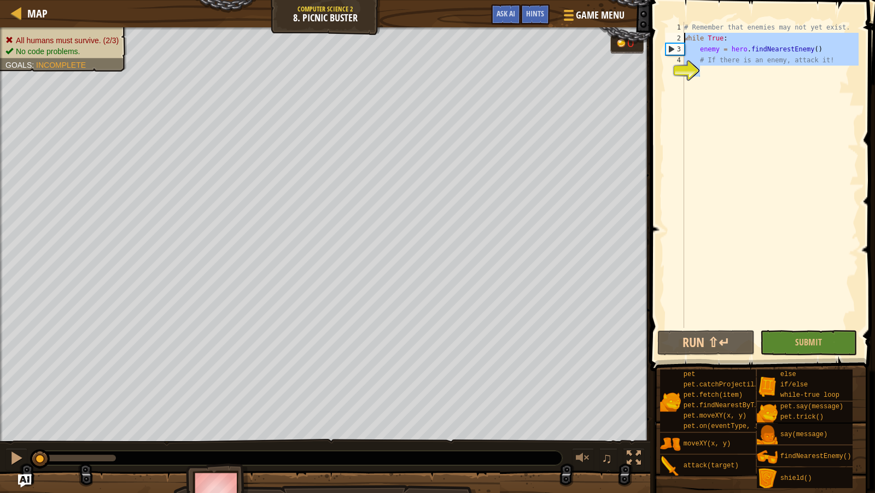
drag, startPoint x: 800, startPoint y: 77, endPoint x: 677, endPoint y: 36, distance: 130.1
click at [677, 36] on div "1 2 3 4 5 # Remember that enemies may not yet exist. while True : enemy = hero …" at bounding box center [760, 175] width 195 height 306
type textarea "while True: enemy = hero.findNearestEnemy()"
paste textarea
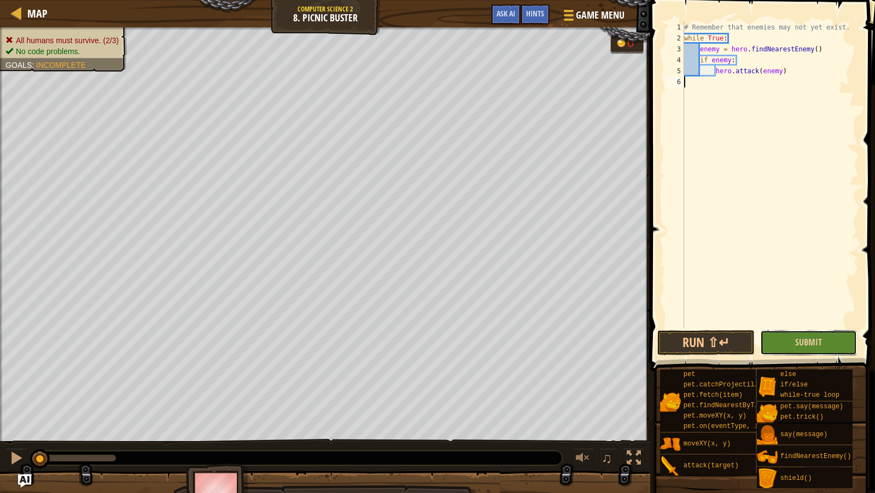
click at [835, 347] on button "Submit" at bounding box center [808, 342] width 97 height 25
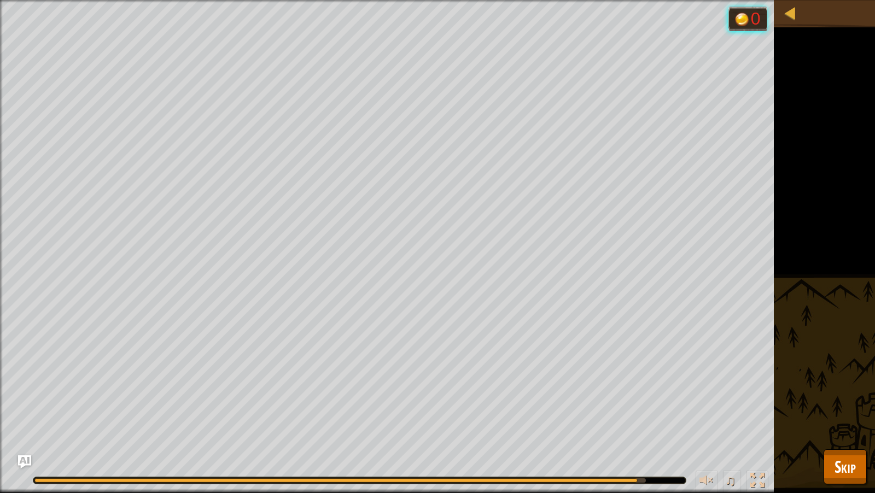
click at [865, 230] on div "All humans must survive. (2/3) No code problems. Goals : Running... 0 ♫ Arryn 1…" at bounding box center [437, 246] width 875 height 493
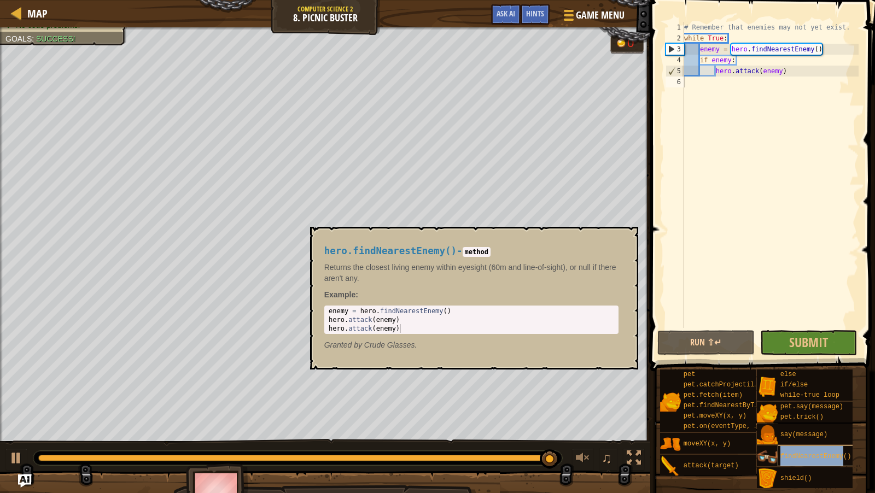
click at [843, 451] on div "findNearestEnemy()" at bounding box center [822, 456] width 88 height 21
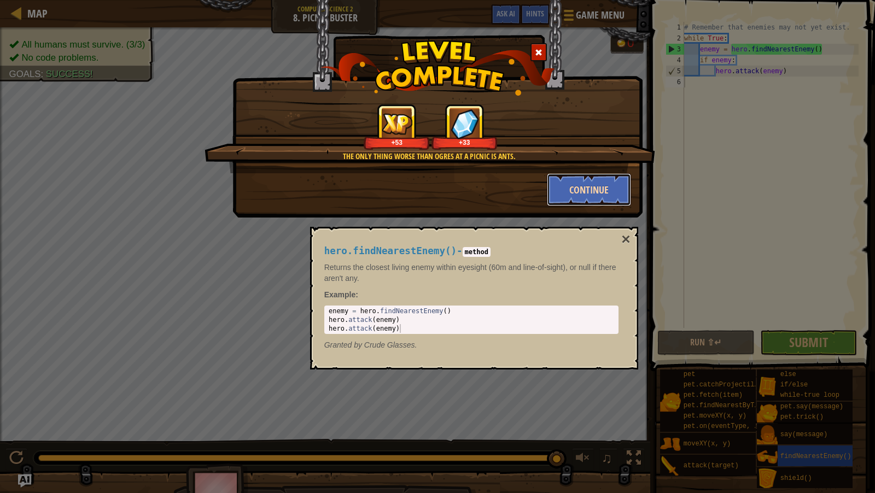
click at [612, 192] on button "Continue" at bounding box center [589, 189] width 85 height 33
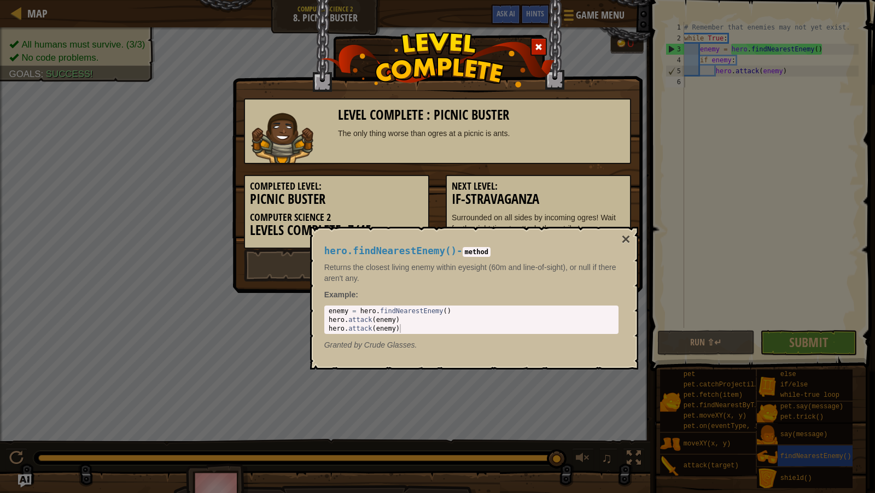
click at [625, 229] on div "hero.findNearestEnemy() - method Returns the closest living enemy within eyesig…" at bounding box center [474, 298] width 328 height 143
click at [625, 233] on button "×" at bounding box center [625, 239] width 9 height 15
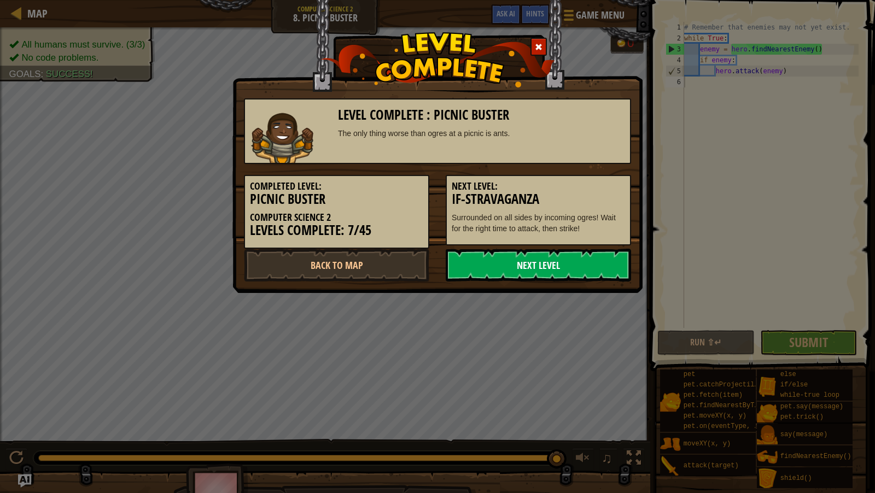
click at [586, 268] on link "Next Level" at bounding box center [538, 265] width 185 height 33
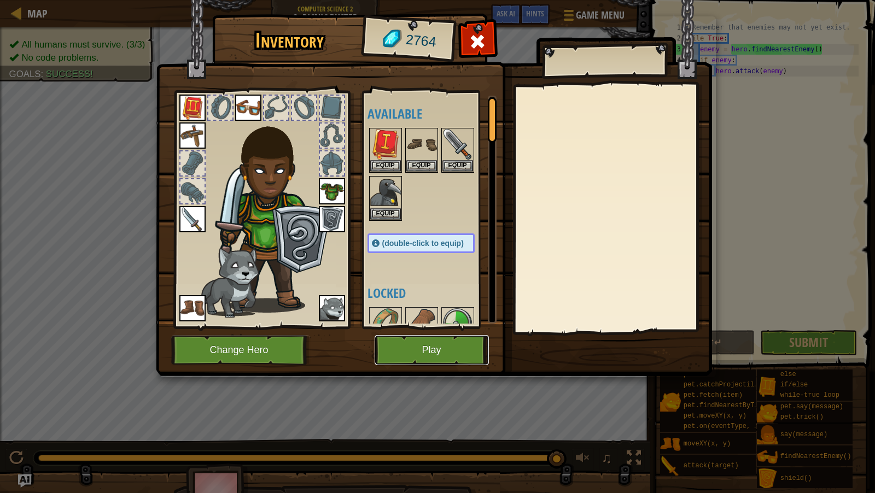
click at [440, 355] on button "Play" at bounding box center [432, 350] width 114 height 30
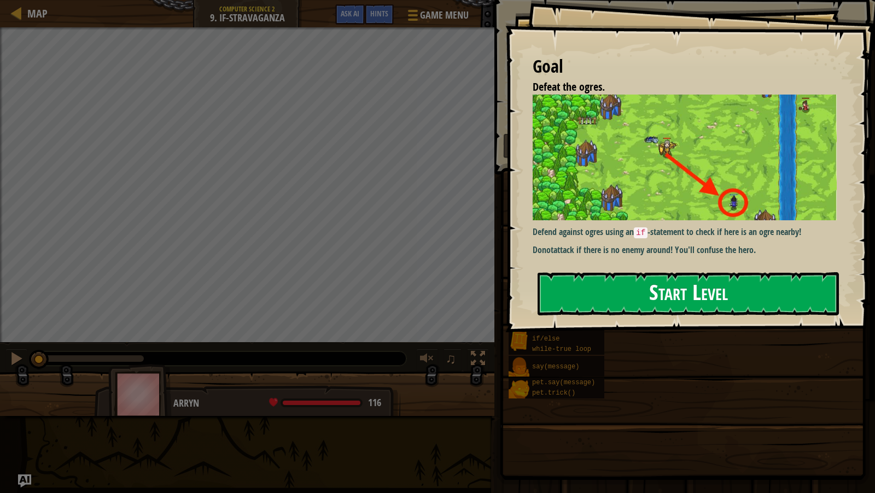
click at [629, 300] on button "Start Level" at bounding box center [688, 293] width 301 height 43
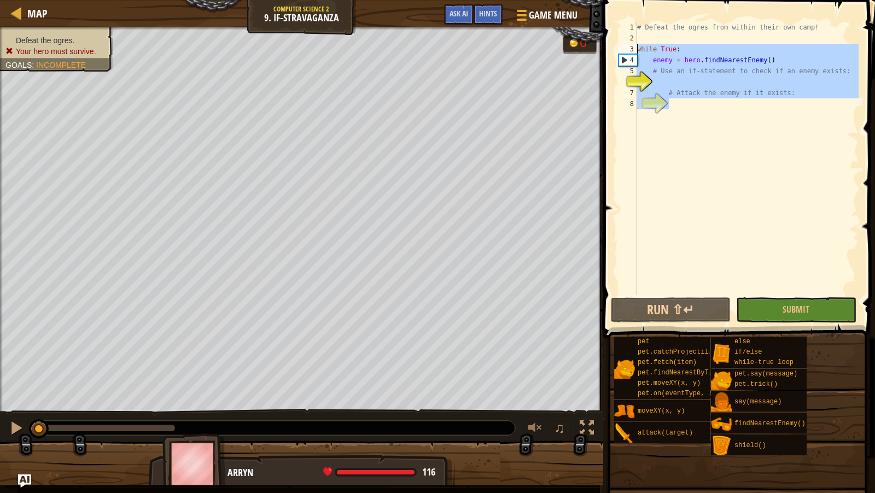
drag, startPoint x: 680, startPoint y: 112, endPoint x: 633, endPoint y: 46, distance: 80.7
click at [633, 46] on div "1 2 3 4 5 6 7 8 # Defeat the ogres from within their own camp! while True : ene…" at bounding box center [737, 158] width 242 height 273
type textarea "while True: enemy = hero.findNearestEnemy()"
paste textarea
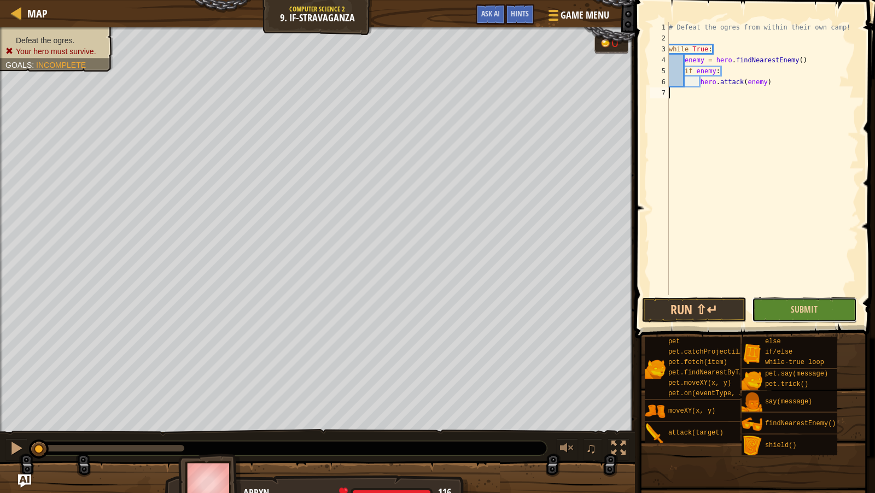
click at [819, 311] on button "Submit" at bounding box center [804, 310] width 104 height 25
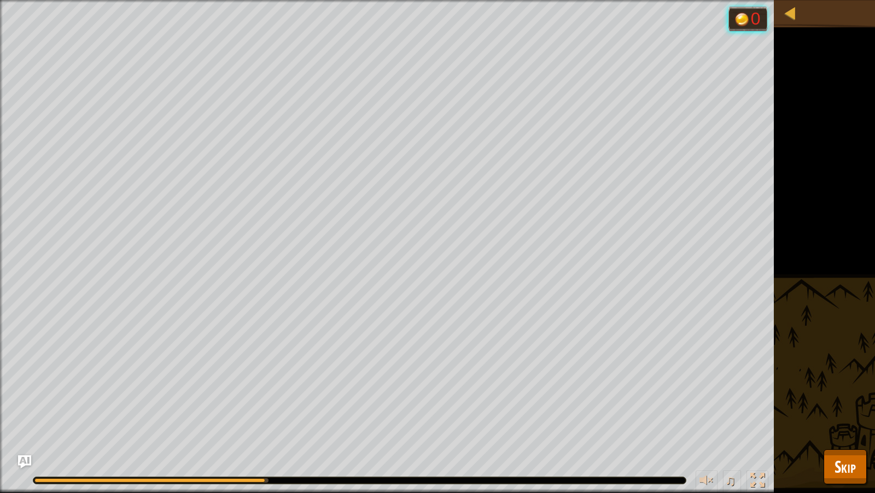
click at [533, 480] on div at bounding box center [359, 480] width 652 height 7
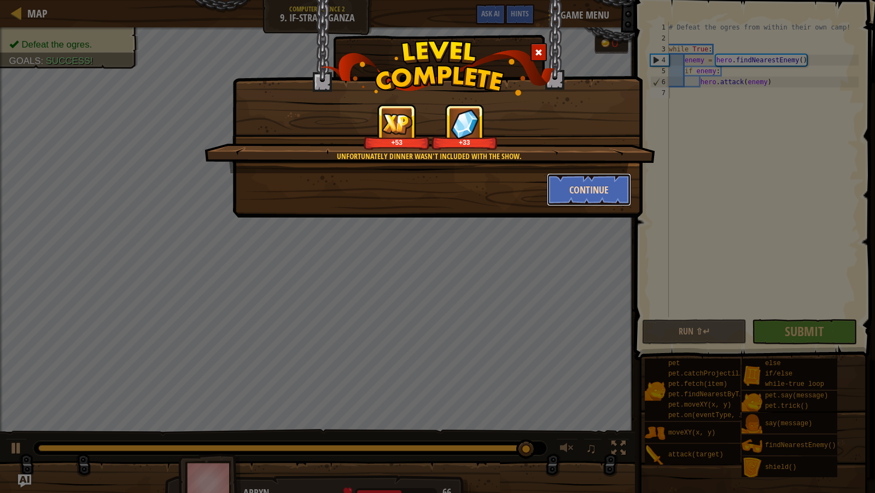
click at [589, 192] on button "Continue" at bounding box center [589, 189] width 85 height 33
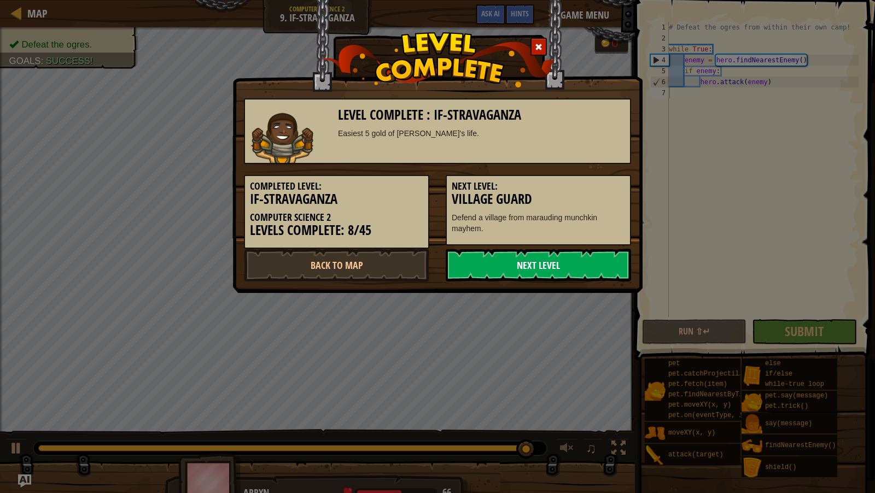
click at [562, 258] on link "Next Level" at bounding box center [538, 265] width 185 height 33
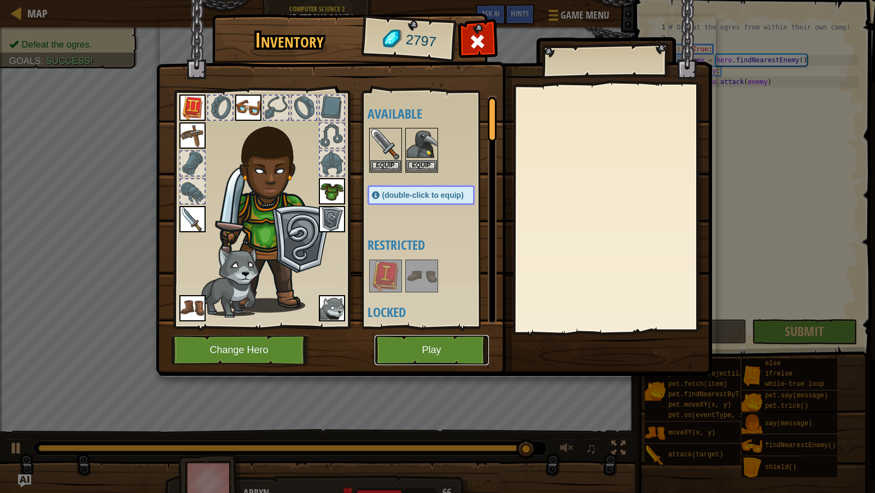
click at [469, 351] on button "Play" at bounding box center [432, 350] width 114 height 30
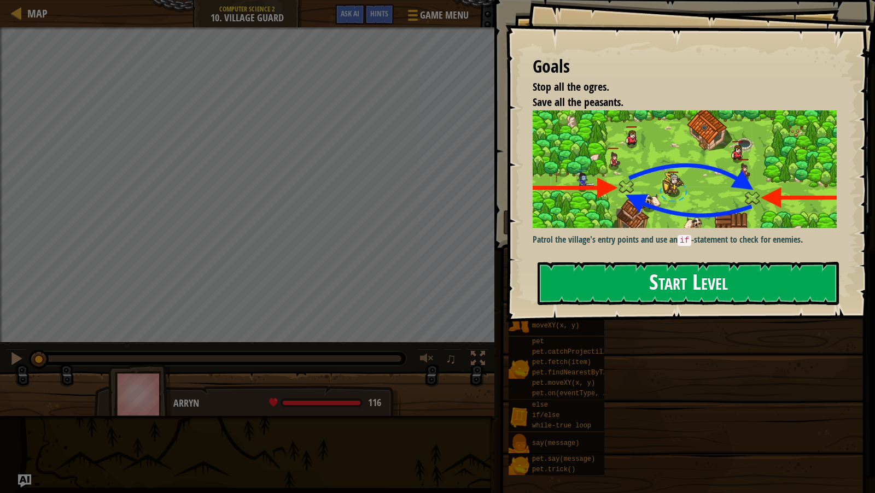
click at [567, 275] on button "Start Level" at bounding box center [688, 283] width 301 height 43
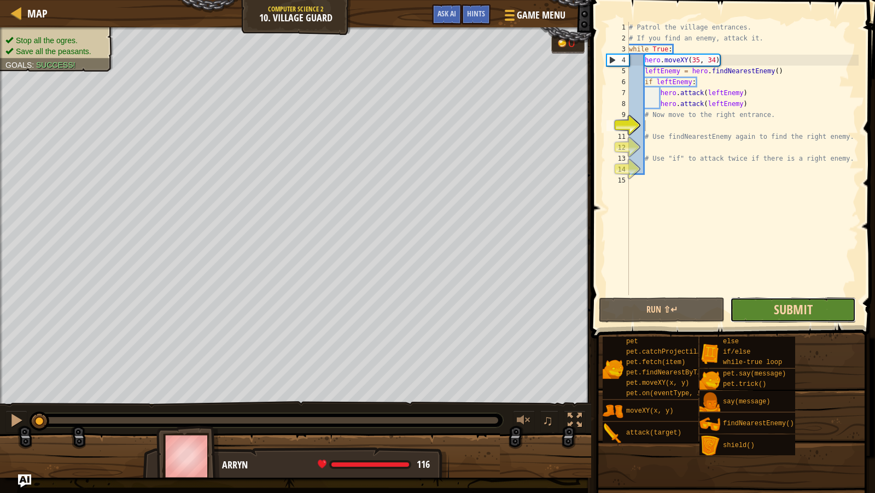
click at [796, 311] on span "Submit" at bounding box center [793, 310] width 39 height 18
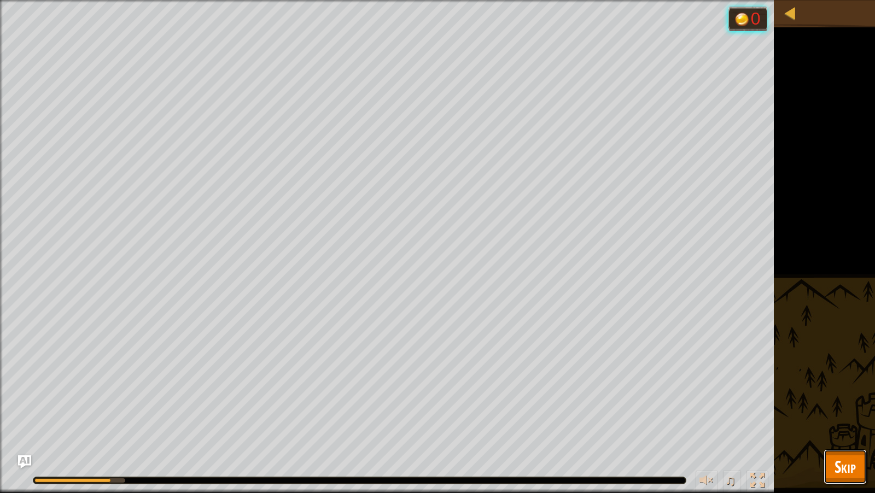
click at [855, 476] on span "Skip" at bounding box center [845, 467] width 21 height 22
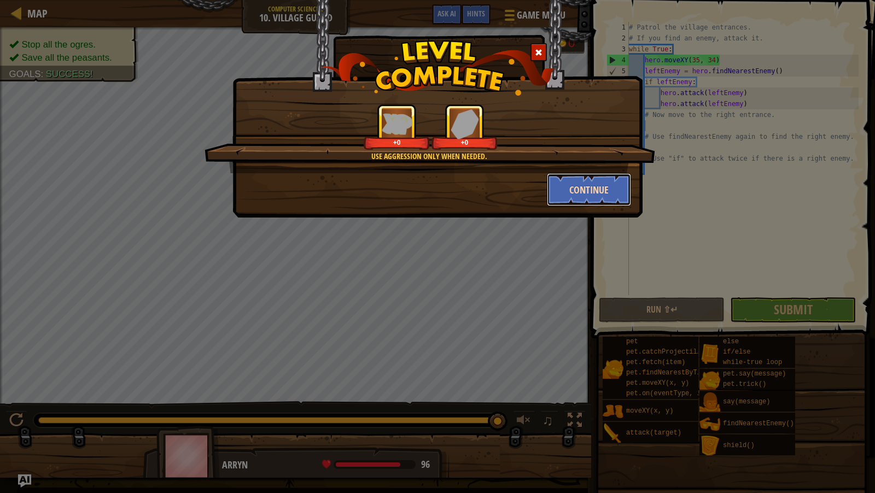
click at [594, 192] on button "Continue" at bounding box center [589, 189] width 85 height 33
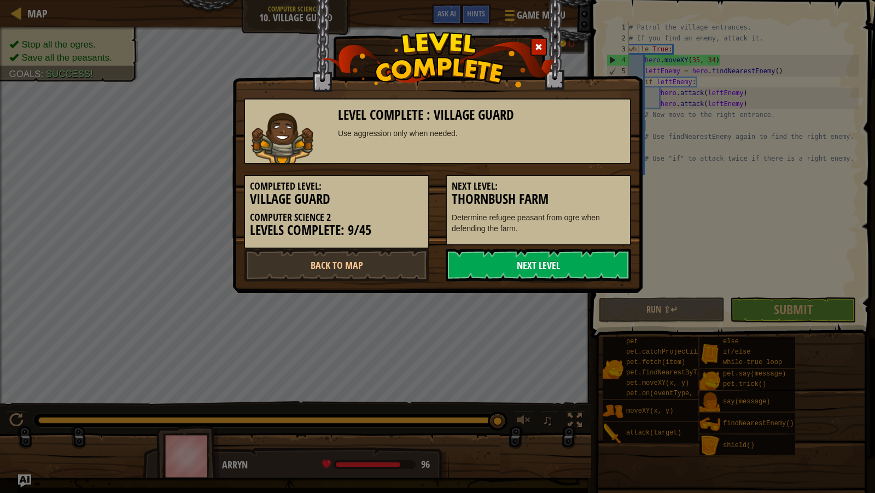
click at [551, 258] on link "Next Level" at bounding box center [538, 265] width 185 height 33
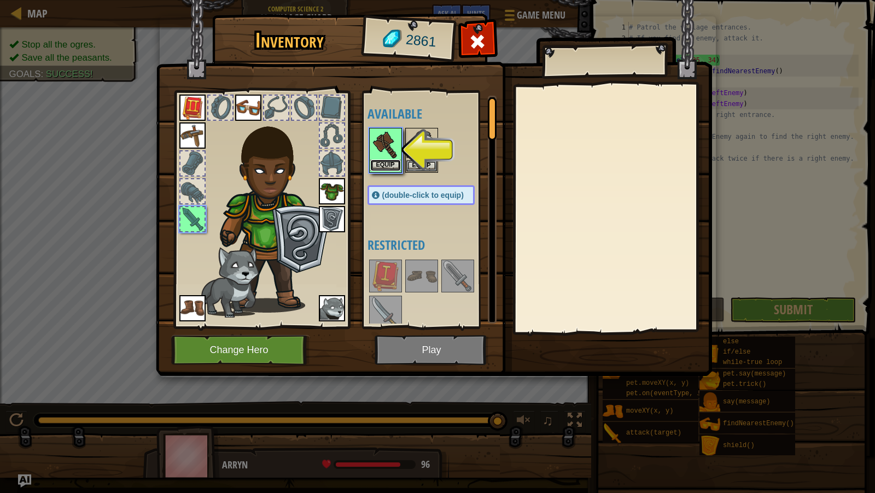
click at [389, 165] on button "Equip" at bounding box center [385, 165] width 31 height 11
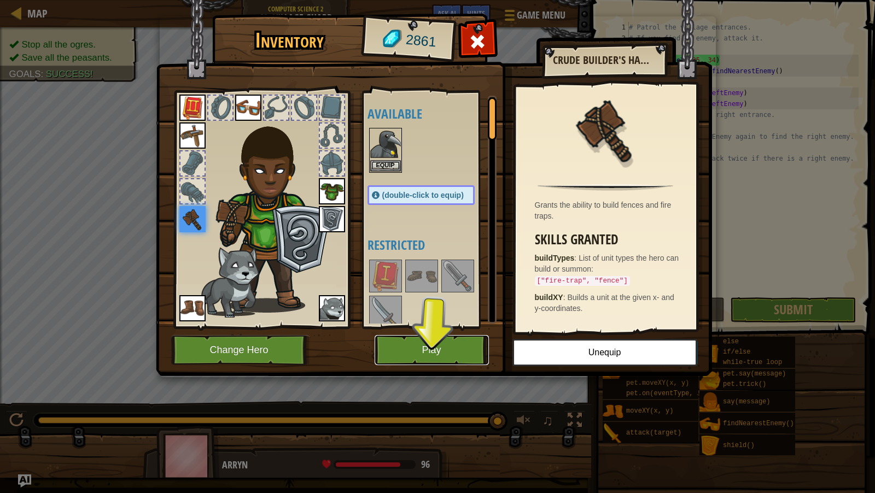
click at [451, 337] on button "Play" at bounding box center [432, 350] width 114 height 30
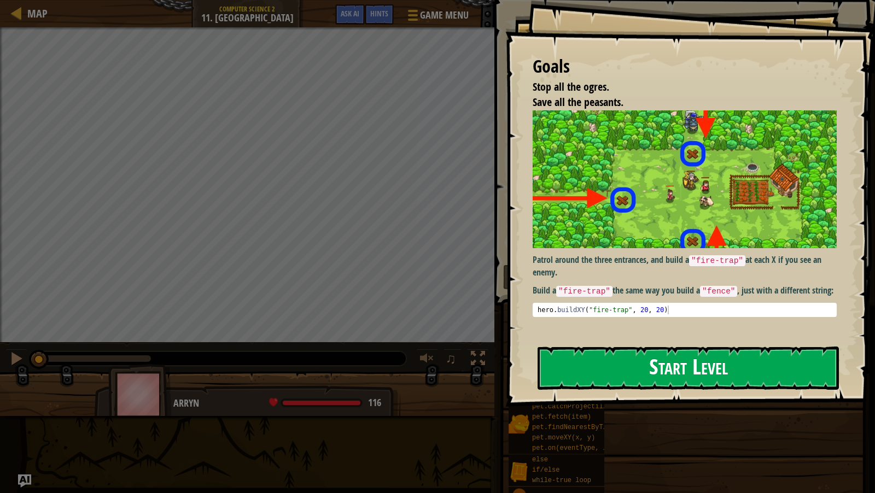
click at [645, 205] on div "Goals Stop all the ogres. Save all the peasants. Patrol around the three entran…" at bounding box center [690, 203] width 370 height 407
